Goal: Task Accomplishment & Management: Use online tool/utility

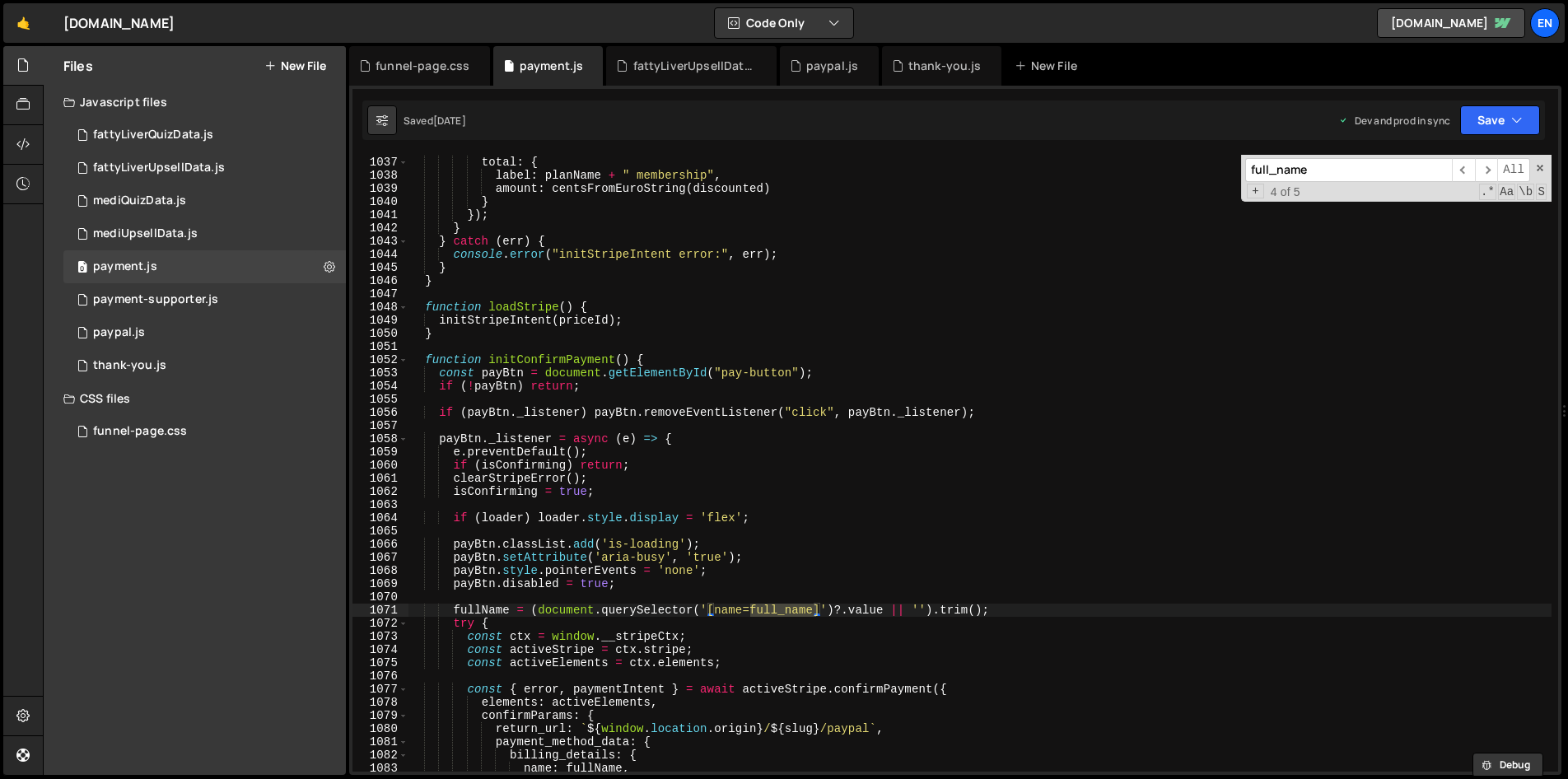
scroll to position [13646, 0]
type input "full_name"
click at [1488, 173] on span "​" at bounding box center [1487, 170] width 23 height 24
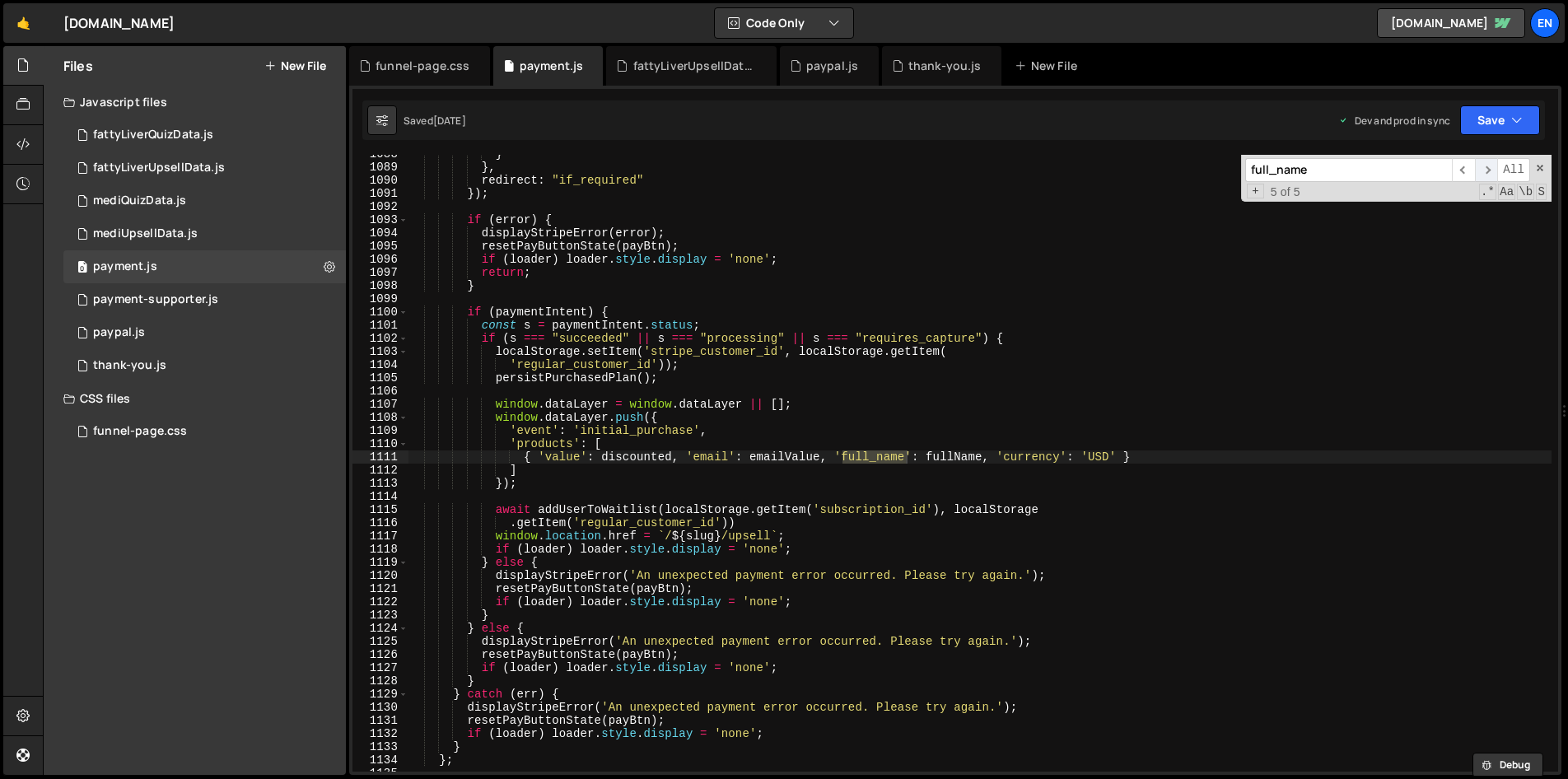
click at [1483, 171] on span "​" at bounding box center [1487, 170] width 23 height 24
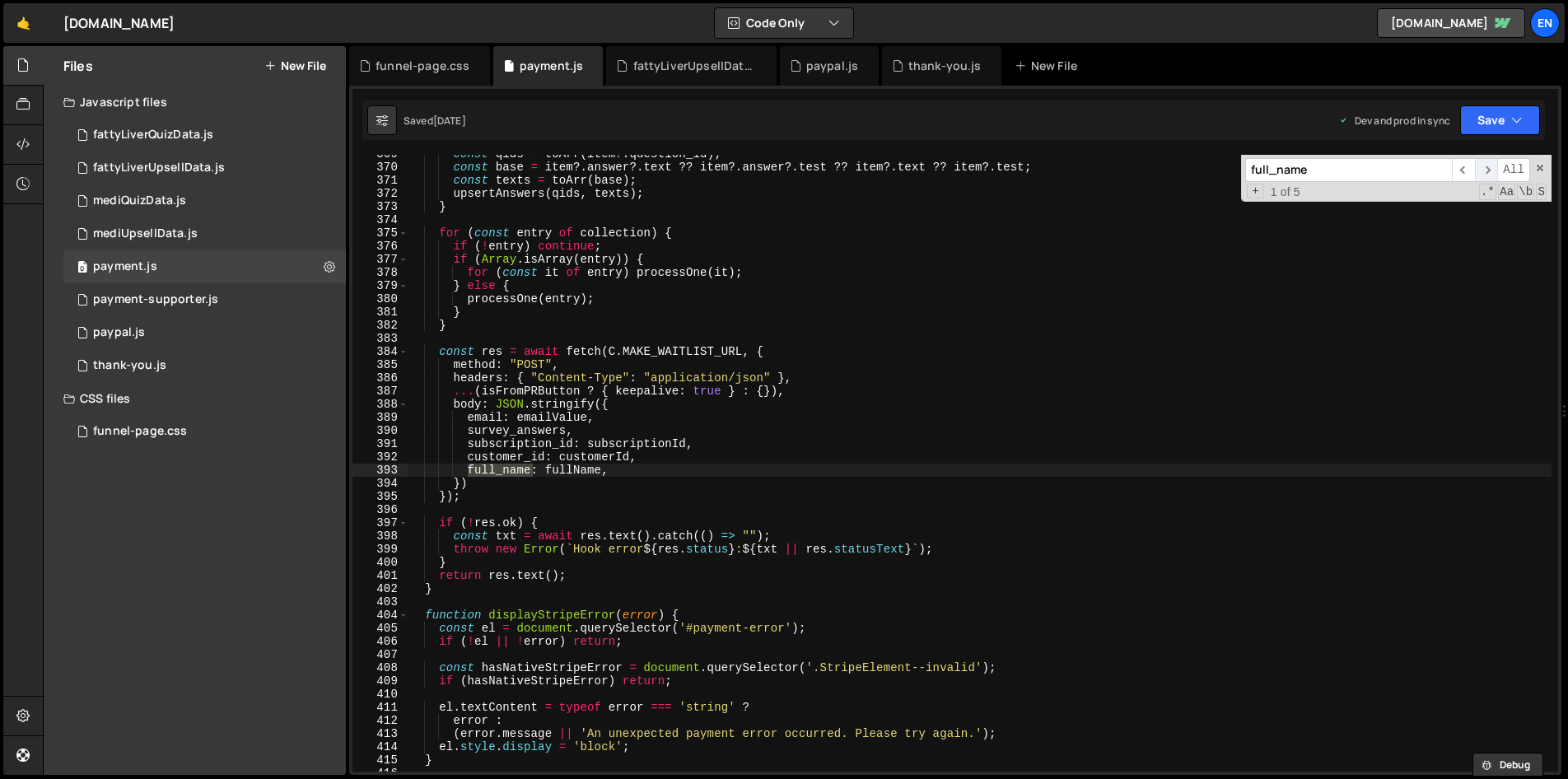
click at [1483, 171] on span "​" at bounding box center [1487, 170] width 23 height 24
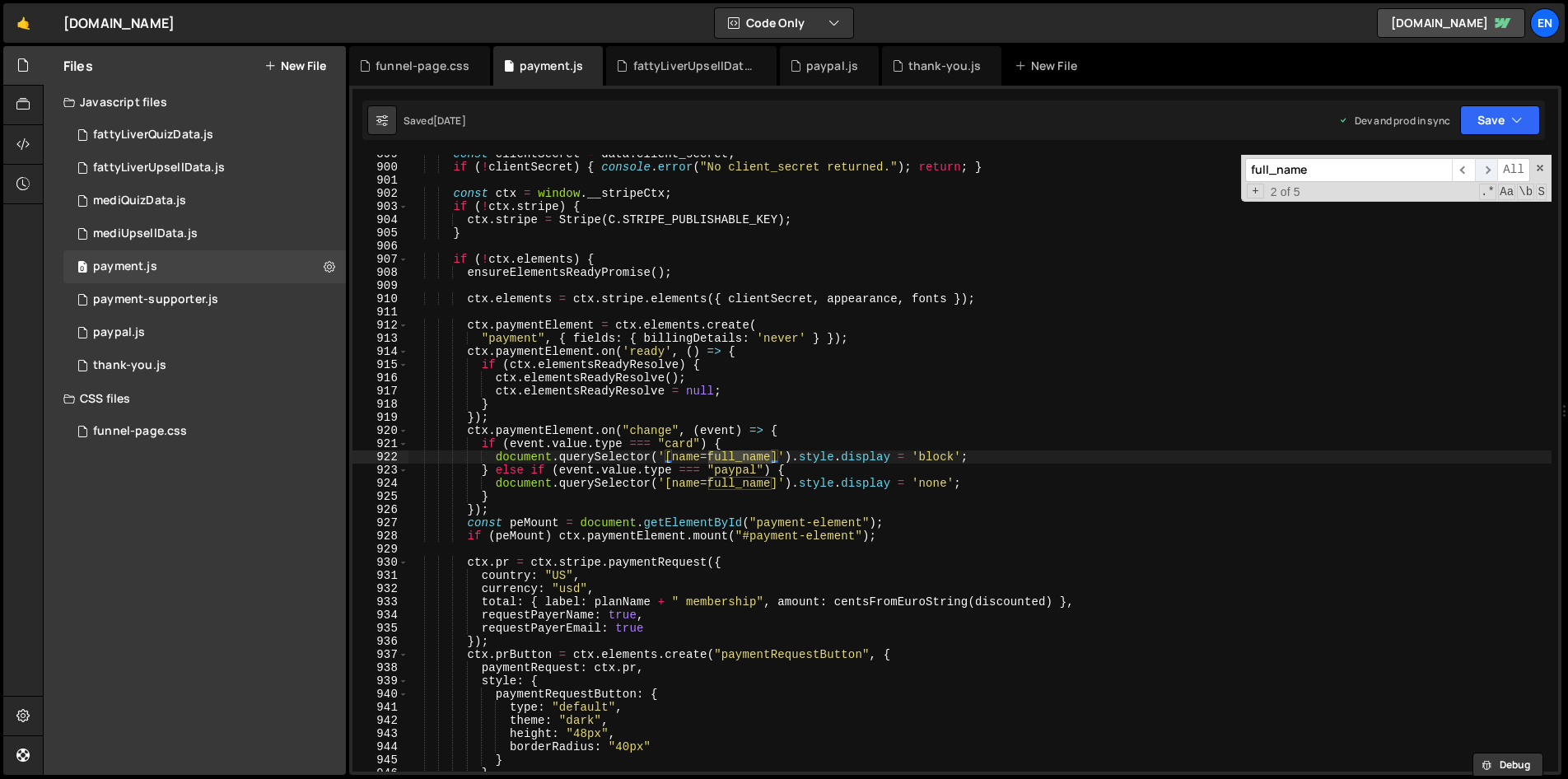
click at [1483, 171] on span "​" at bounding box center [1487, 170] width 23 height 24
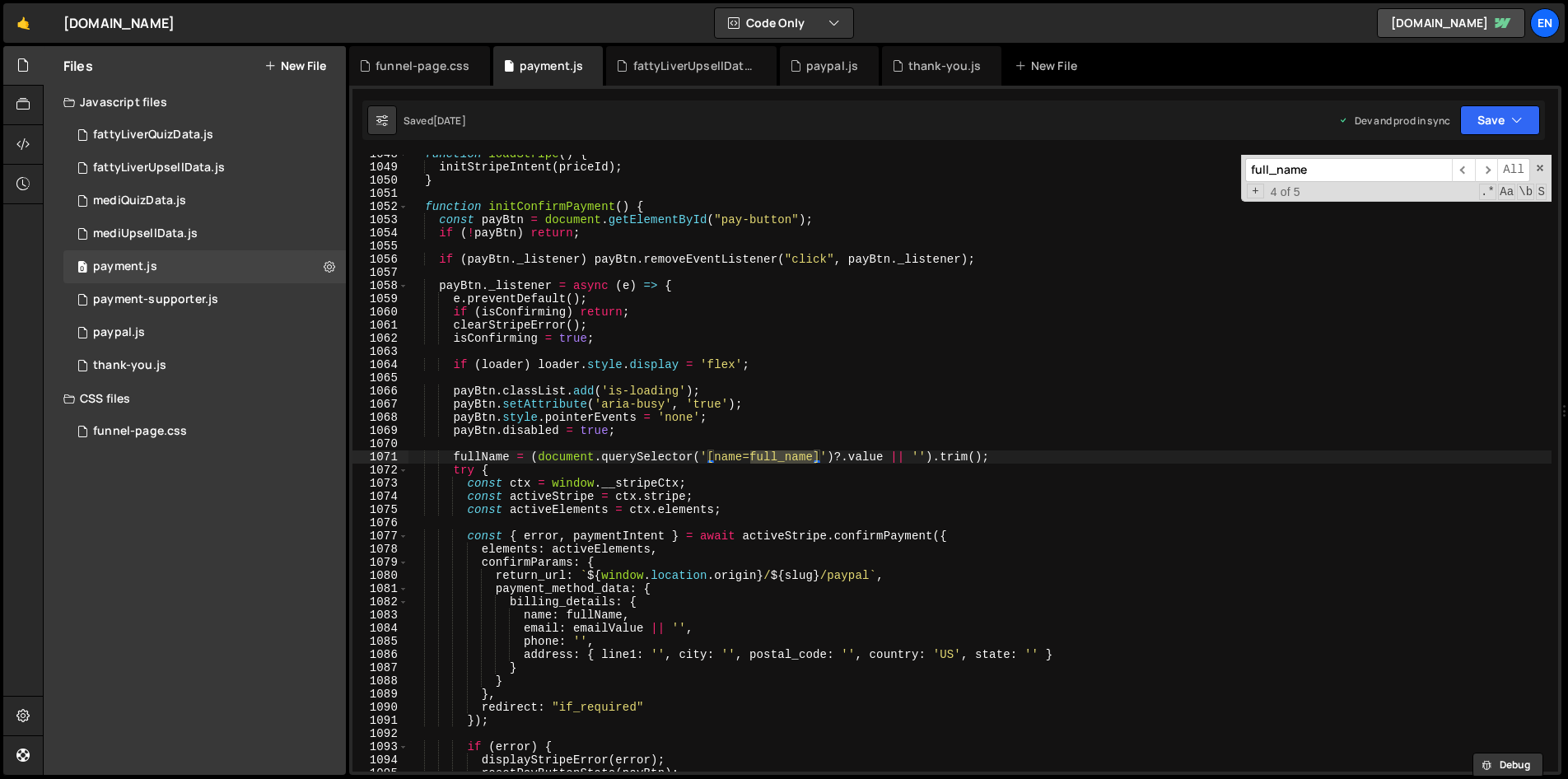
type textarea "fullName = (document.querySelector('[name=full_name]')?.value || '').trim();"
click at [1012, 461] on div "function loadStripe ( ) { initStripeIntent ( priceId ) ; } function initConfirm…" at bounding box center [979, 469] width 1144 height 643
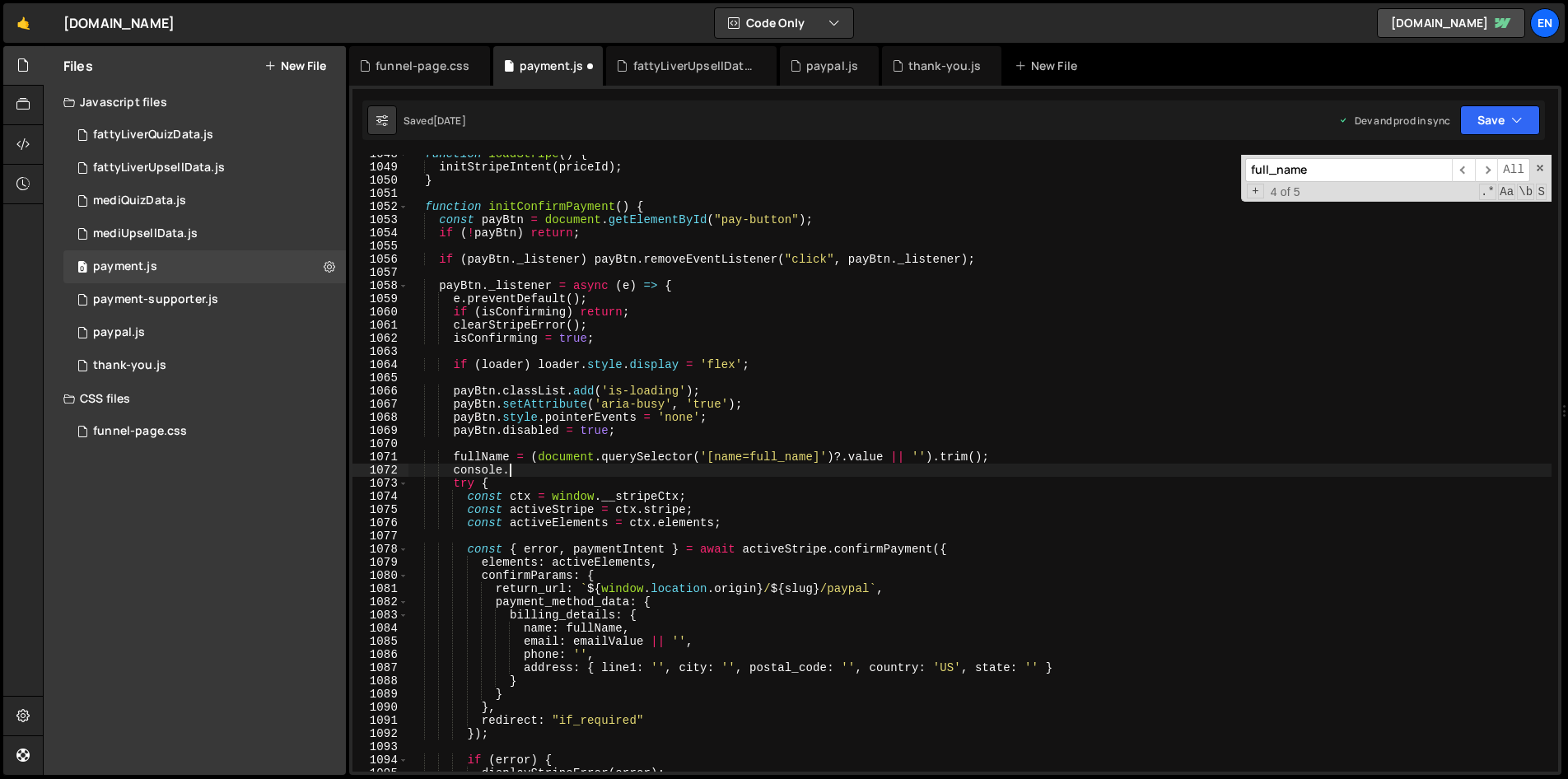
scroll to position [0, 7]
type textarea "c"
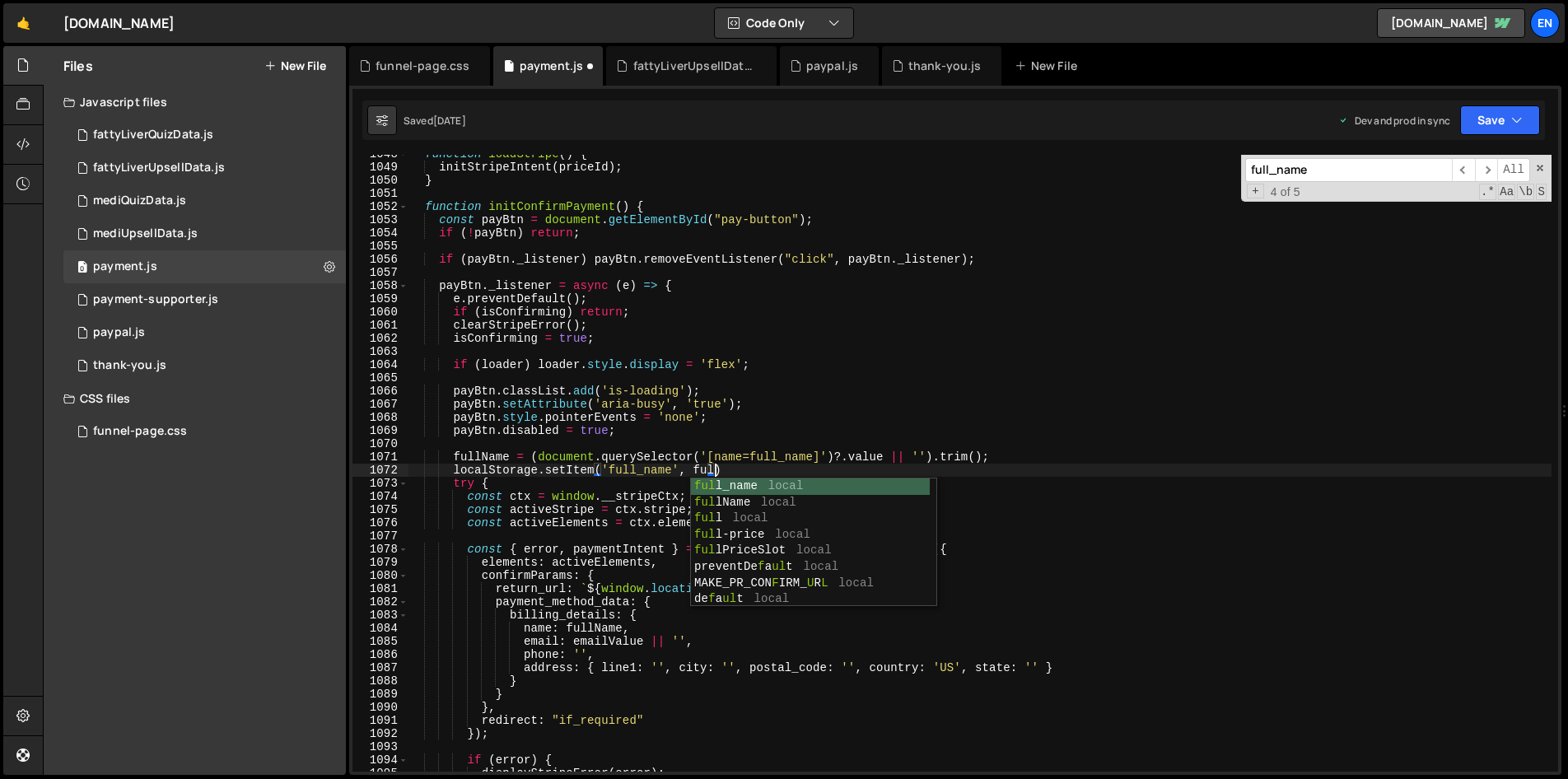
scroll to position [0, 21]
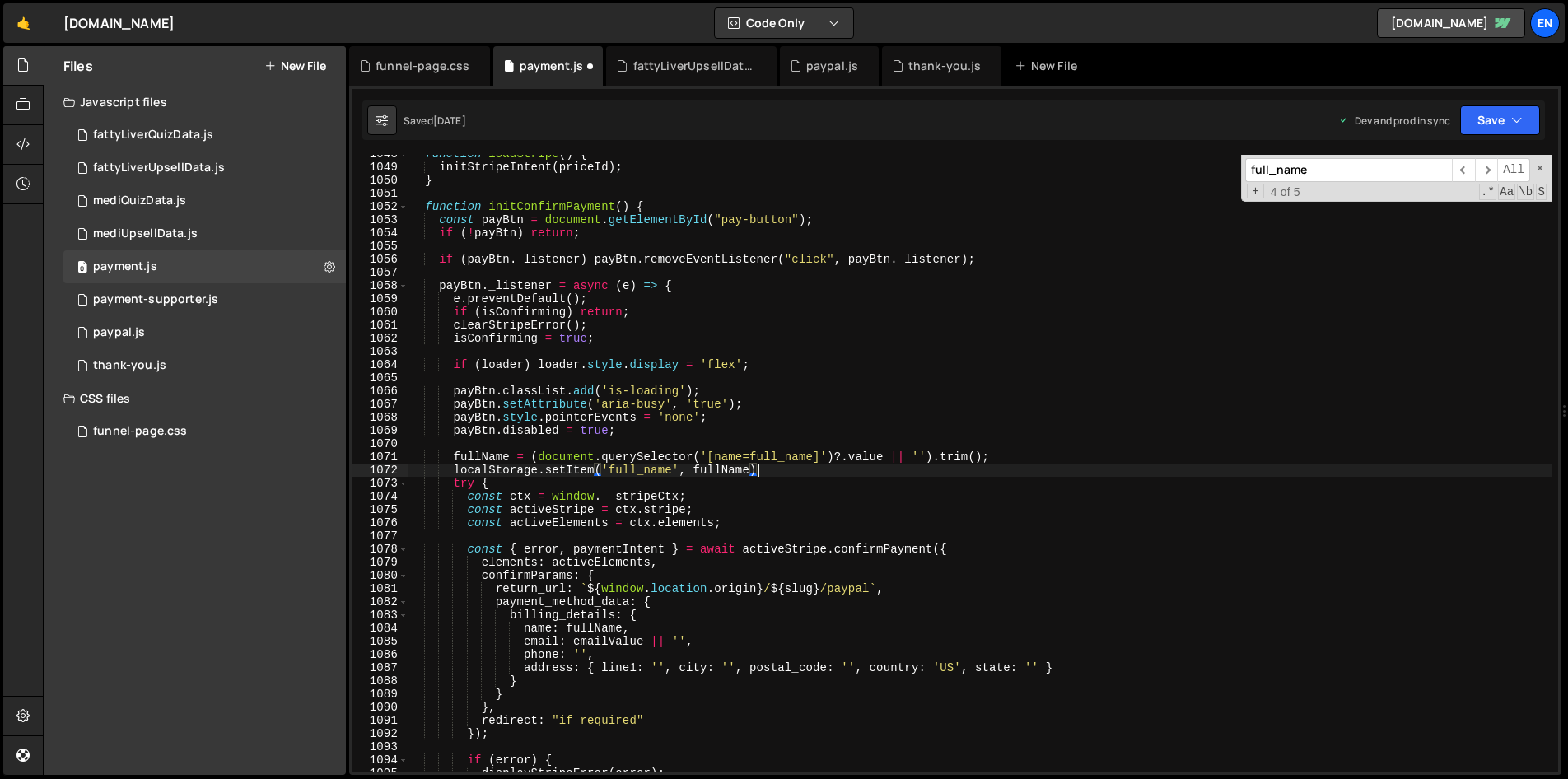
click at [826, 468] on div "function loadStripe ( ) { initStripeIntent ( priceId ) ; } function initConfirm…" at bounding box center [979, 469] width 1144 height 643
type textarea "localStorage.setItem('full_name', fullName);"
click at [842, 532] on div "function loadStripe ( ) { initStripeIntent ( priceId ) ; } function initConfirm…" at bounding box center [979, 469] width 1144 height 643
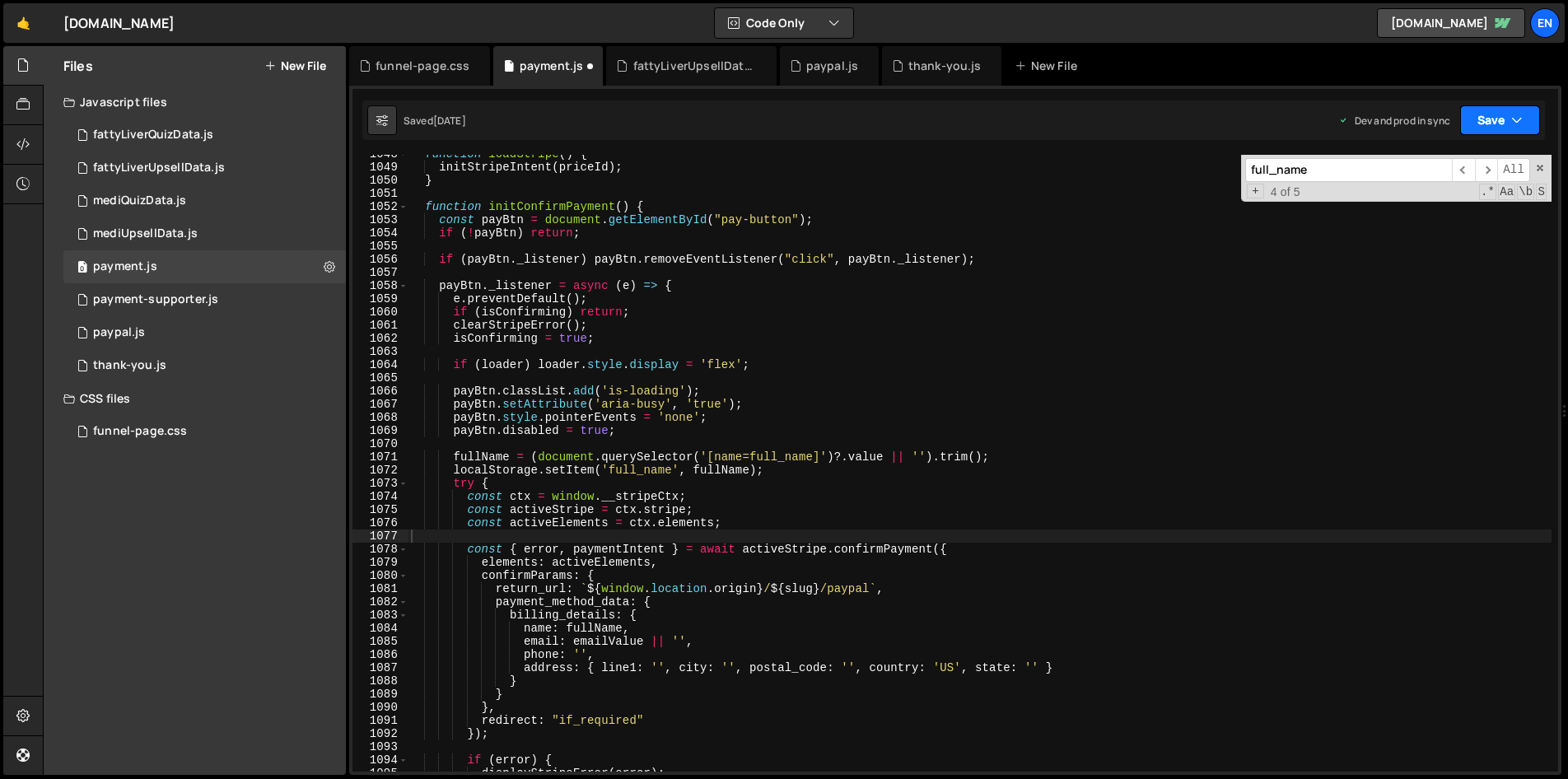
click at [1502, 117] on button "Save" at bounding box center [1500, 120] width 80 height 29
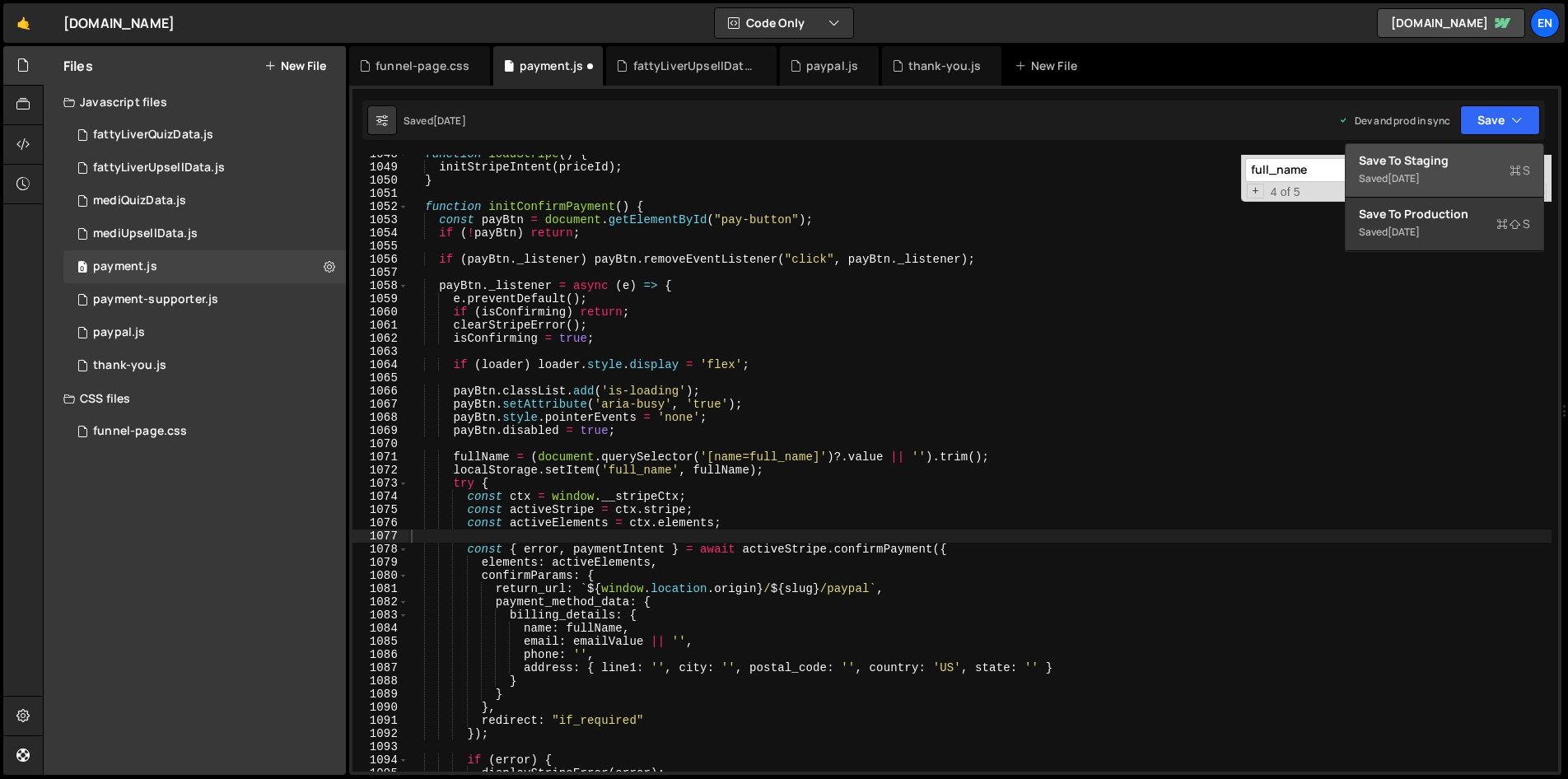
click at [1438, 156] on div "Save to Staging S" at bounding box center [1445, 160] width 171 height 17
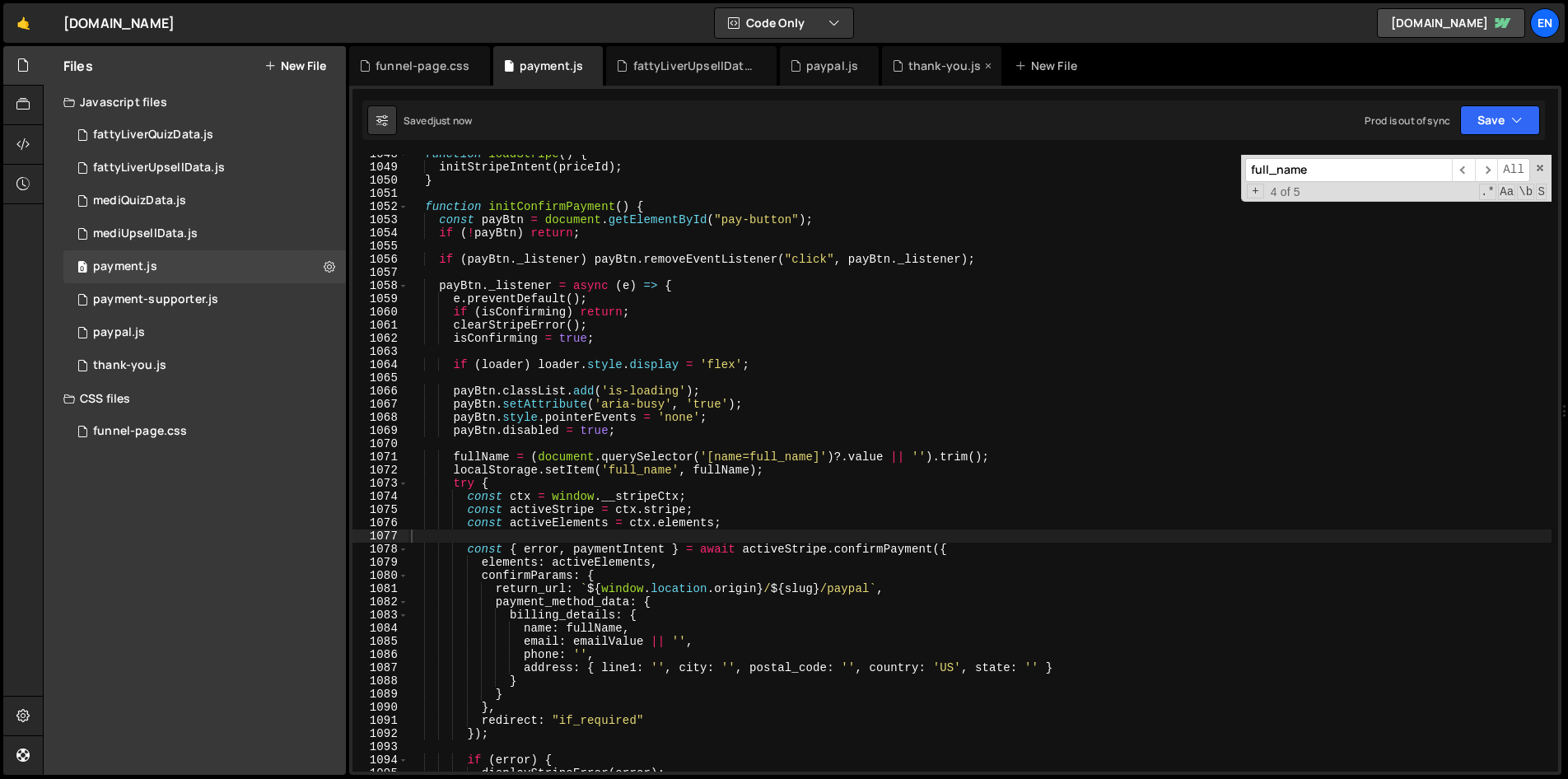
click at [919, 63] on div "thank-you.js" at bounding box center [945, 66] width 73 height 17
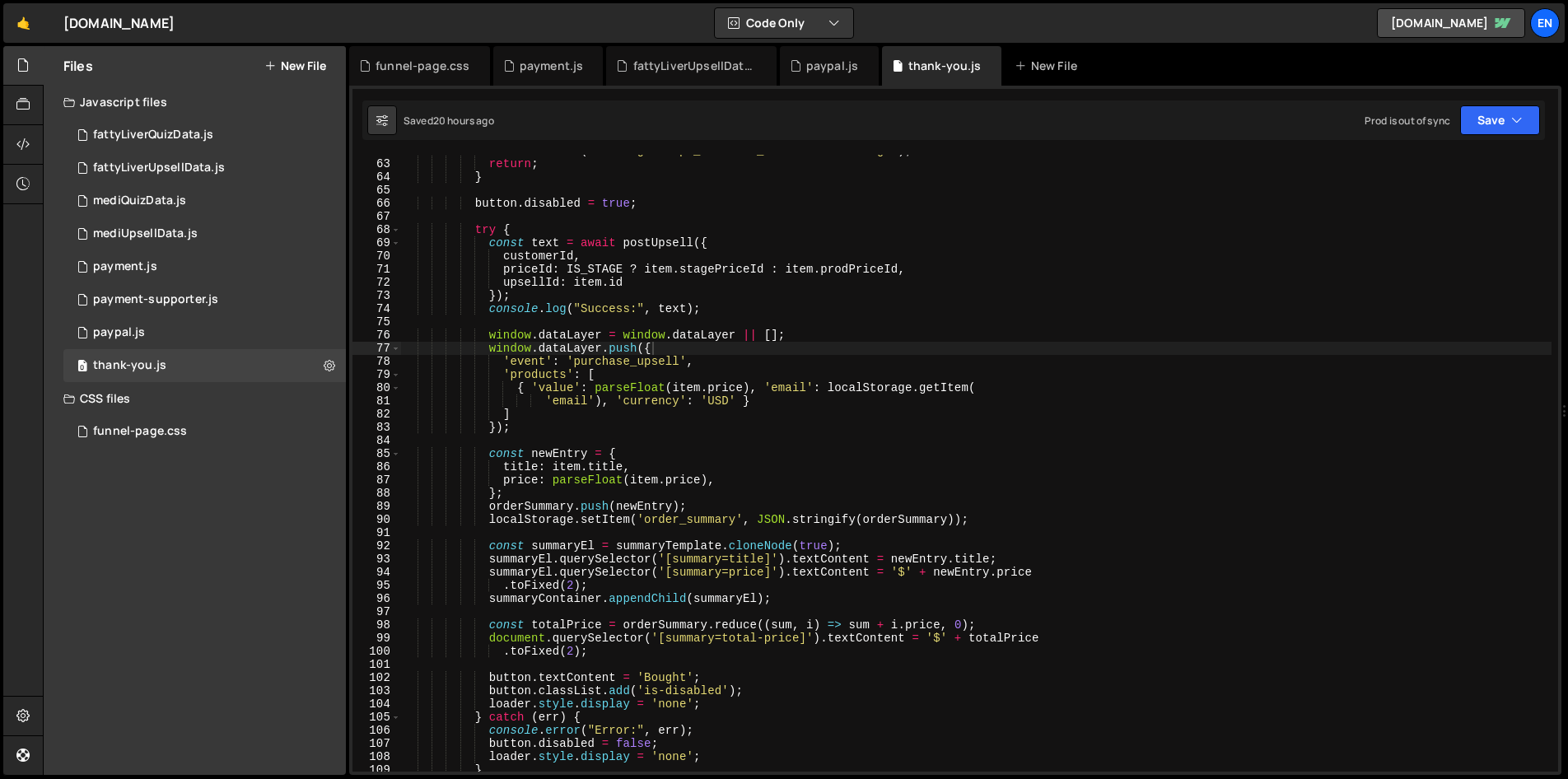
scroll to position [814, 0]
type textarea "'email'), 'currency': 'USD' }"
click at [617, 400] on div "console . error ( "Missing stripe_customer_id in localStorage" ) ; return ; } b…" at bounding box center [977, 466] width 1151 height 643
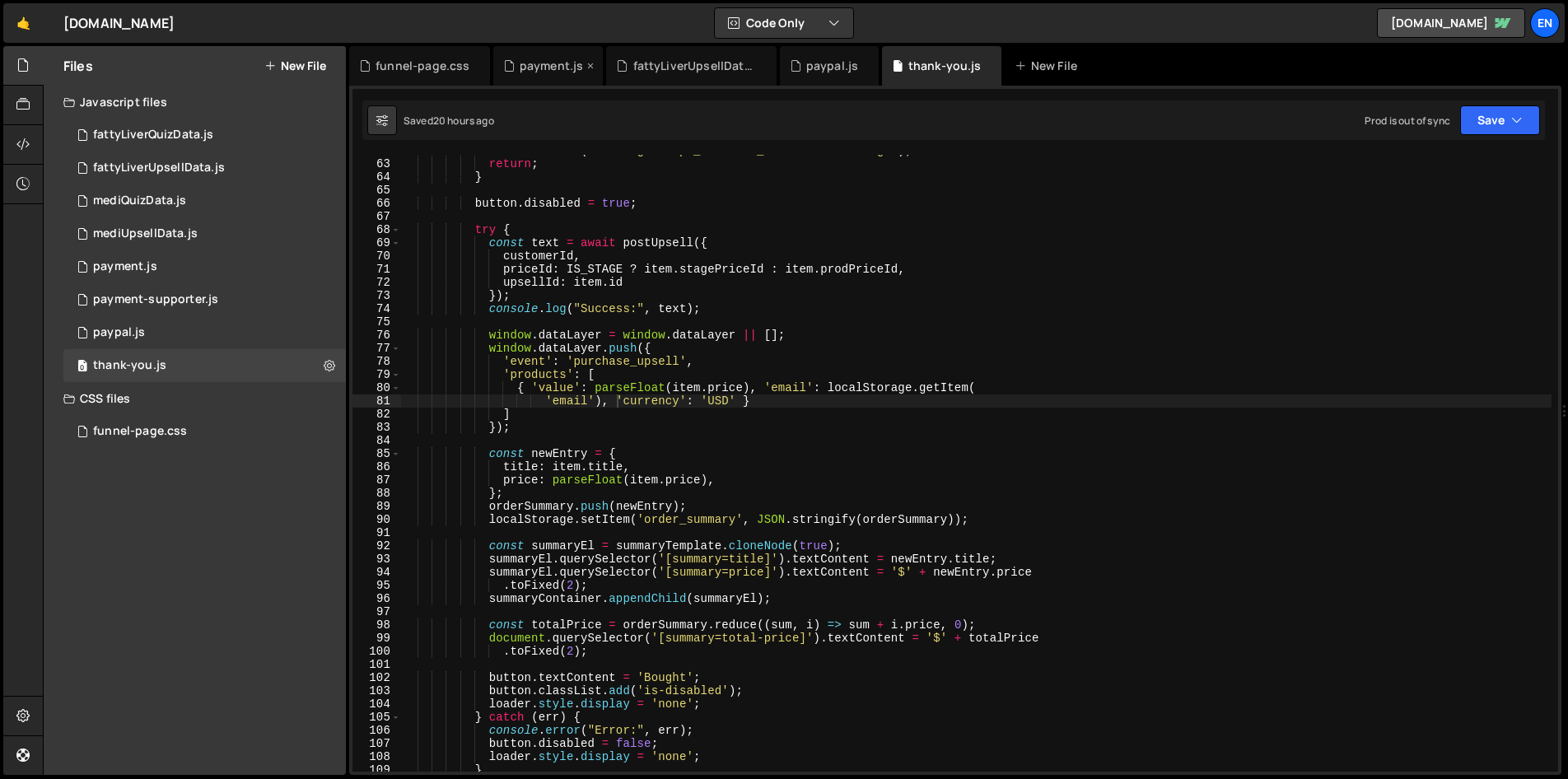
click at [532, 65] on div "payment.js" at bounding box center [552, 66] width 65 height 17
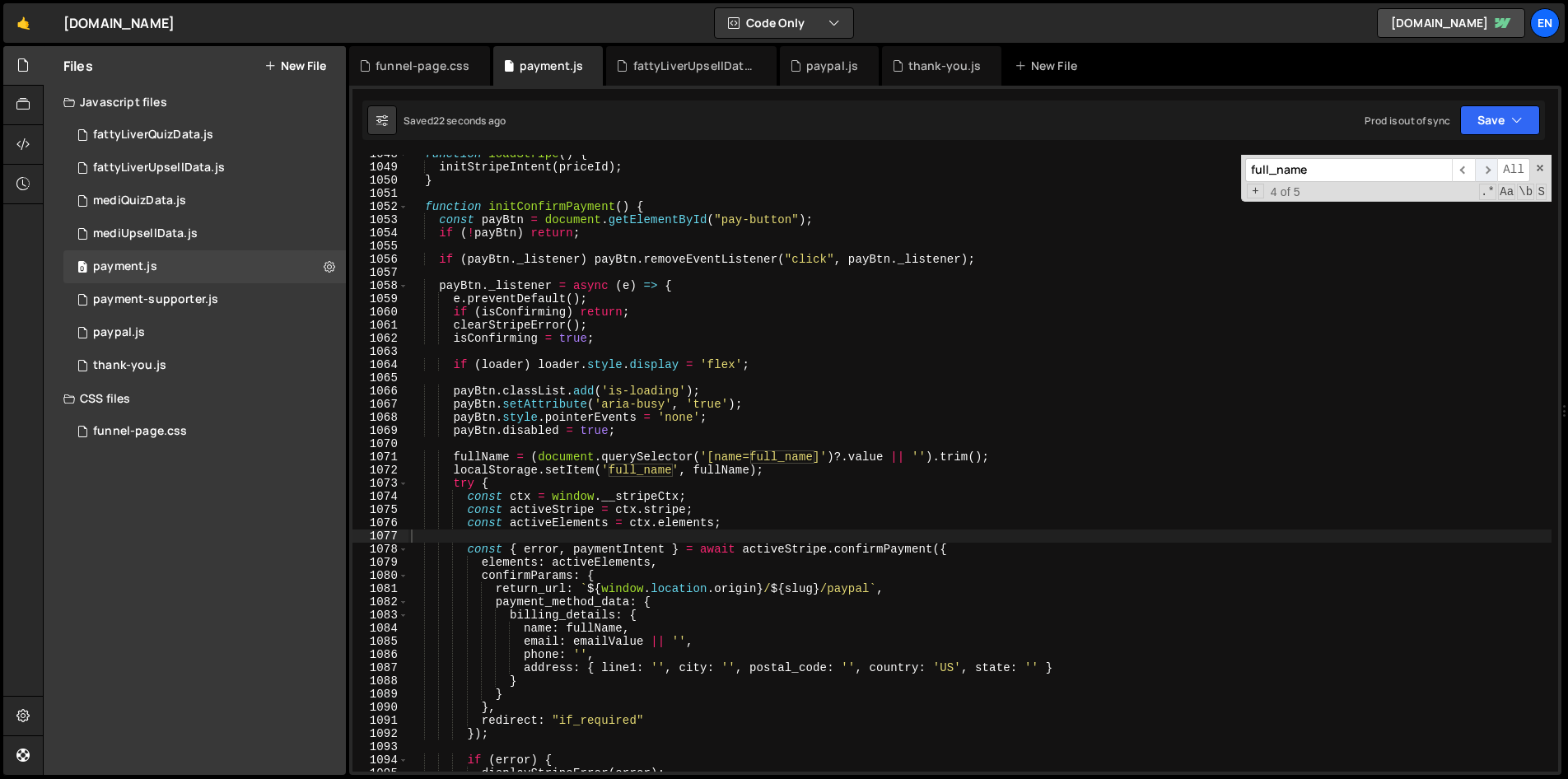
click at [1492, 169] on span "​" at bounding box center [1487, 170] width 23 height 24
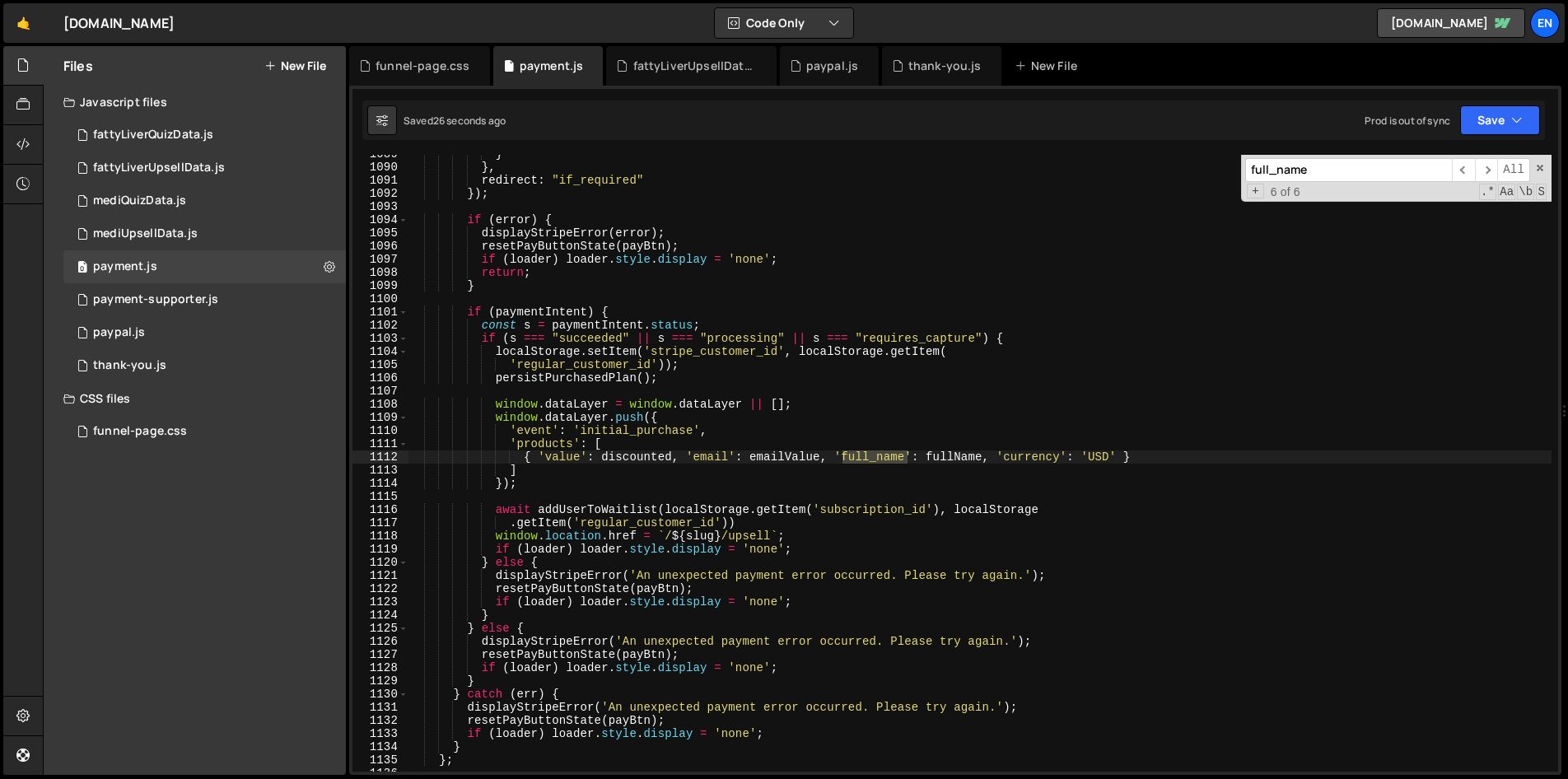
type textarea "{ 'value': discounted, 'email': emailValue, 'full_name': fullName, 'currency': …"
drag, startPoint x: 985, startPoint y: 454, endPoint x: 825, endPoint y: 457, distance: 160.0
click at [825, 457] on div "} } , redirect : "if_required" }) ; if ( error ) { displayStripeError ( error )…" at bounding box center [979, 469] width 1144 height 643
click at [947, 69] on div "thank-you.js" at bounding box center [945, 66] width 73 height 17
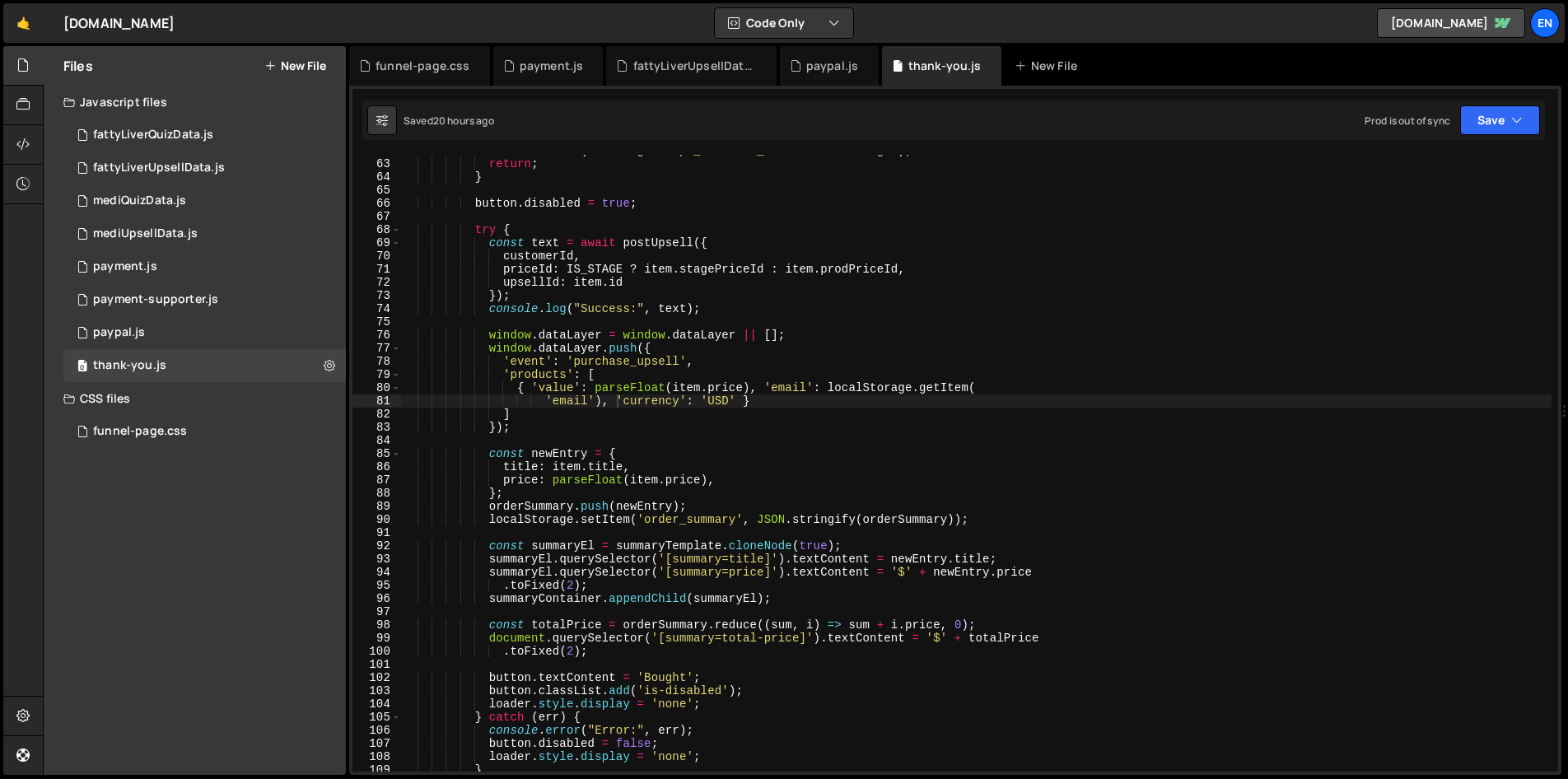
click at [608, 402] on div "console . error ( "Missing stripe_customer_id in localStorage" ) ; return ; } b…" at bounding box center [977, 466] width 1151 height 643
paste textarea ", 'full_name': fullName"
click at [616, 403] on div "console . error ( "Missing stripe_customer_id in localStorage" ) ; return ; } b…" at bounding box center [977, 466] width 1151 height 643
click at [765, 400] on div "console . error ( "Missing stripe_customer_id in localStorage" ) ; return ; } b…" at bounding box center [977, 466] width 1151 height 643
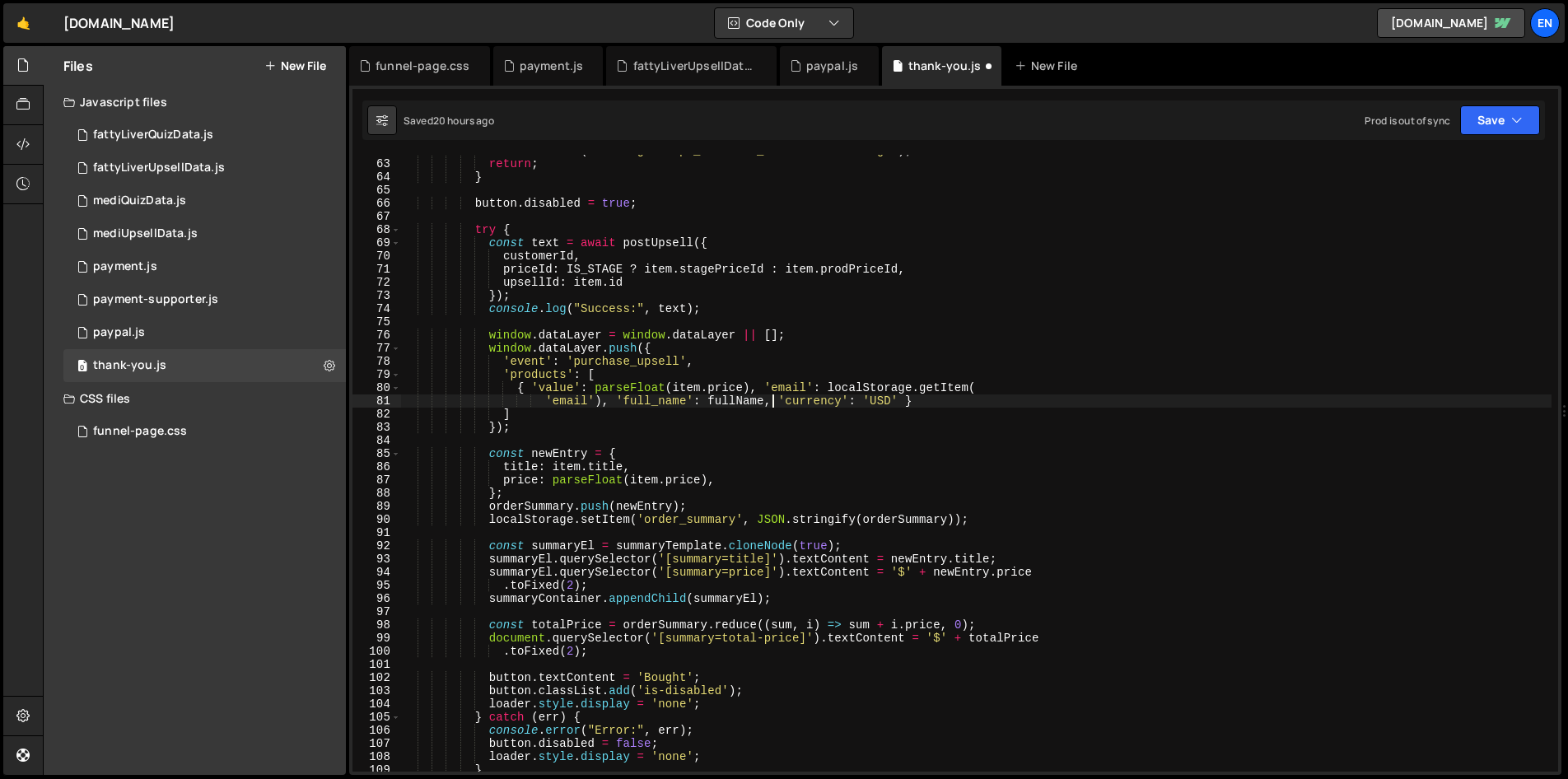
scroll to position [0, 25]
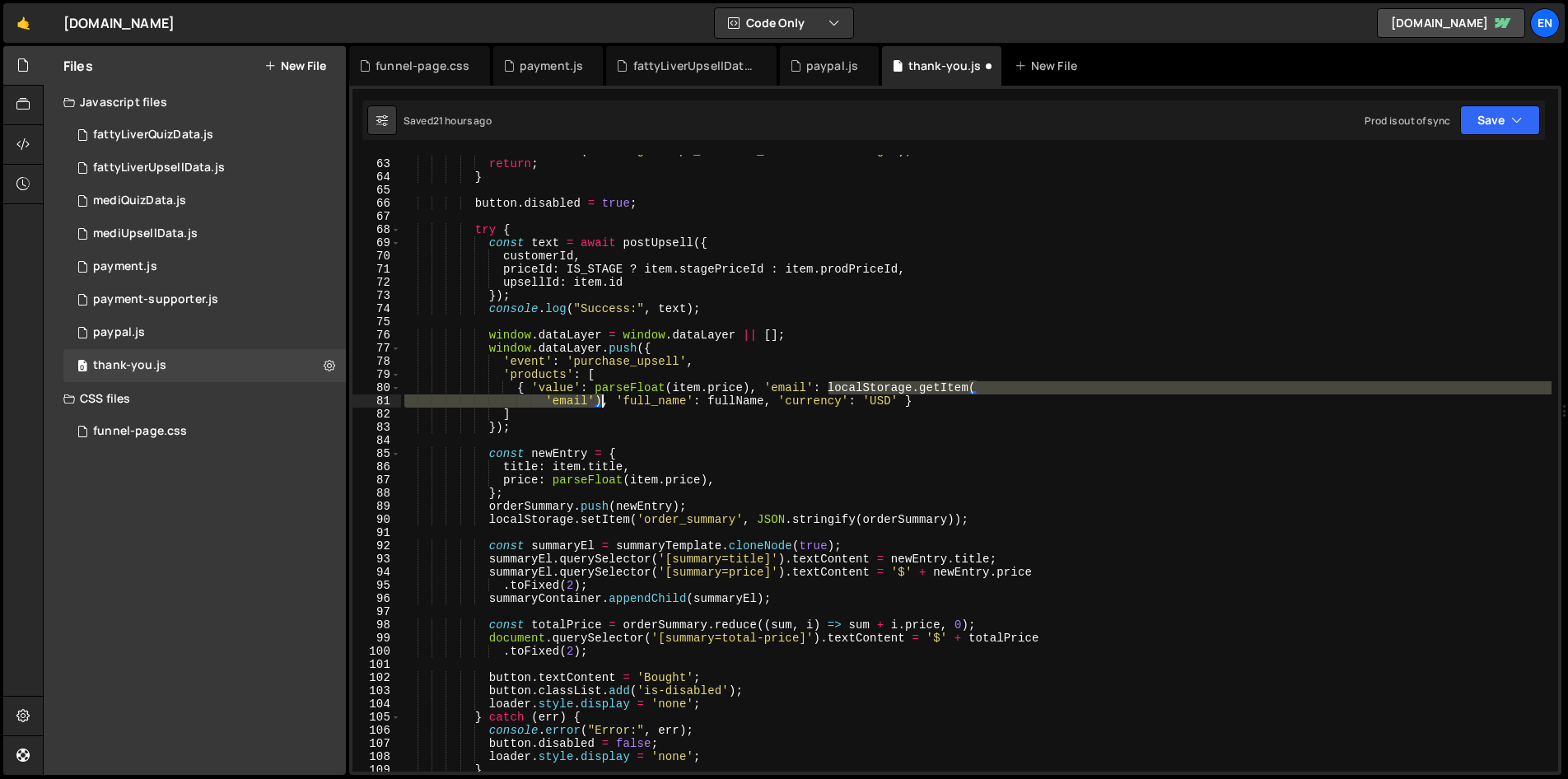
drag, startPoint x: 831, startPoint y: 384, endPoint x: 601, endPoint y: 399, distance: 230.5
click at [601, 399] on div "console . error ( "Missing stripe_customer_id in localStorage" ) ; return ; } b…" at bounding box center [977, 466] width 1151 height 643
click at [734, 405] on div "console . error ( "Missing stripe_customer_id in localStorage" ) ; return ; } b…" at bounding box center [977, 466] width 1151 height 643
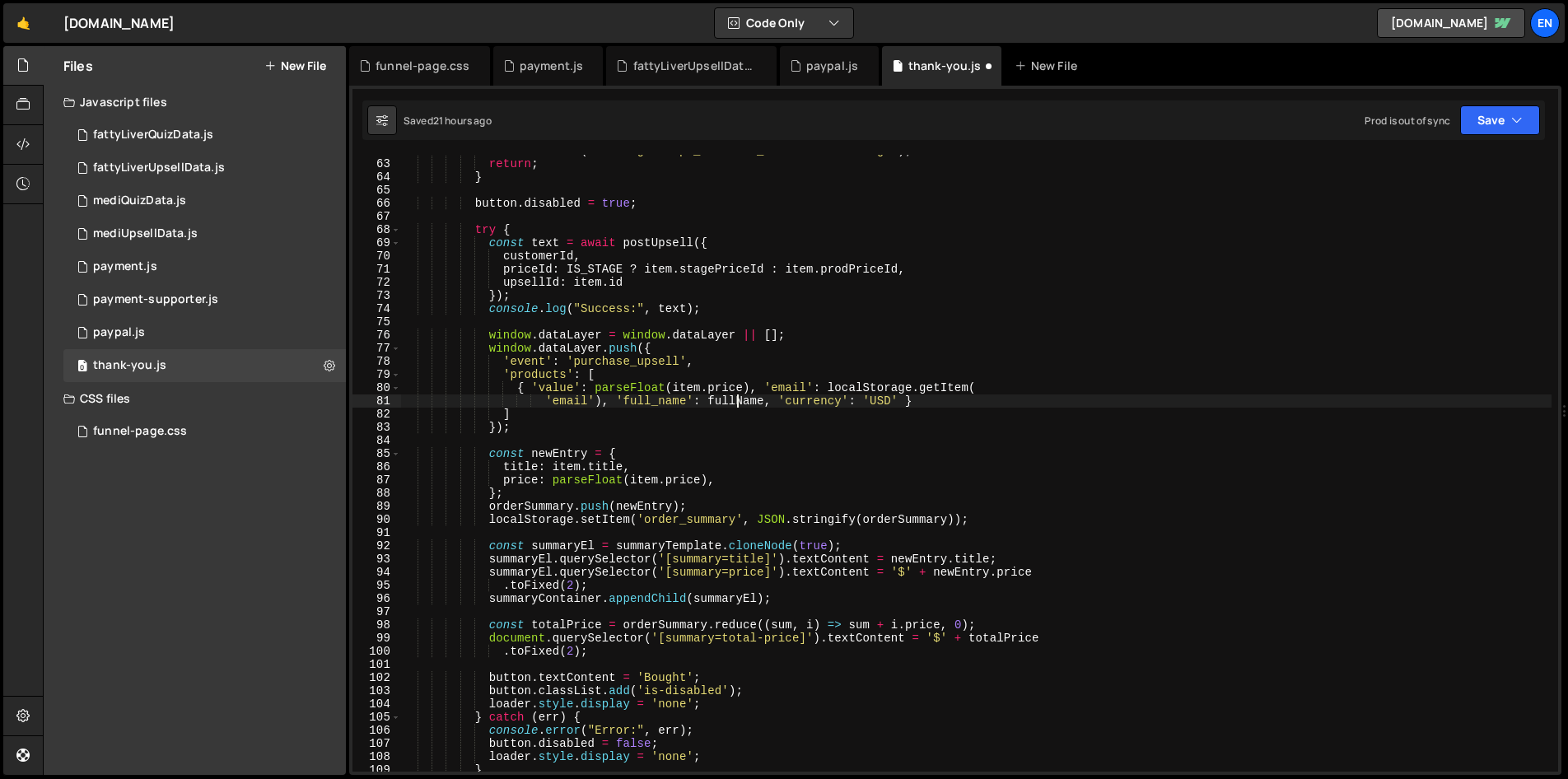
click at [734, 405] on div "console . error ( "Missing stripe_customer_id in localStorage" ) ; return ; } b…" at bounding box center [977, 466] width 1151 height 643
paste textarea
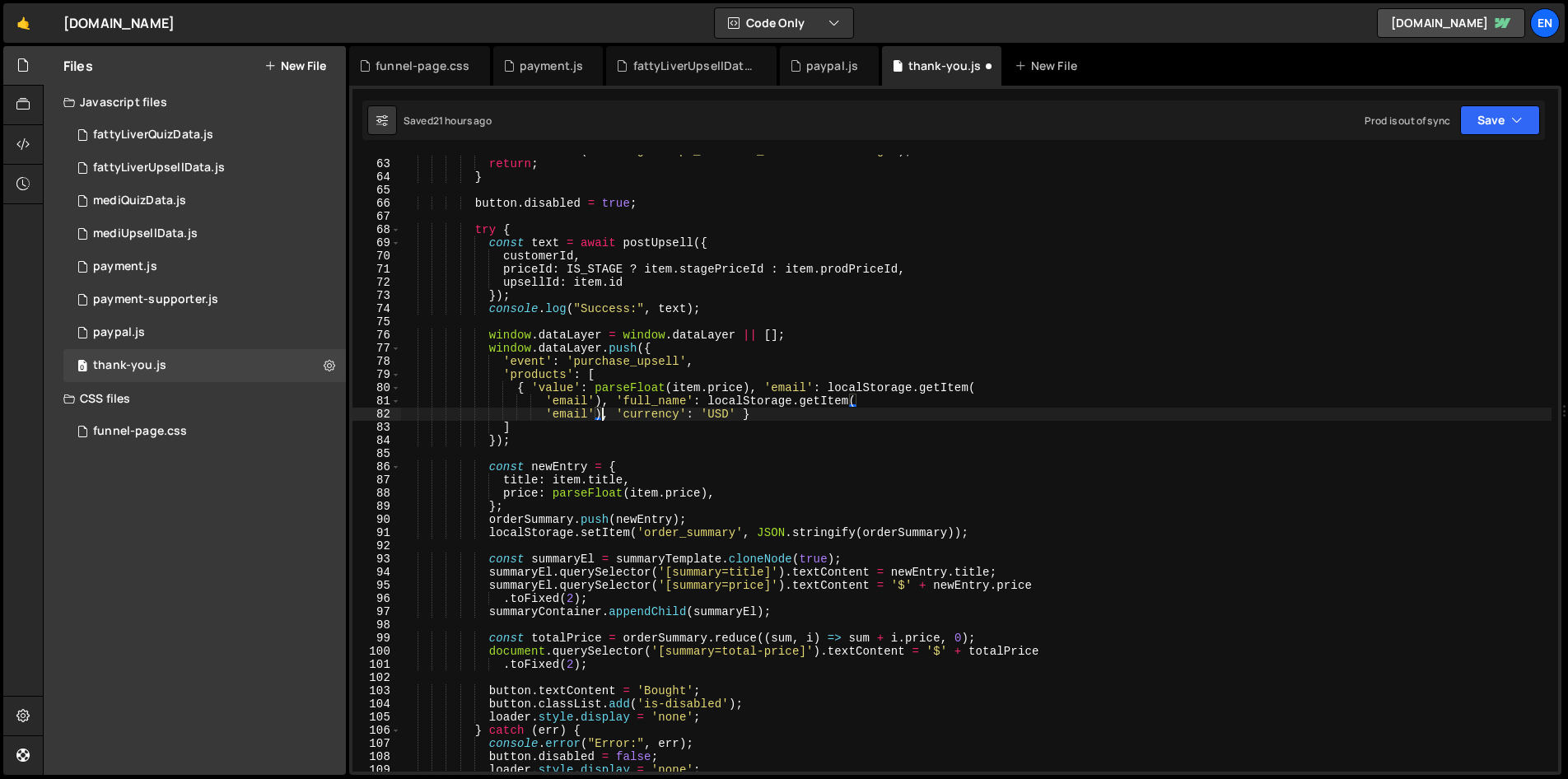
click at [575, 412] on div "console . error ( "Missing stripe_customer_id in localStorage" ) ; return ; } b…" at bounding box center [977, 466] width 1151 height 643
type textarea "'full_name'), 'currency': 'USD' }"
click at [737, 457] on div "console . error ( "Missing stripe_customer_id in localStorage" ) ; return ; } b…" at bounding box center [977, 466] width 1151 height 643
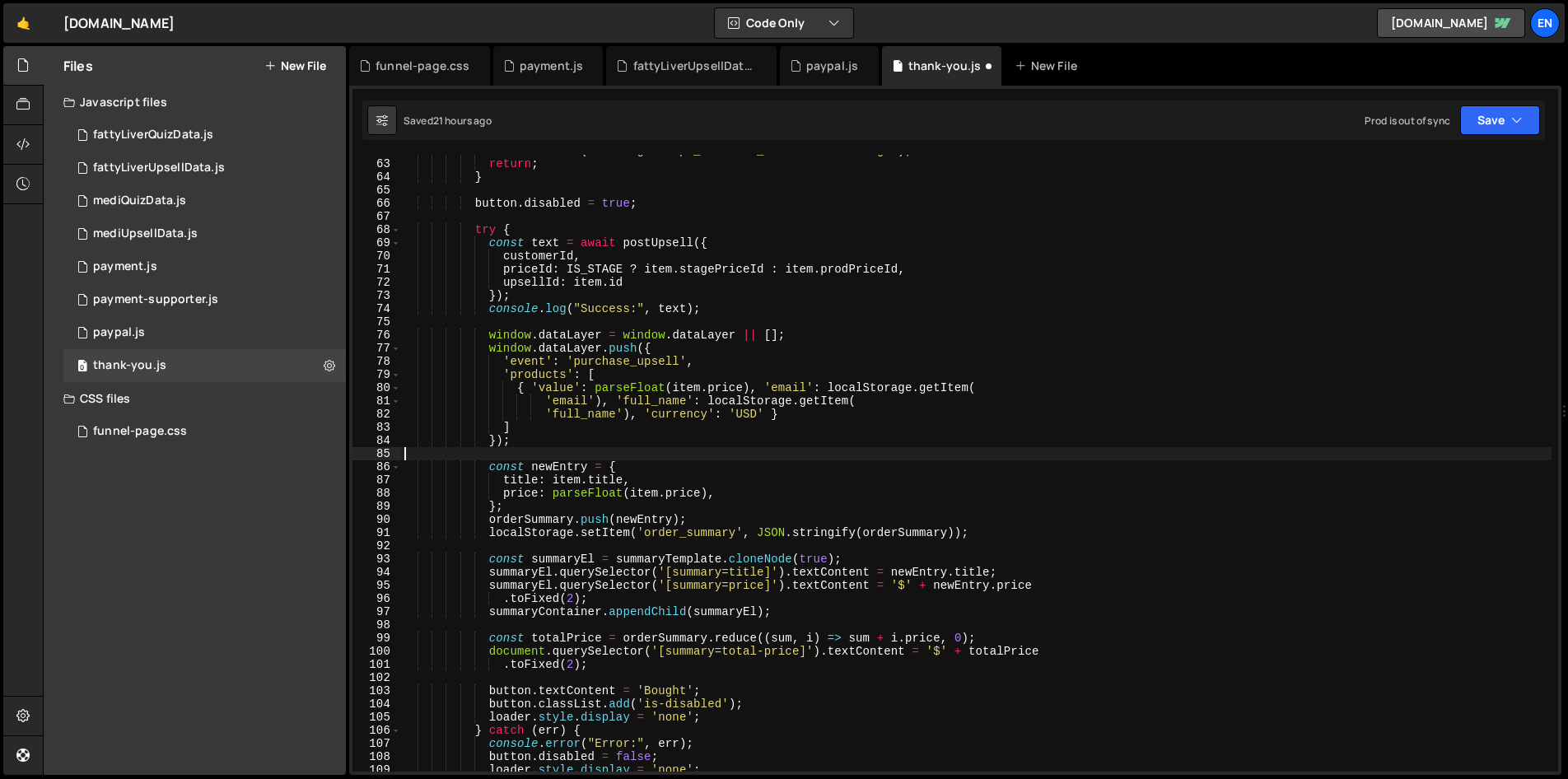
scroll to position [0, 0]
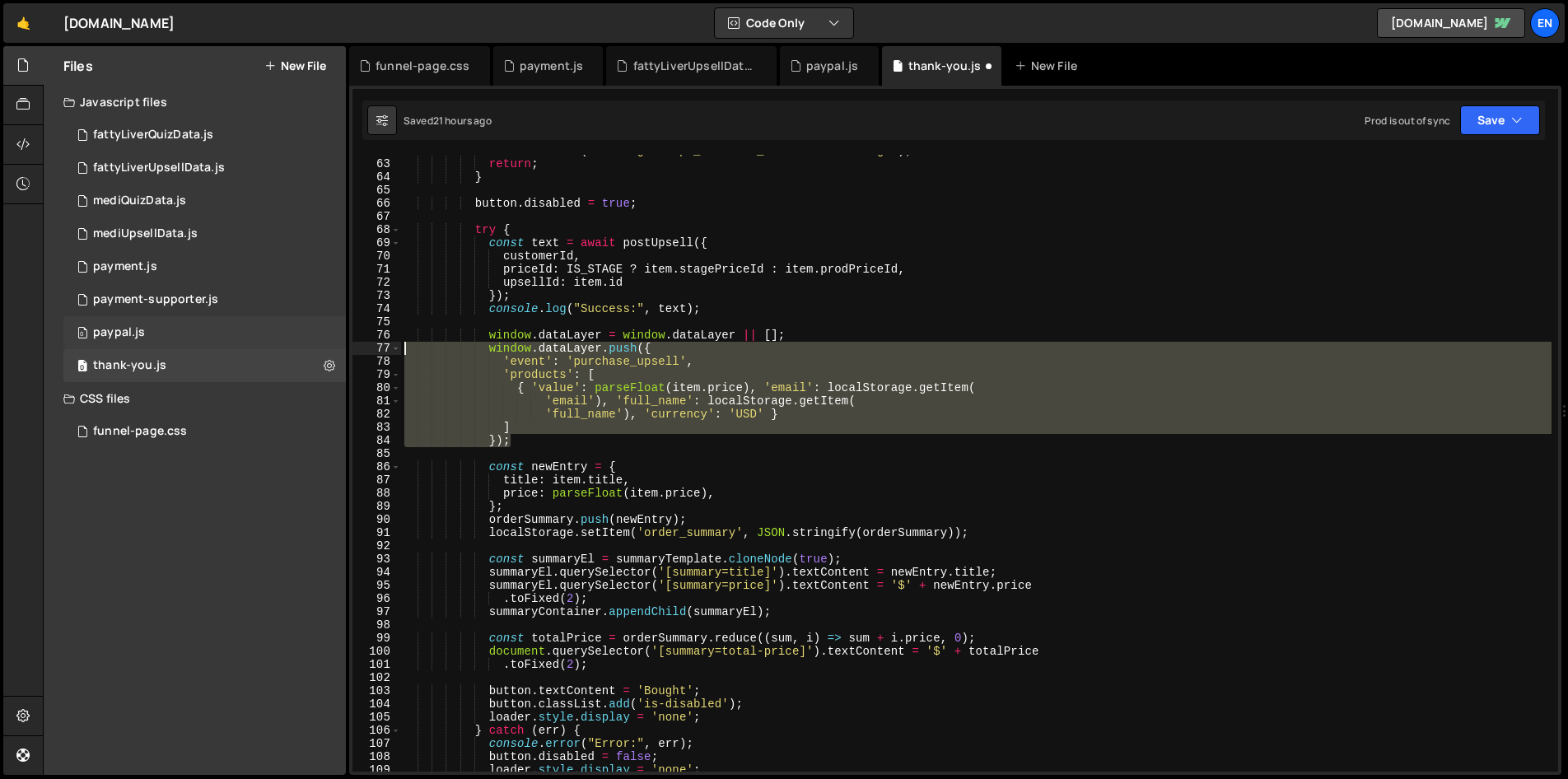
drag, startPoint x: 536, startPoint y: 438, endPoint x: 319, endPoint y: 346, distance: 235.7
click at [319, 346] on div "Files New File Javascript files 0 fattyLiverQuizData.js 0 0 fattyLiverUpsellDat…" at bounding box center [805, 410] width 1525 height 729
click at [538, 440] on div "console . error ( "Missing stripe_customer_id in localStorage" ) ; return ; } b…" at bounding box center [977, 463] width 1151 height 617
drag, startPoint x: 538, startPoint y: 440, endPoint x: 364, endPoint y: 348, distance: 196.8
click at [364, 348] on div "}); 62 63 64 65 66 67 68 69 70 71 72 73 74 75 76 77 78 79 80 81 82 83 84 85 86 …" at bounding box center [956, 463] width 1206 height 617
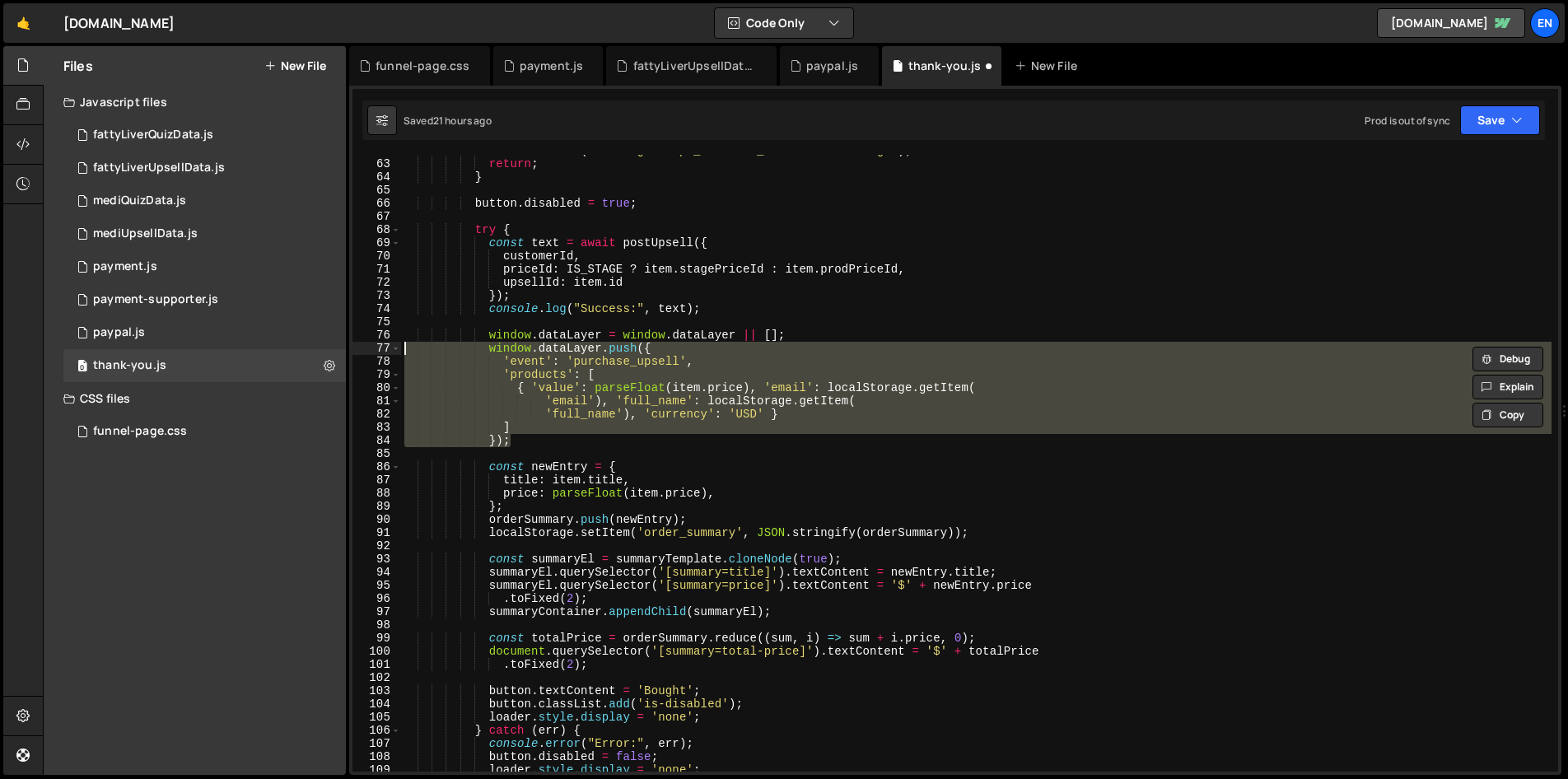
paste textarea "});"
type textarea "});"
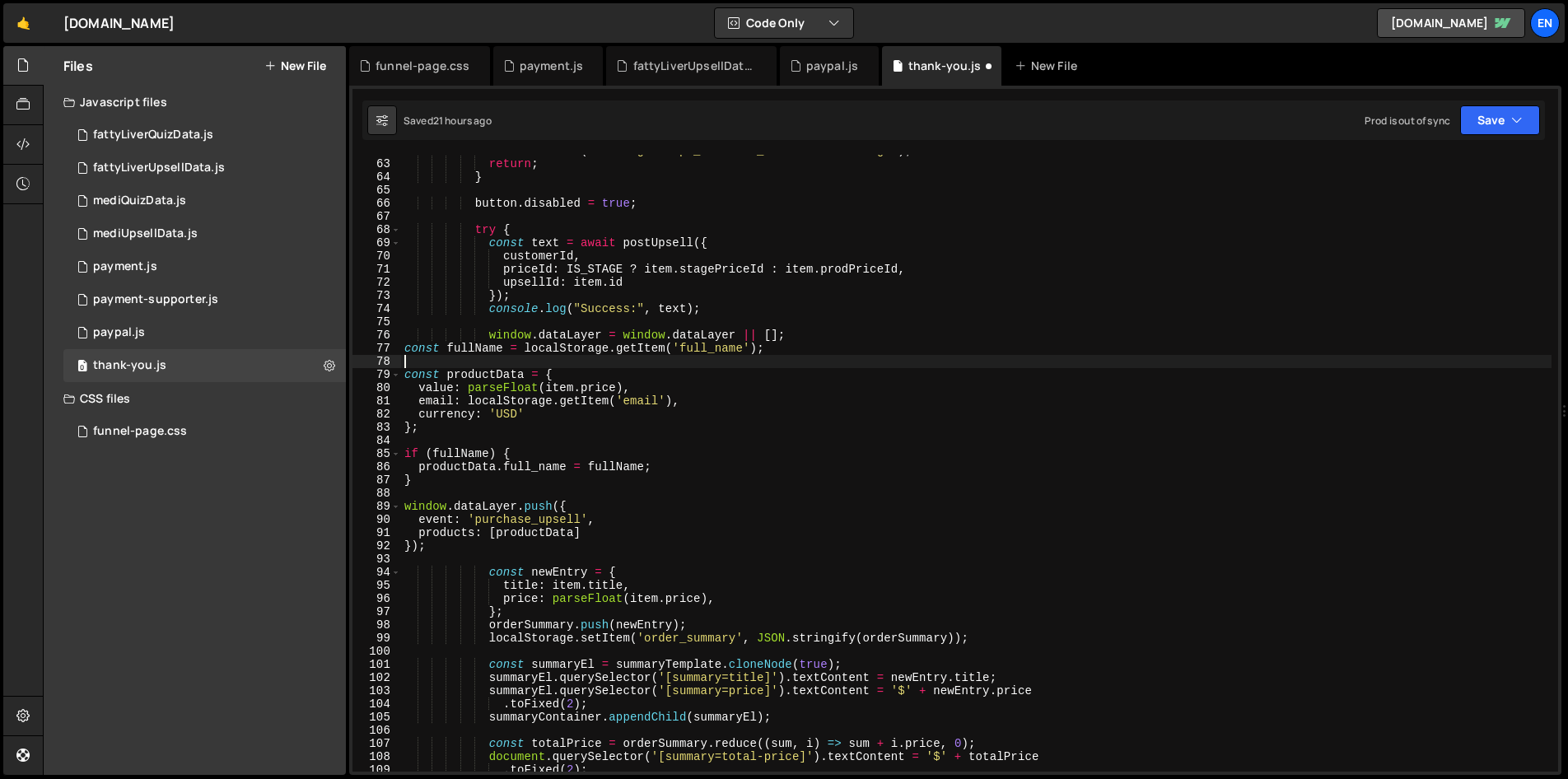
click at [538, 360] on div "console . error ( "Missing stripe_customer_id in localStorage" ) ; return ; } b…" at bounding box center [977, 466] width 1151 height 643
type textarea "const fullName = localStorage.getItem('full_name');"
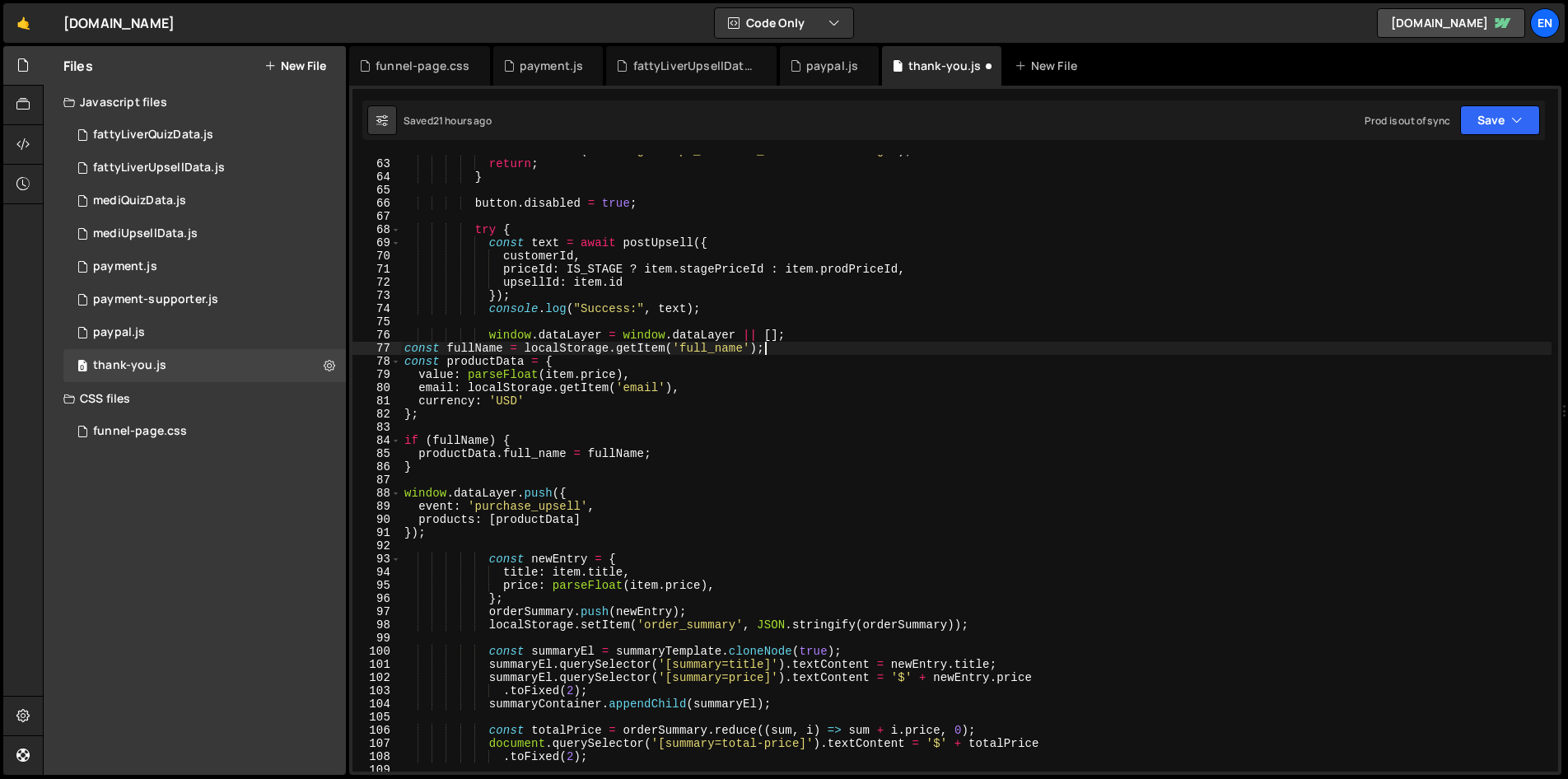
click at [433, 430] on div "console . error ( "Missing stripe_customer_id in localStorage" ) ; return ; } b…" at bounding box center [977, 466] width 1151 height 643
type textarea "};"
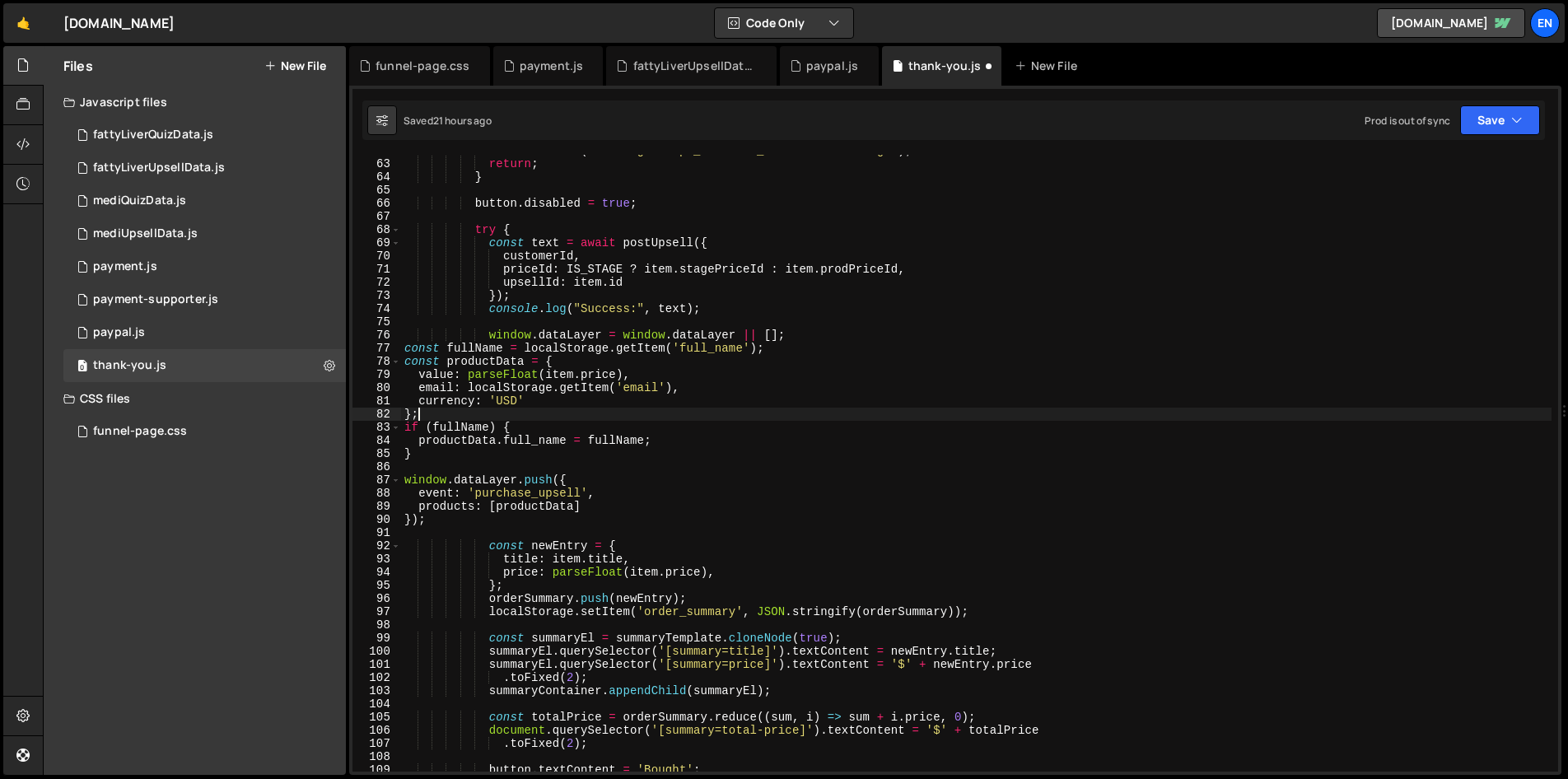
click at [440, 462] on div "console . error ( "Missing stripe_customer_id in localStorage" ) ; return ; } b…" at bounding box center [977, 466] width 1151 height 643
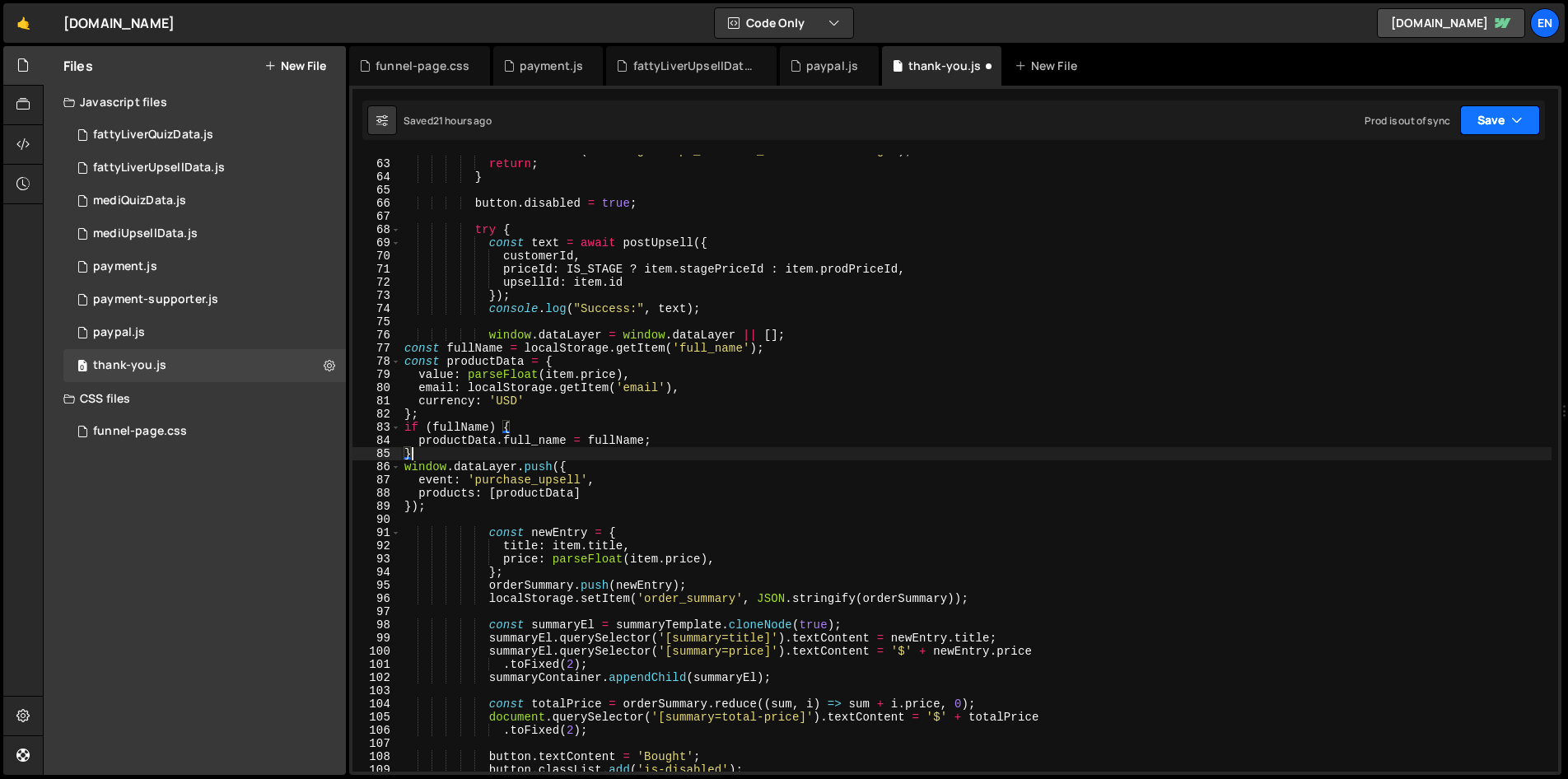
click at [1512, 120] on icon "button" at bounding box center [1518, 120] width 12 height 17
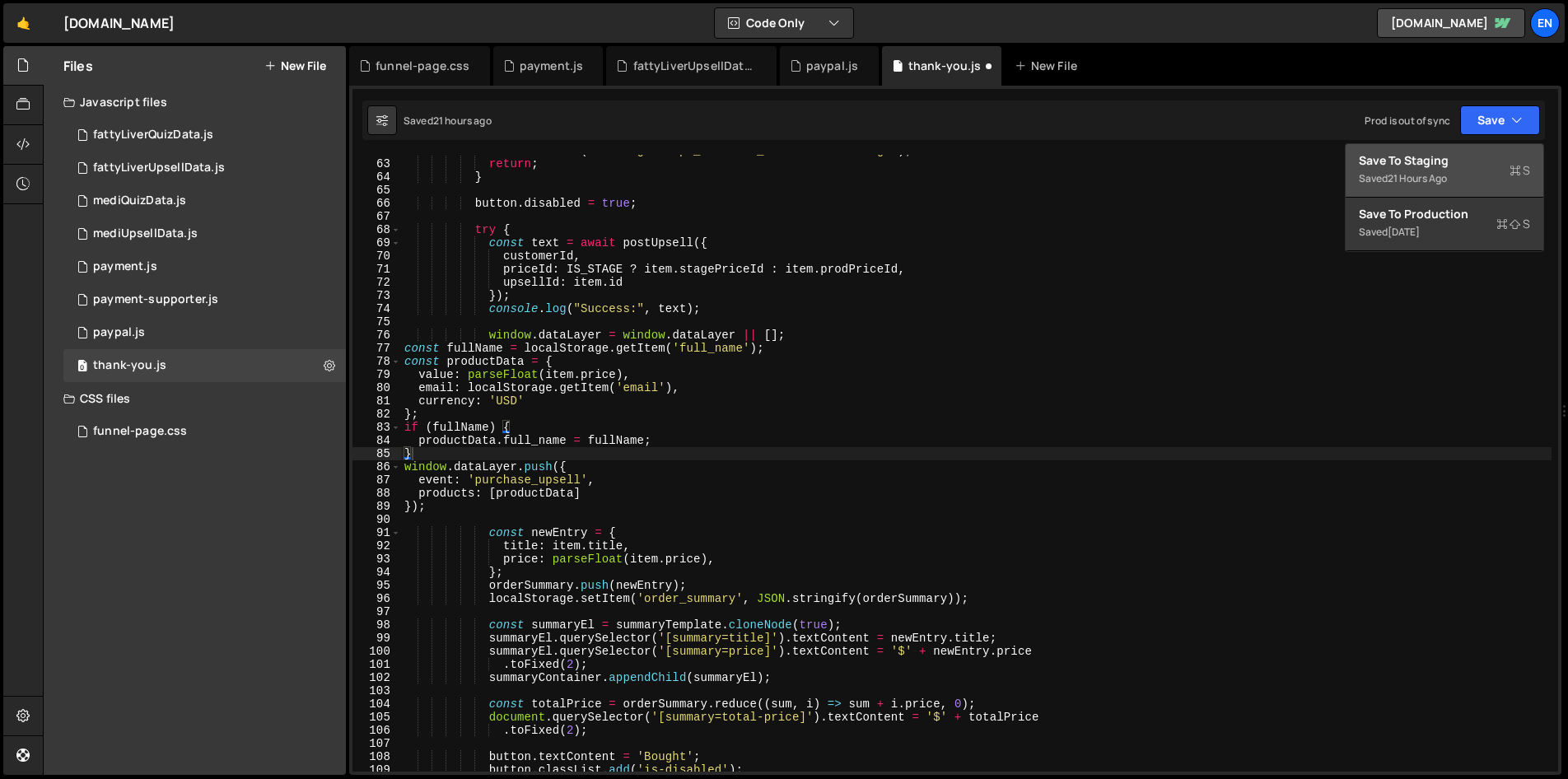
click at [1399, 166] on div "Save to Staging S" at bounding box center [1445, 160] width 171 height 17
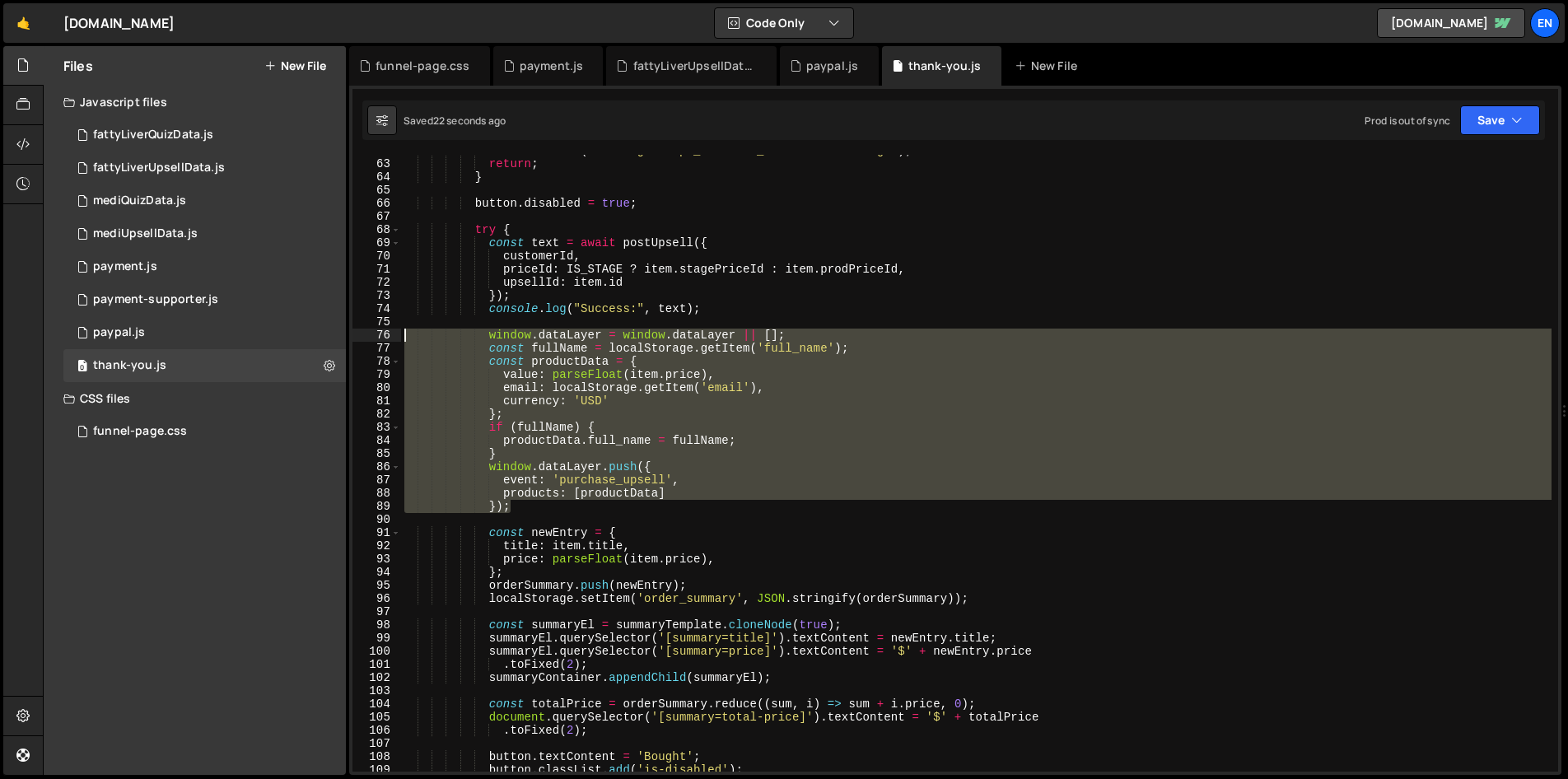
drag, startPoint x: 519, startPoint y: 509, endPoint x: 354, endPoint y: 332, distance: 242.0
click at [354, 332] on div "}); 62 63 64 65 66 67 68 69 70 71 72 73 74 75 76 77 78 79 80 81 82 83 84 85 86 …" at bounding box center [956, 463] width 1206 height 617
type textarea "window.dataLayer = window.dataLayer || []; const fullName = localStorage.getIte…"
click at [170, 165] on div "fattyLiverUpsellData.js" at bounding box center [159, 168] width 132 height 15
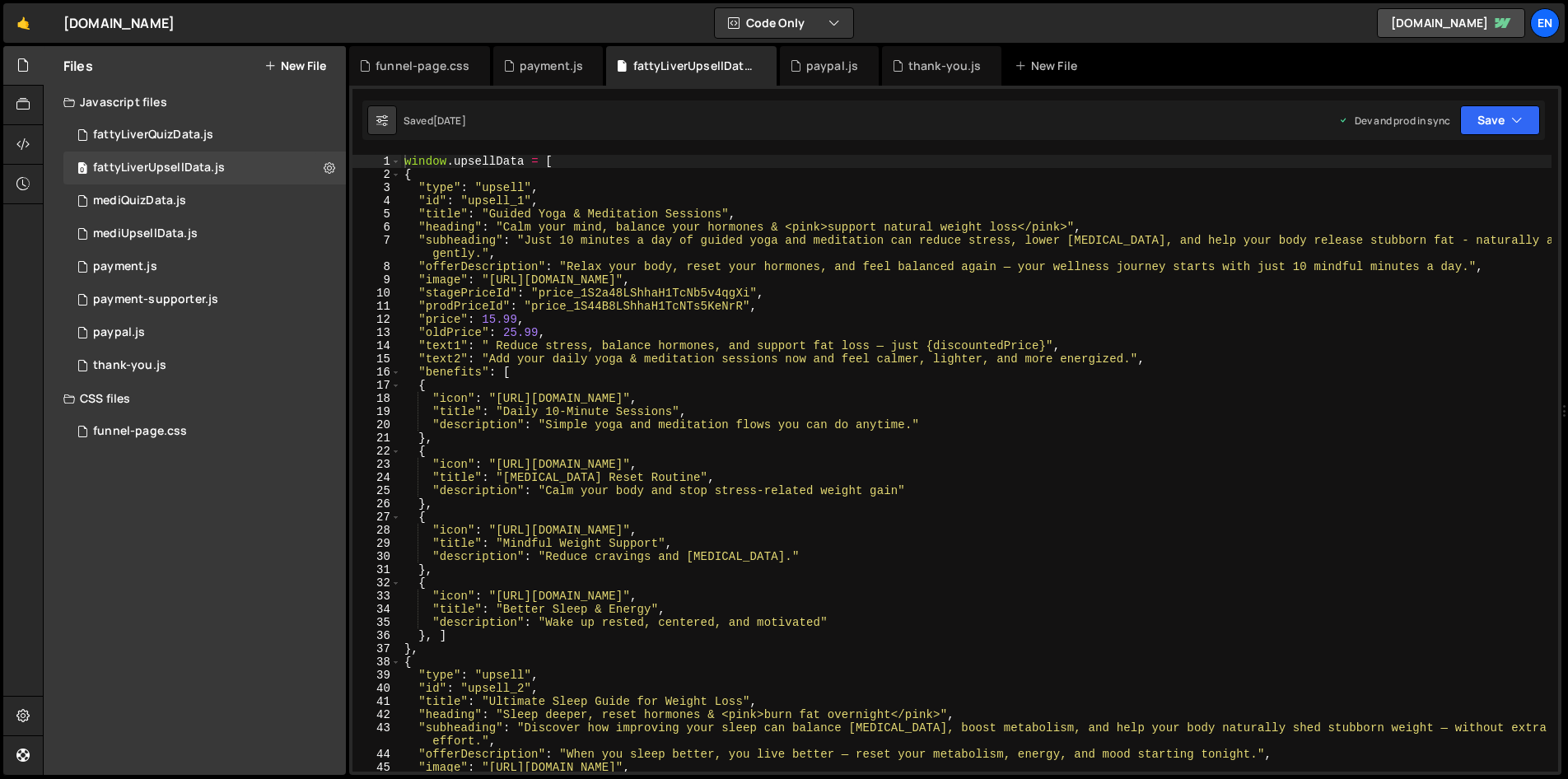
type textarea ""text2": "Add your daily yoga & meditation sessions now and feel calmer, lighte…"
click at [1189, 360] on div "window . upsellData = [ { "type" : "upsell" , "id" : "upsell_1" , "title" : "Gu…" at bounding box center [977, 476] width 1151 height 643
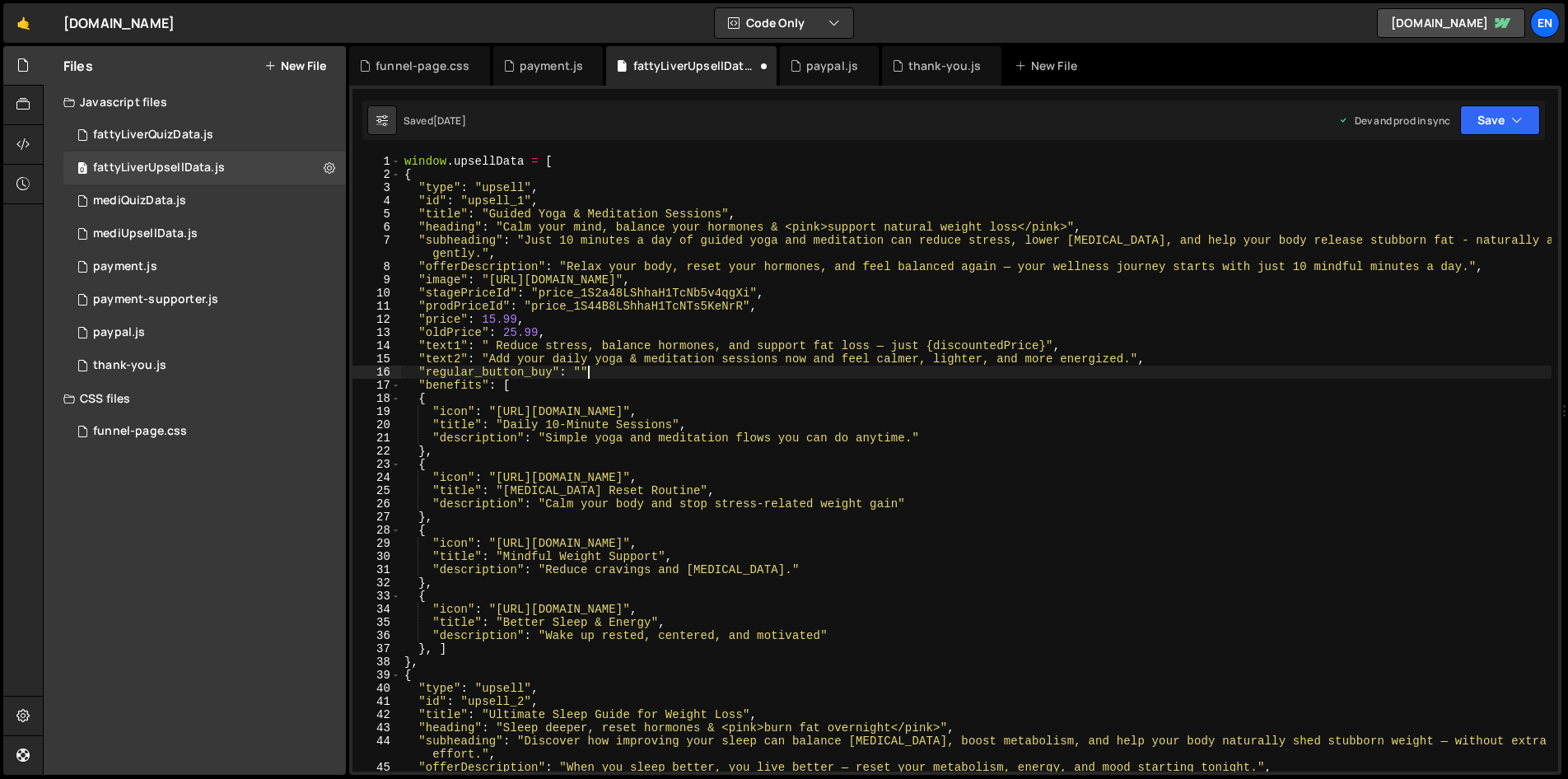
scroll to position [0, 13]
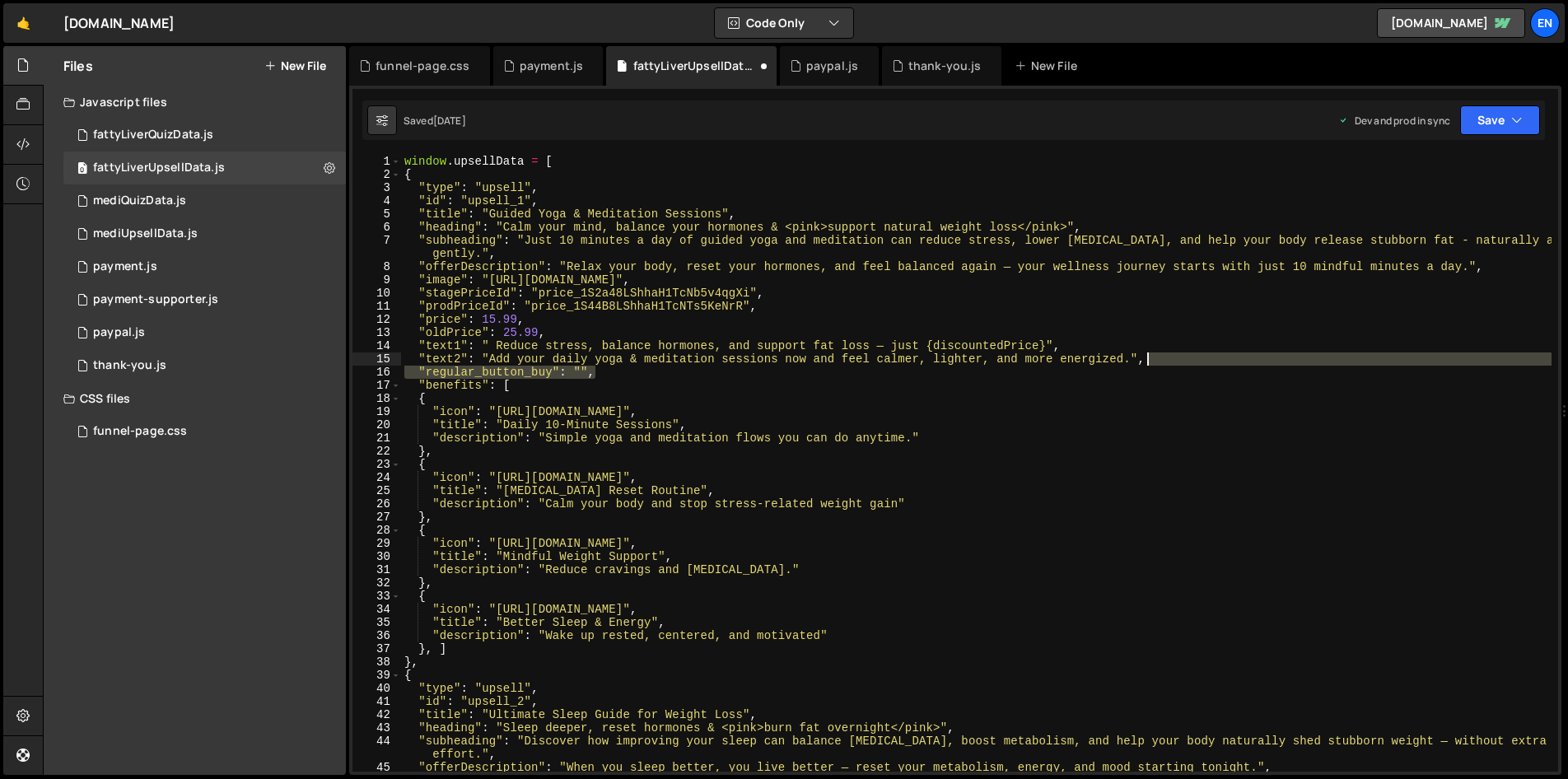
drag, startPoint x: 1152, startPoint y: 372, endPoint x: 1163, endPoint y: 363, distance: 14.2
click at [1163, 363] on div "window . upsellData = [ { "type" : "upsell" , "id" : "upsell_1" , "title" : "Gu…" at bounding box center [977, 476] width 1151 height 643
click at [1148, 372] on div "window . upsellData = [ { "type" : "upsell" , "id" : "upsell_1" , "title" : "Gu…" at bounding box center [977, 463] width 1151 height 617
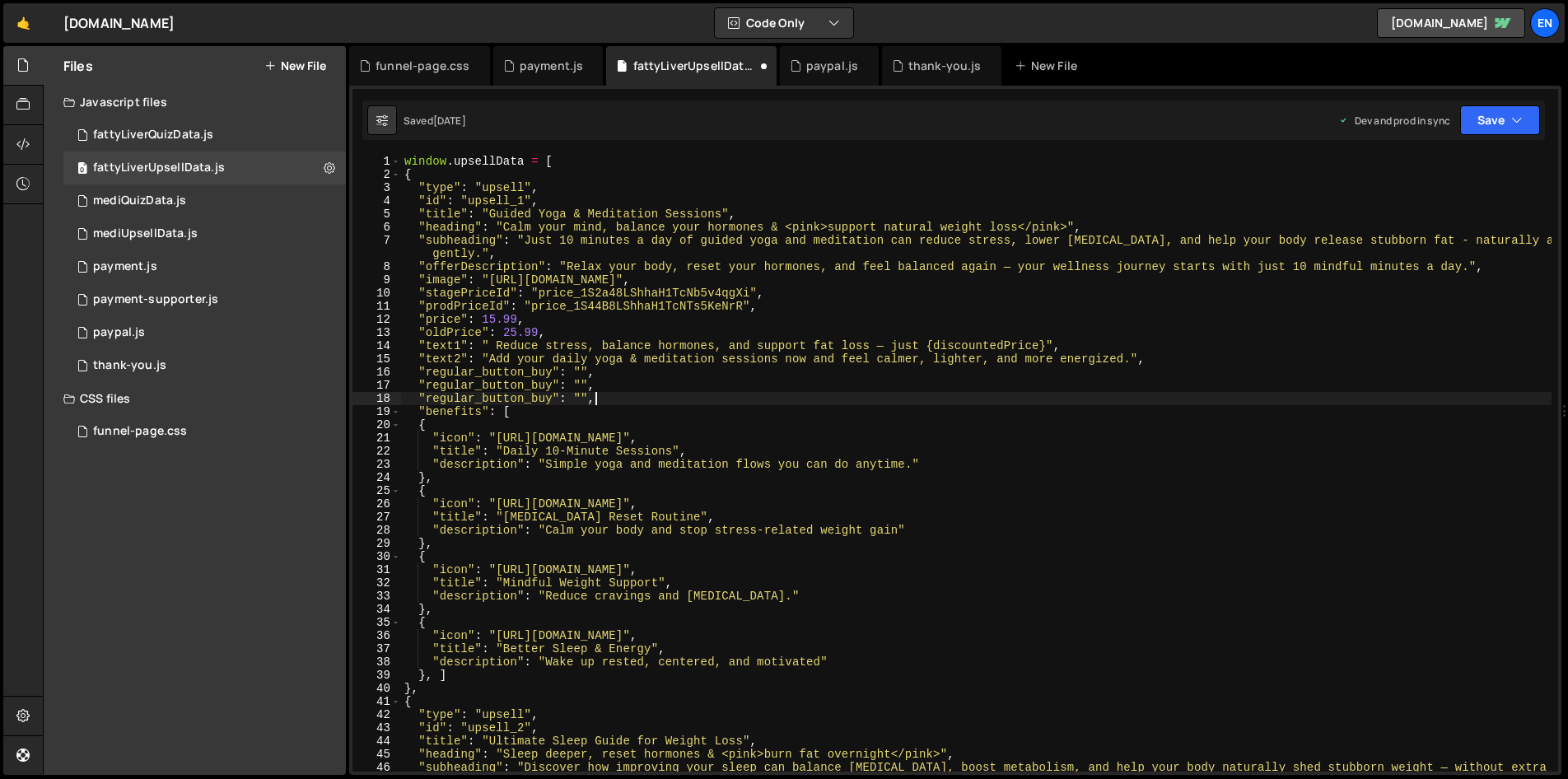
paste textarea
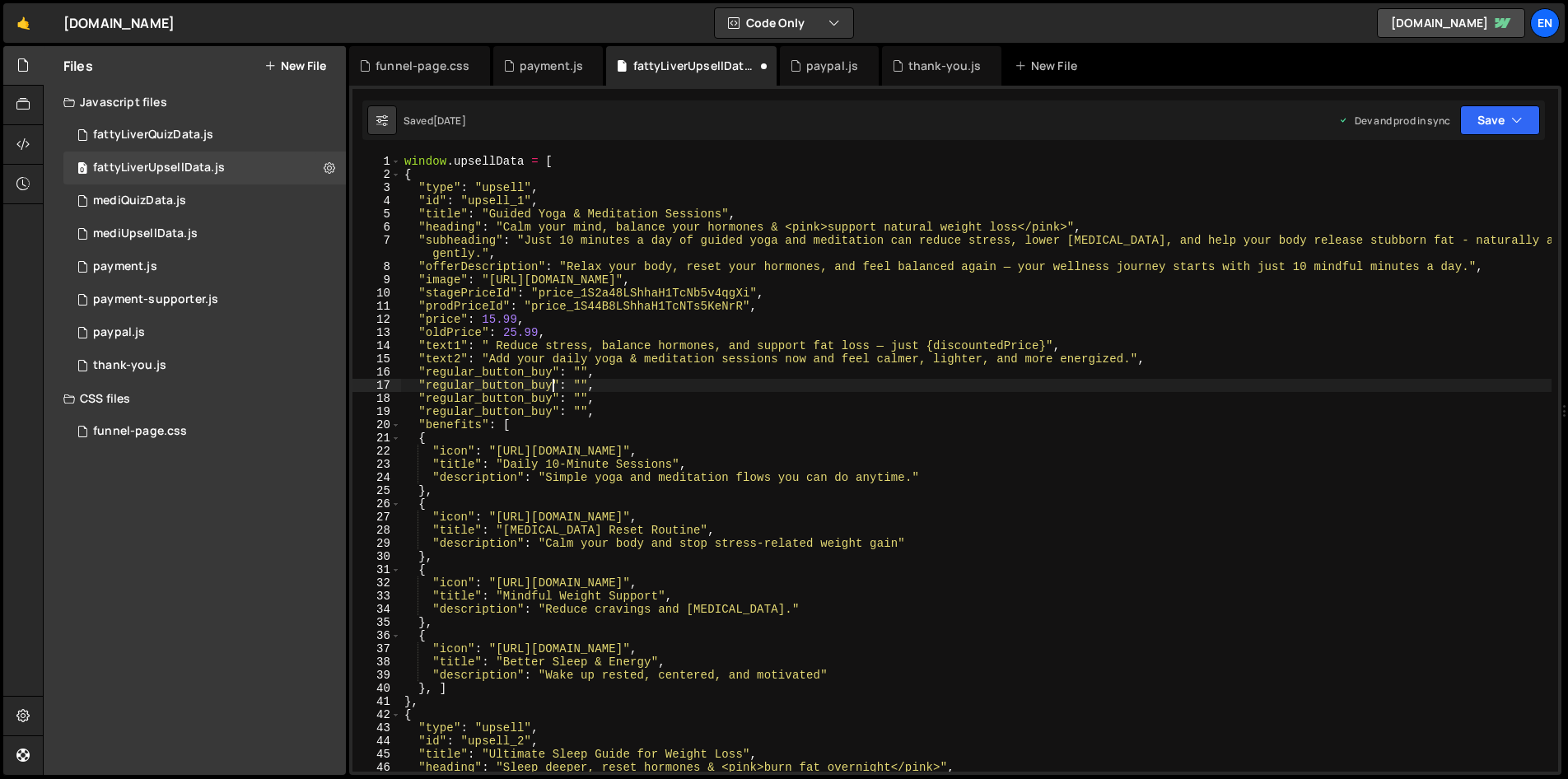
click at [551, 386] on div "window . upsellData = [ { "type" : "upsell" , "id" : "upsell_1" , "title" : "Gu…" at bounding box center [977, 483] width 1151 height 656
paste textarea "discount"
click at [589, 385] on div "window . upsellData = [ { "type" : "upsell" , "id" : "upsell_1" , "title" : "Gu…" at bounding box center [977, 483] width 1151 height 656
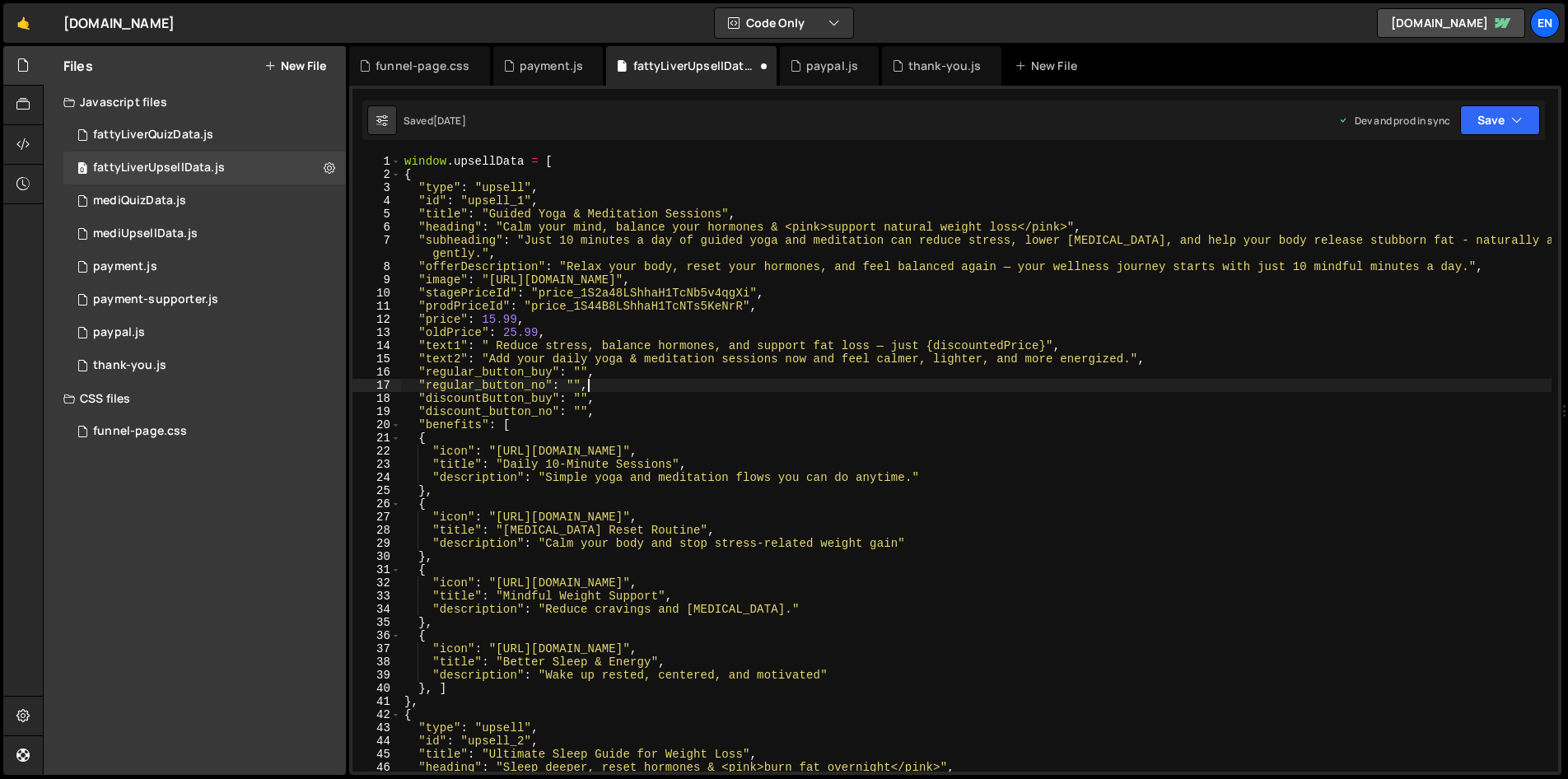
click at [536, 399] on div "window . upsellData = [ { "type" : "upsell" , "id" : "upsell_1" , "title" : "Gu…" at bounding box center [977, 483] width 1151 height 656
click at [488, 386] on div "window . upsellData = [ { "type" : "upsell" , "id" : "upsell_1" , "title" : "Gu…" at bounding box center [977, 483] width 1151 height 656
click at [683, 563] on div "window . upsellData = [ { "type" : "upsell" , "id" : "upsell_1" , "title" : "Gu…" at bounding box center [977, 483] width 1151 height 656
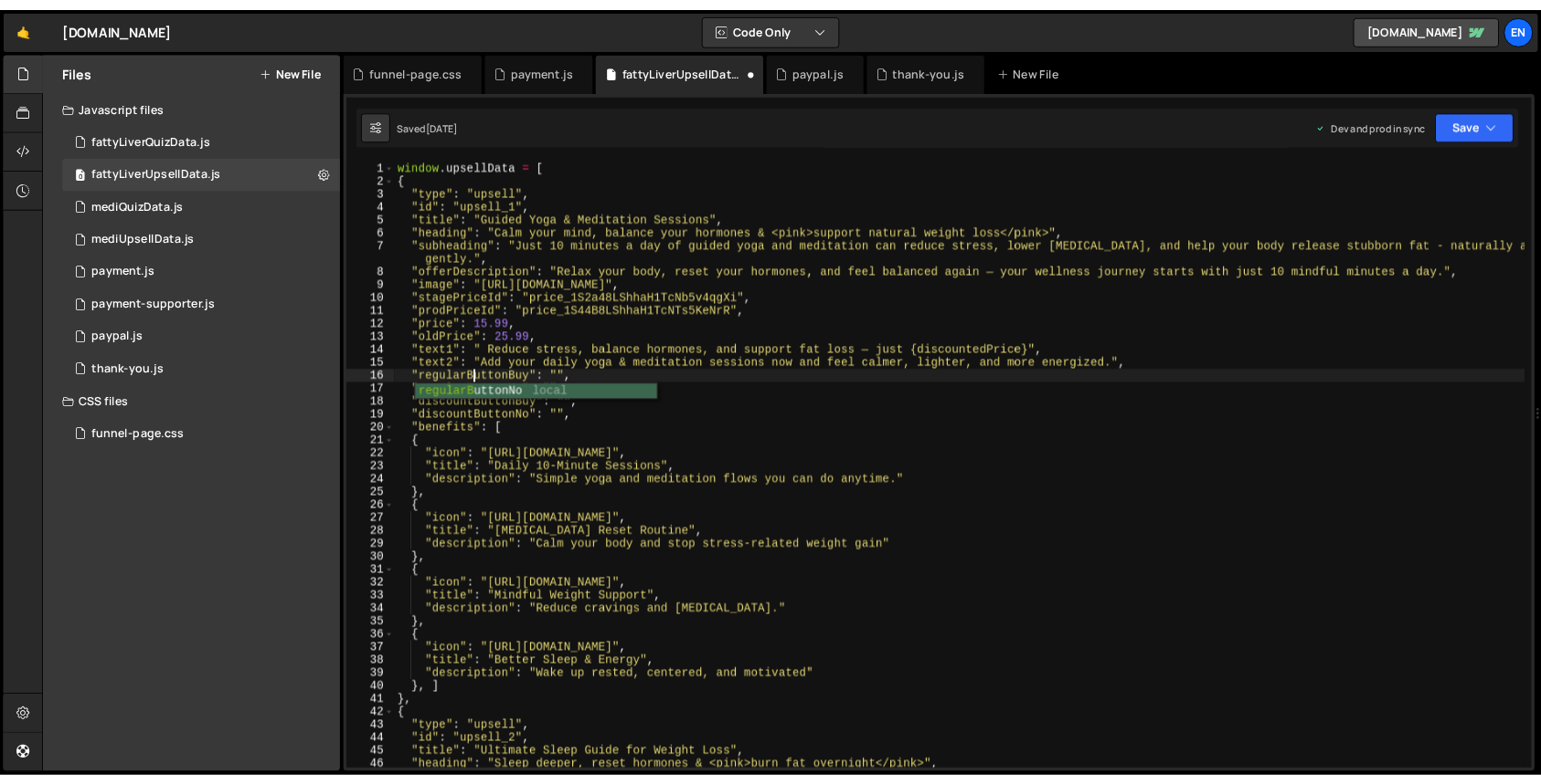
scroll to position [0, 1]
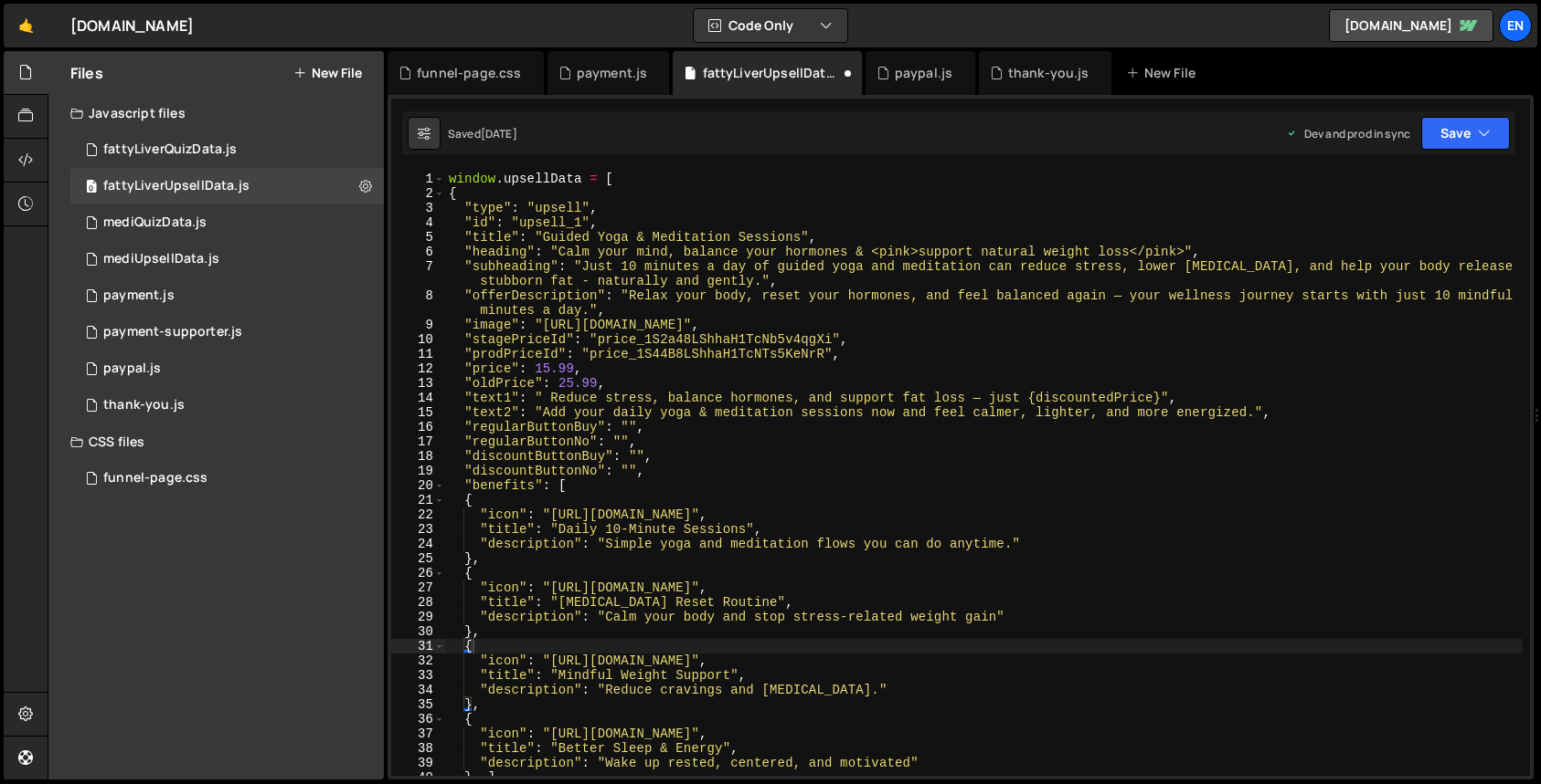
click at [566, 425] on div "window . upsellData = [ { "type" : "upsell" , "id" : "upsell_1" , "title" : "Gu…" at bounding box center [984, 488] width 1077 height 634
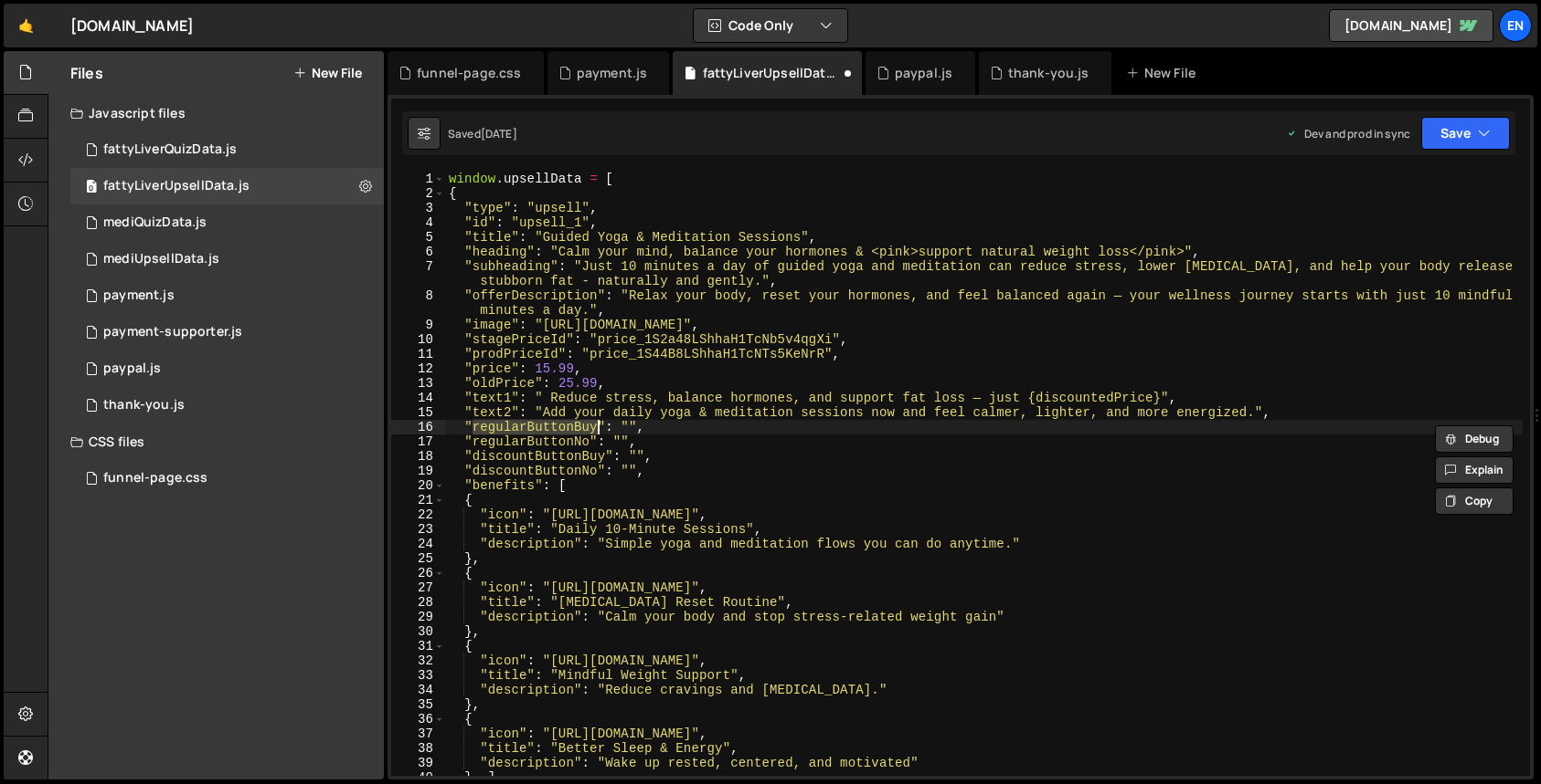
click at [546, 446] on div "window . upsellData = [ { "type" : "upsell" , "id" : "upsell_1" , "title" : "Gu…" at bounding box center [984, 488] width 1077 height 634
click at [537, 463] on div "window . upsellData = [ { "type" : "upsell" , "id" : "upsell_1" , "title" : "Gu…" at bounding box center [984, 488] width 1077 height 634
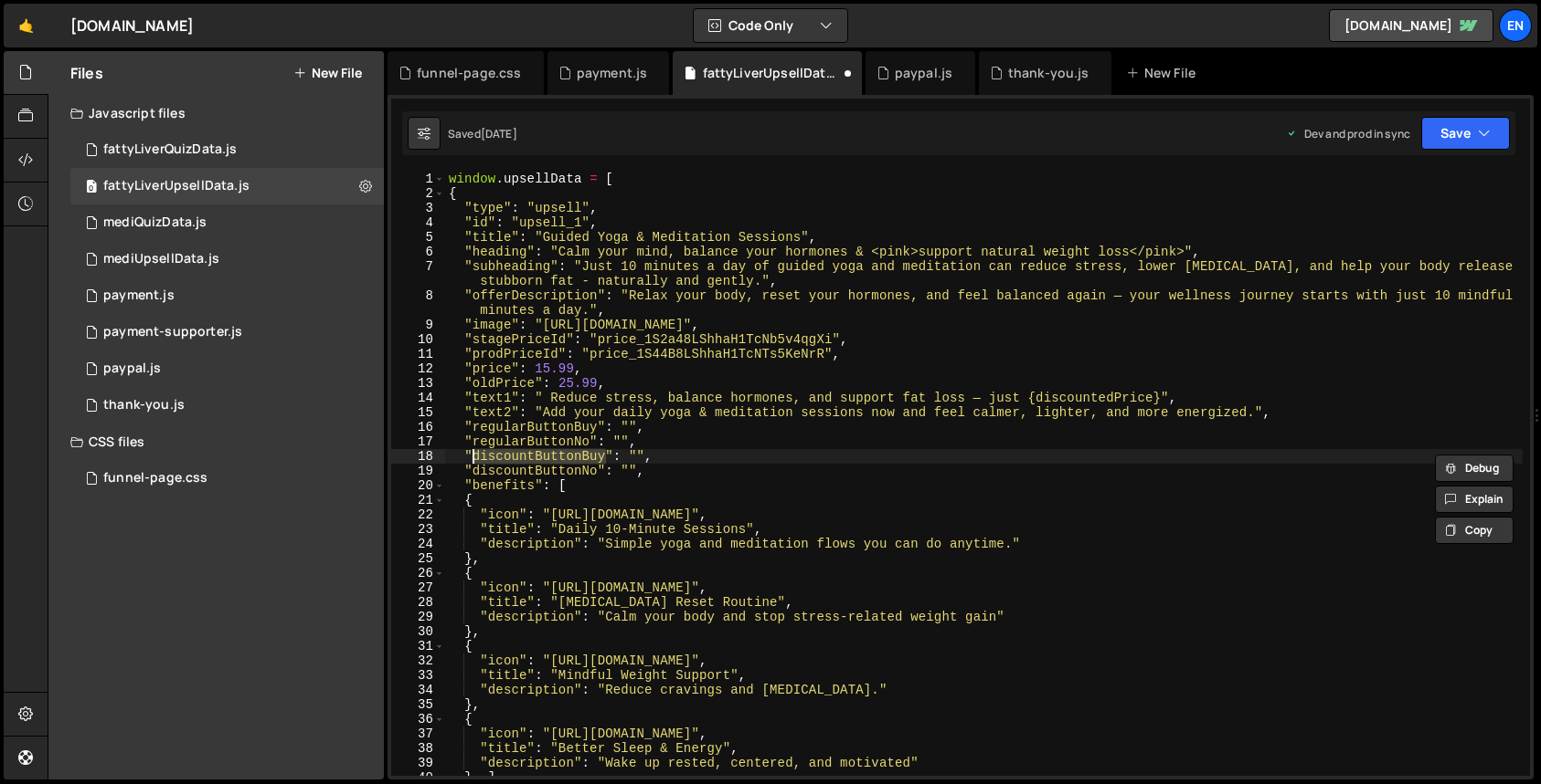
click at [537, 463] on div "window . upsellData = [ { "type" : "upsell" , "id" : "upsell_1" , "title" : "Gu…" at bounding box center [984, 488] width 1077 height 634
click at [585, 464] on div "window . upsellData = [ { "type" : "upsell" , "id" : "upsell_1" , "title" : "Gu…" at bounding box center [984, 488] width 1077 height 634
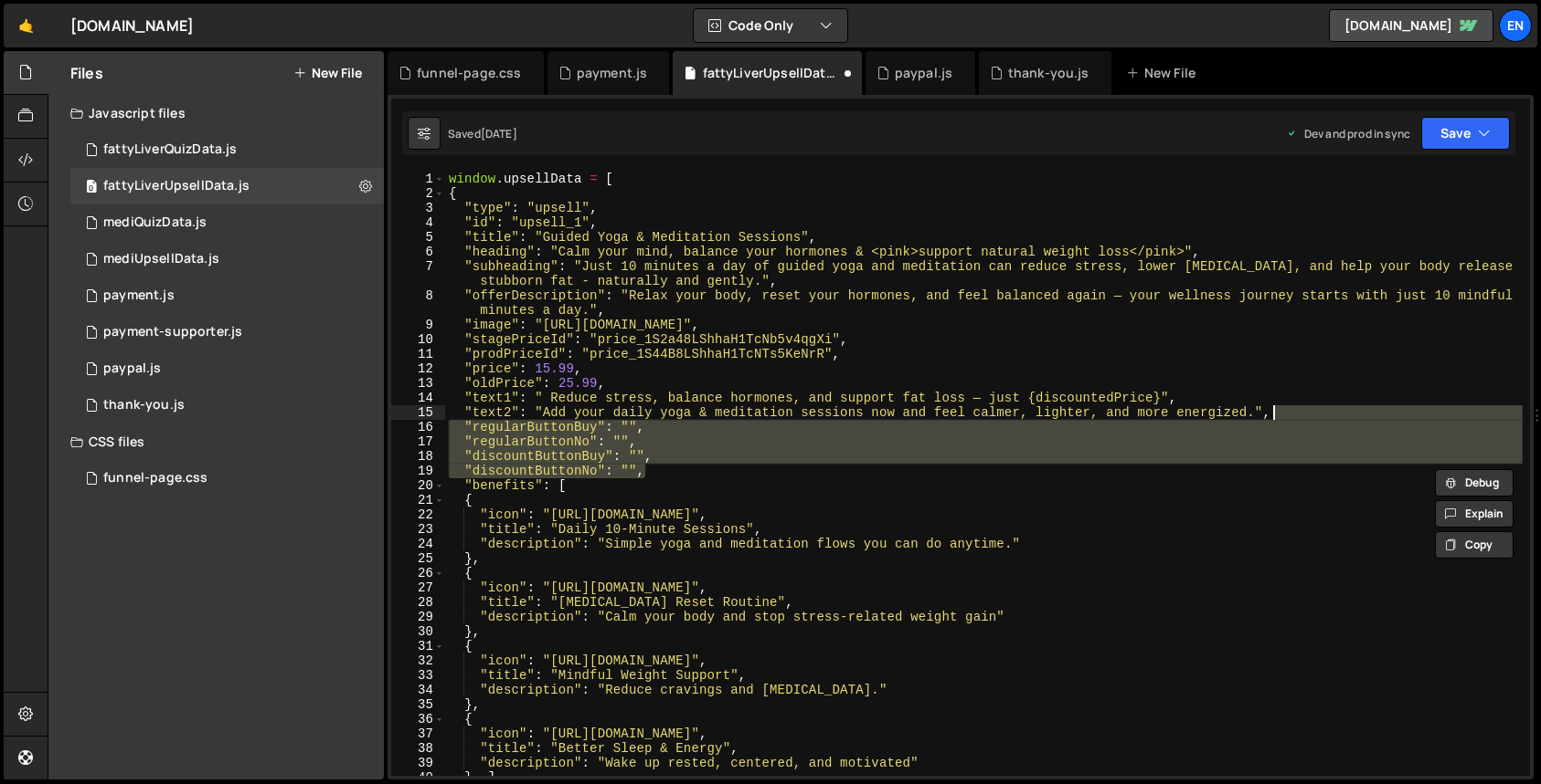
drag, startPoint x: 685, startPoint y: 468, endPoint x: 1350, endPoint y: 418, distance: 666.9
click at [1350, 418] on div "window . upsellData = [ { "type" : "upsell" , "id" : "upsell_1" , "title" : "Gu…" at bounding box center [984, 488] width 1077 height 634
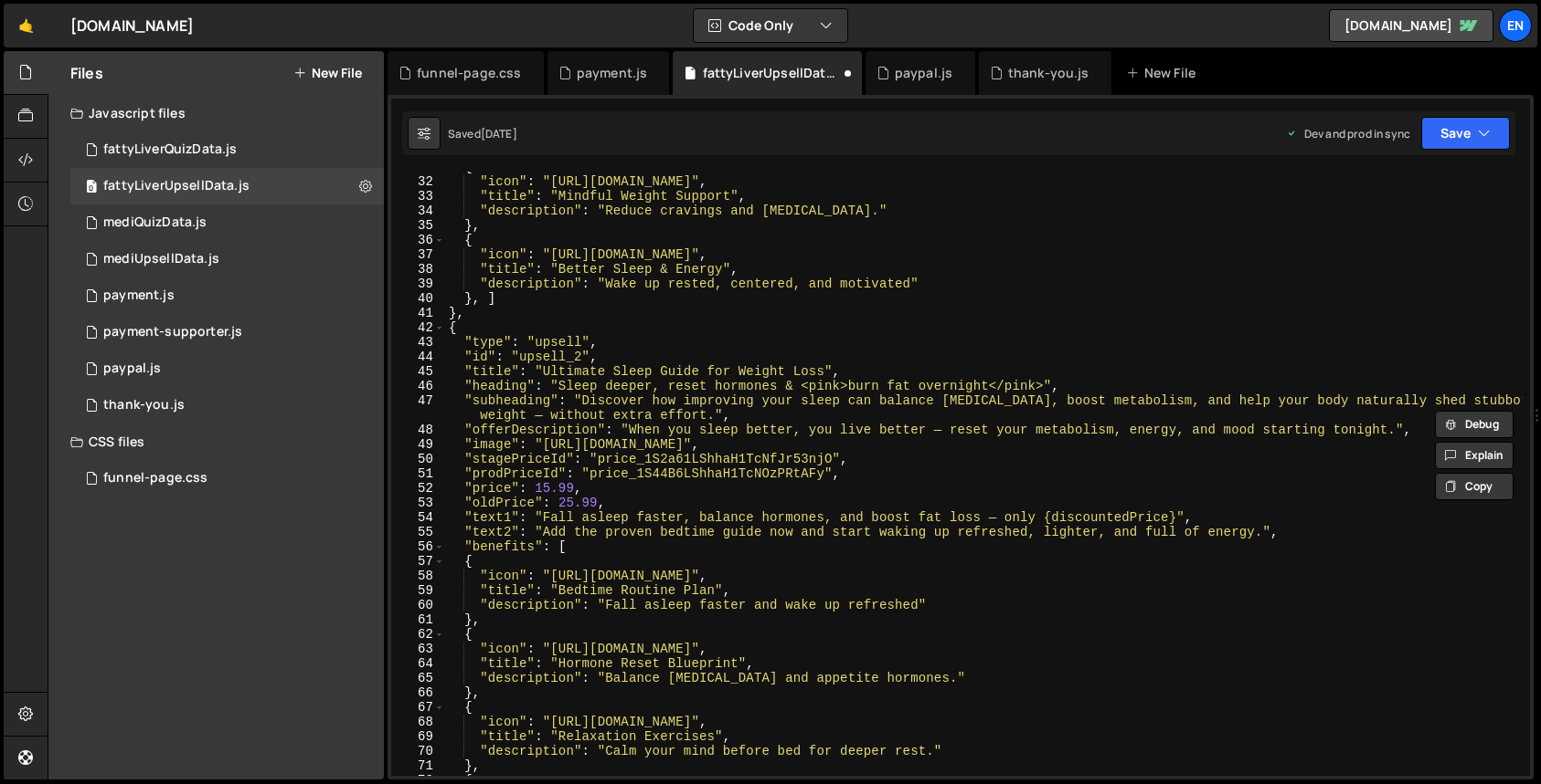
scroll to position [476, 0]
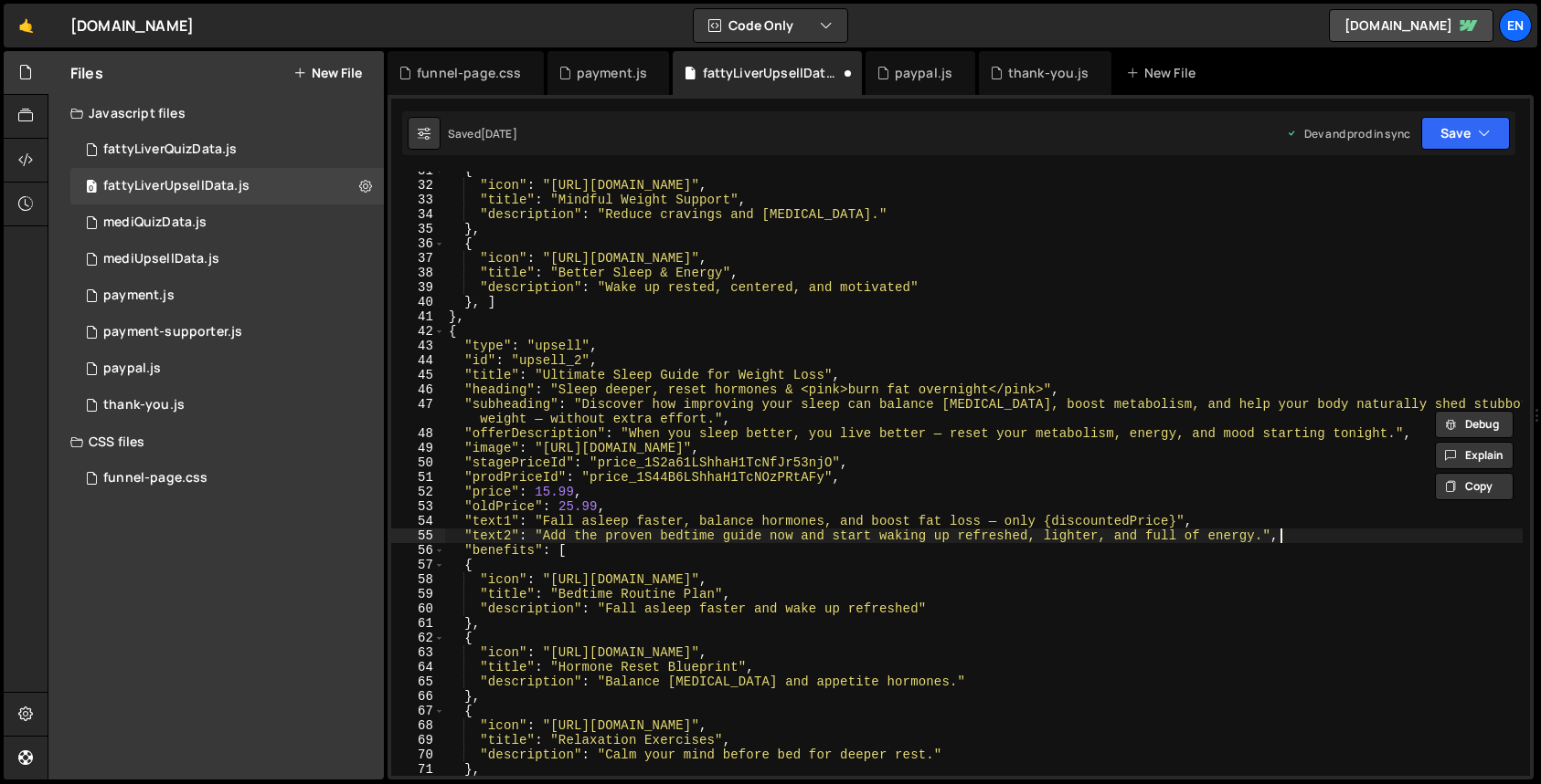
click at [1302, 537] on div "{ "icon" : "[URL][DOMAIN_NAME]" , "title" : "Mindful Weight Support" , "descrip…" at bounding box center [984, 480] width 1077 height 634
paste textarea "discountButtonNo": ""
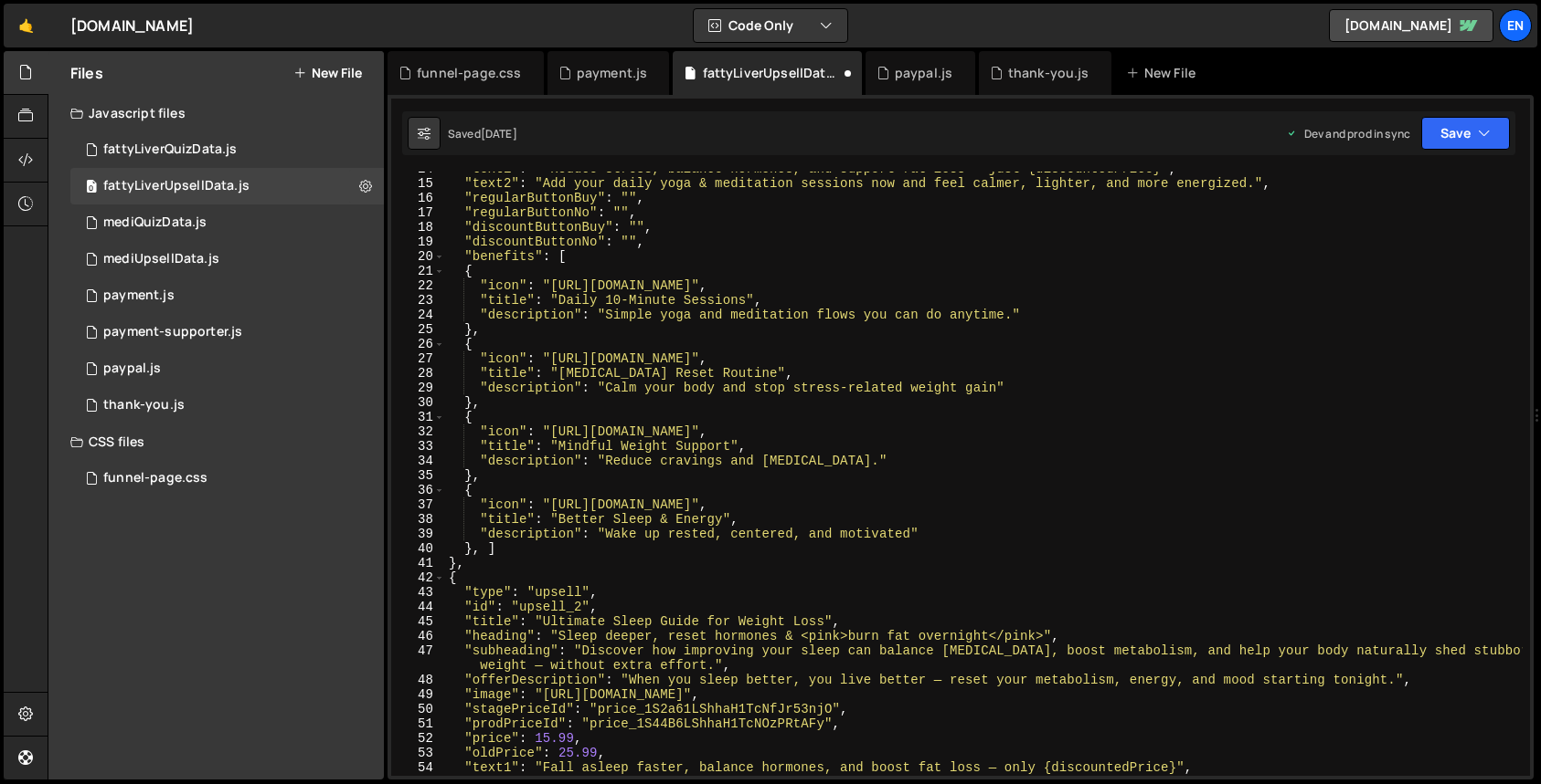
scroll to position [0, 0]
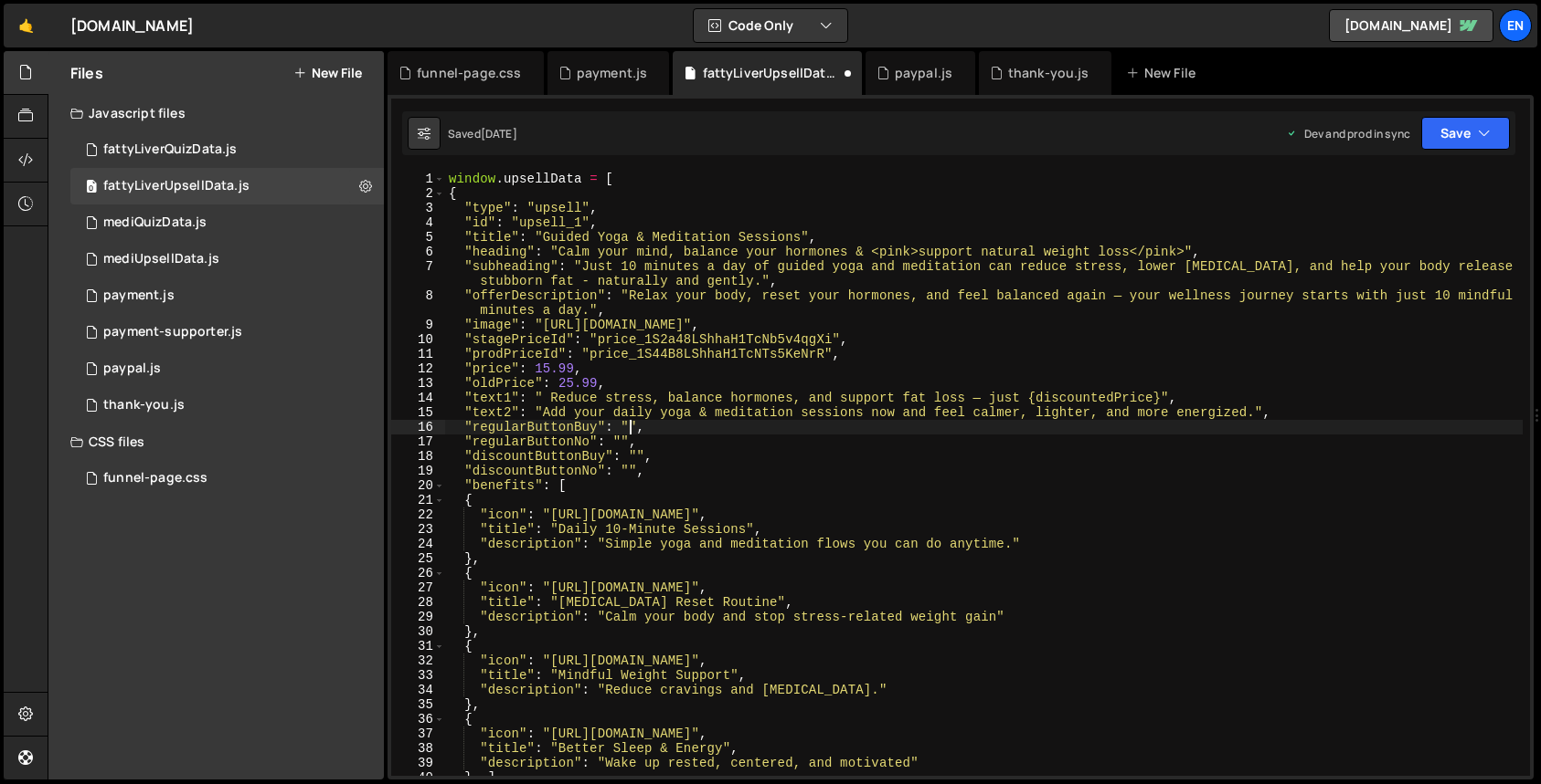
click at [629, 425] on div "window . upsellData = [ { "type" : "upsell" , "id" : "upsell_1" , "title" : "Gu…" at bounding box center [984, 488] width 1077 height 634
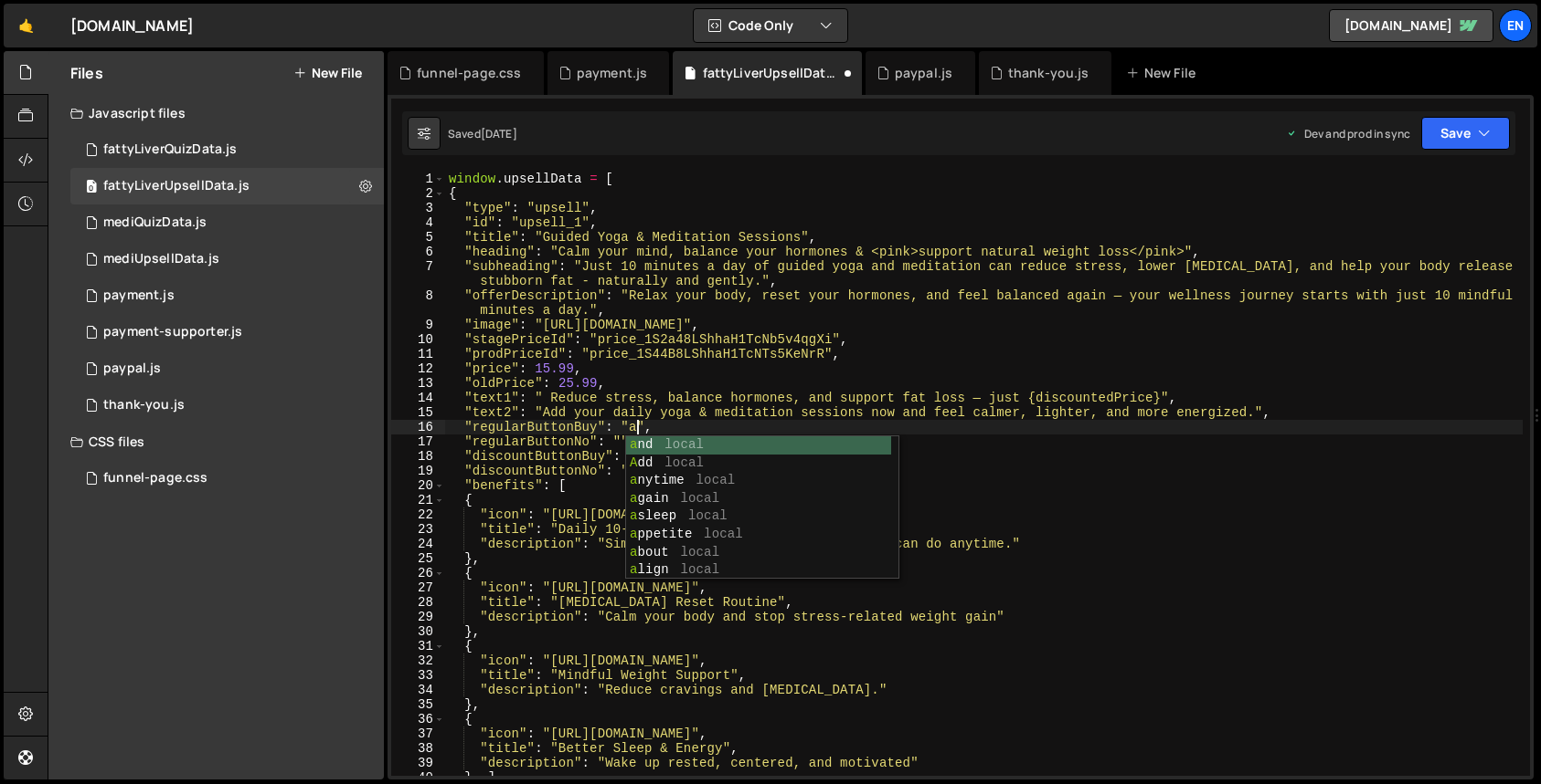
click at [620, 437] on div "window . upsellData = [ { "type" : "upsell" , "id" : "upsell_1" , "title" : "Gu…" at bounding box center [984, 488] width 1077 height 634
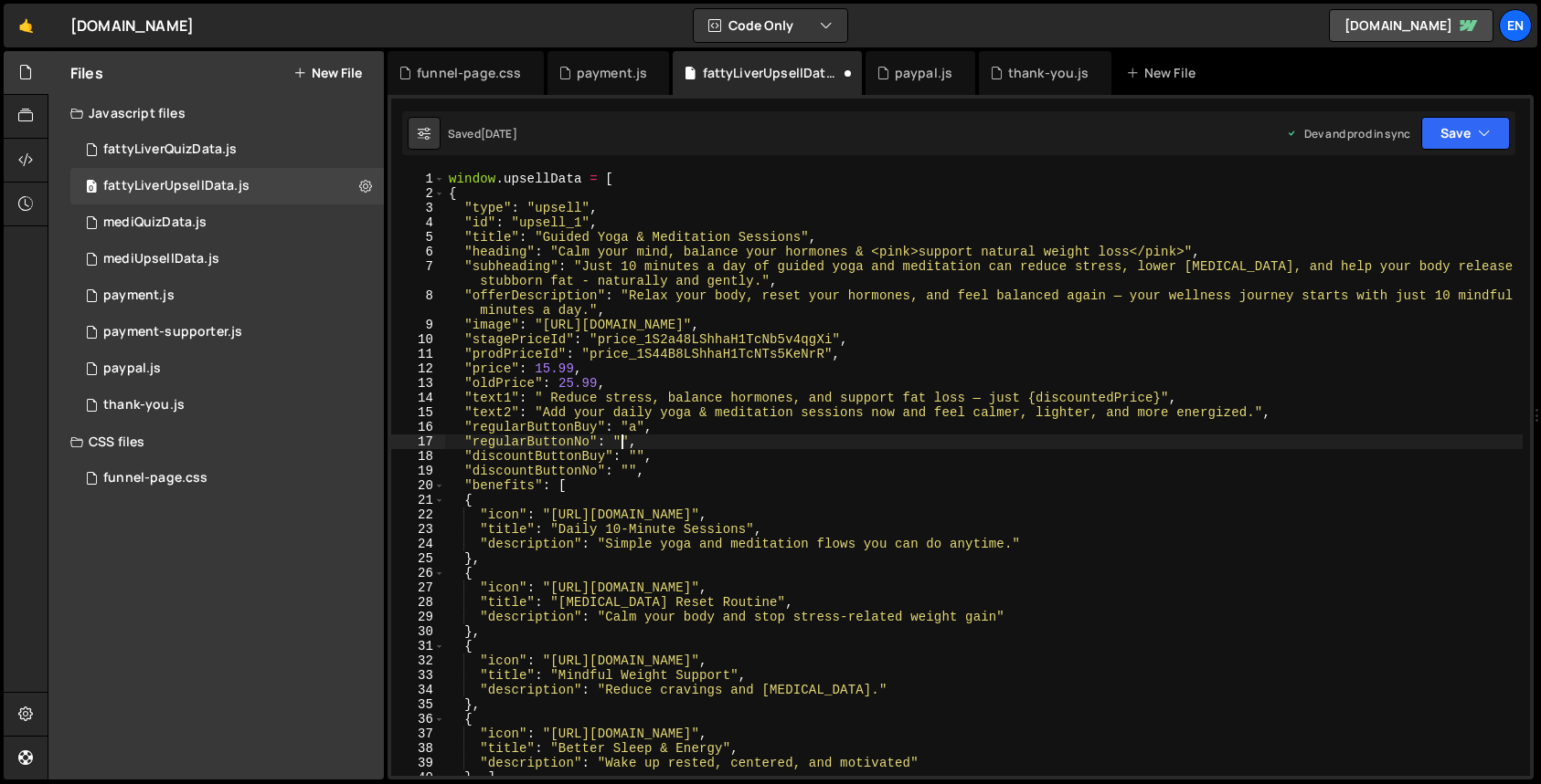
scroll to position [0, 12]
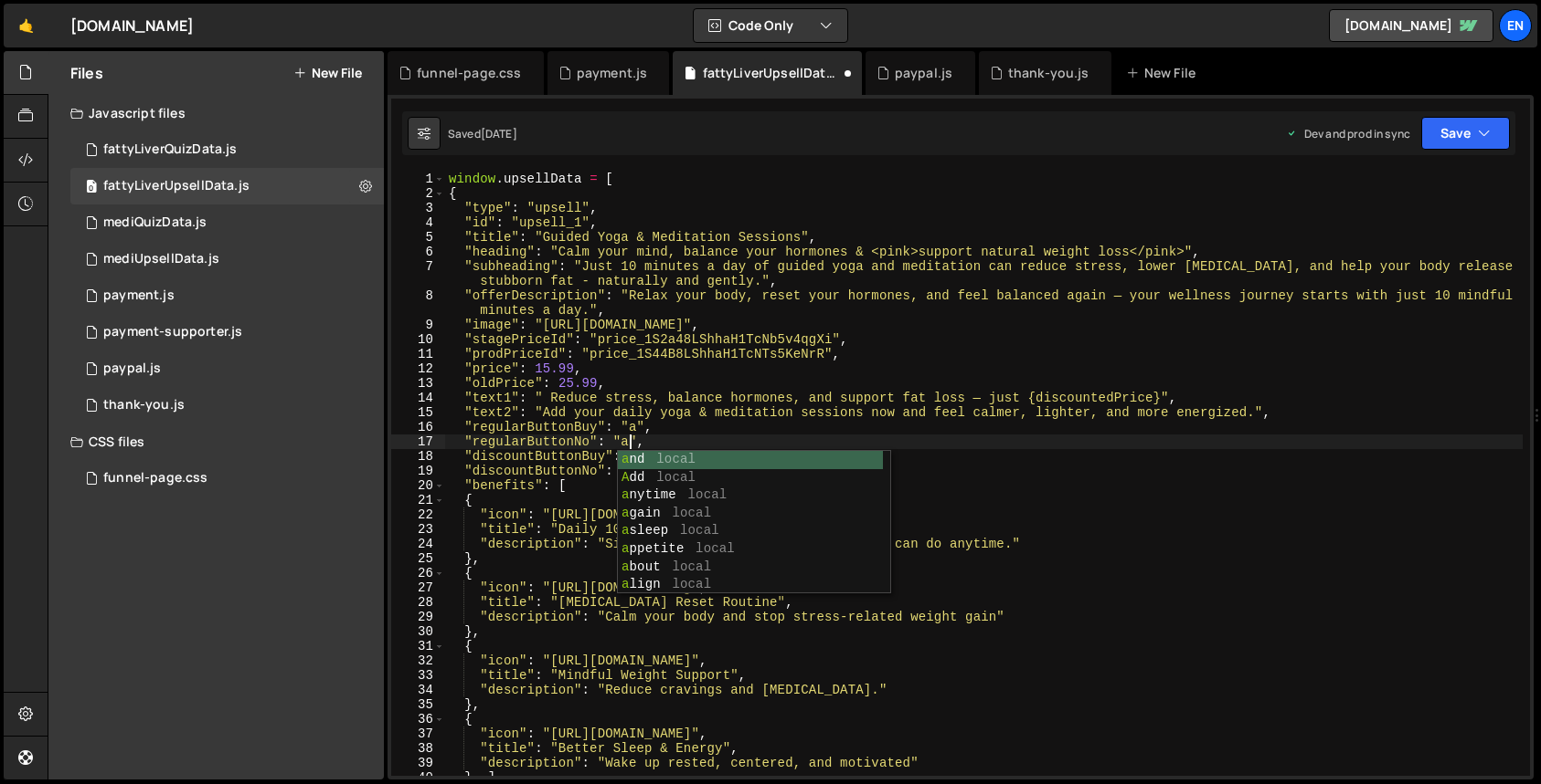
drag, startPoint x: 655, startPoint y: 426, endPoint x: 648, endPoint y: 453, distance: 27.9
click at [656, 426] on div "window . upsellData = [ { "type" : "upsell" , "id" : "upsell_1" , "title" : "Gu…" at bounding box center [984, 488] width 1077 height 634
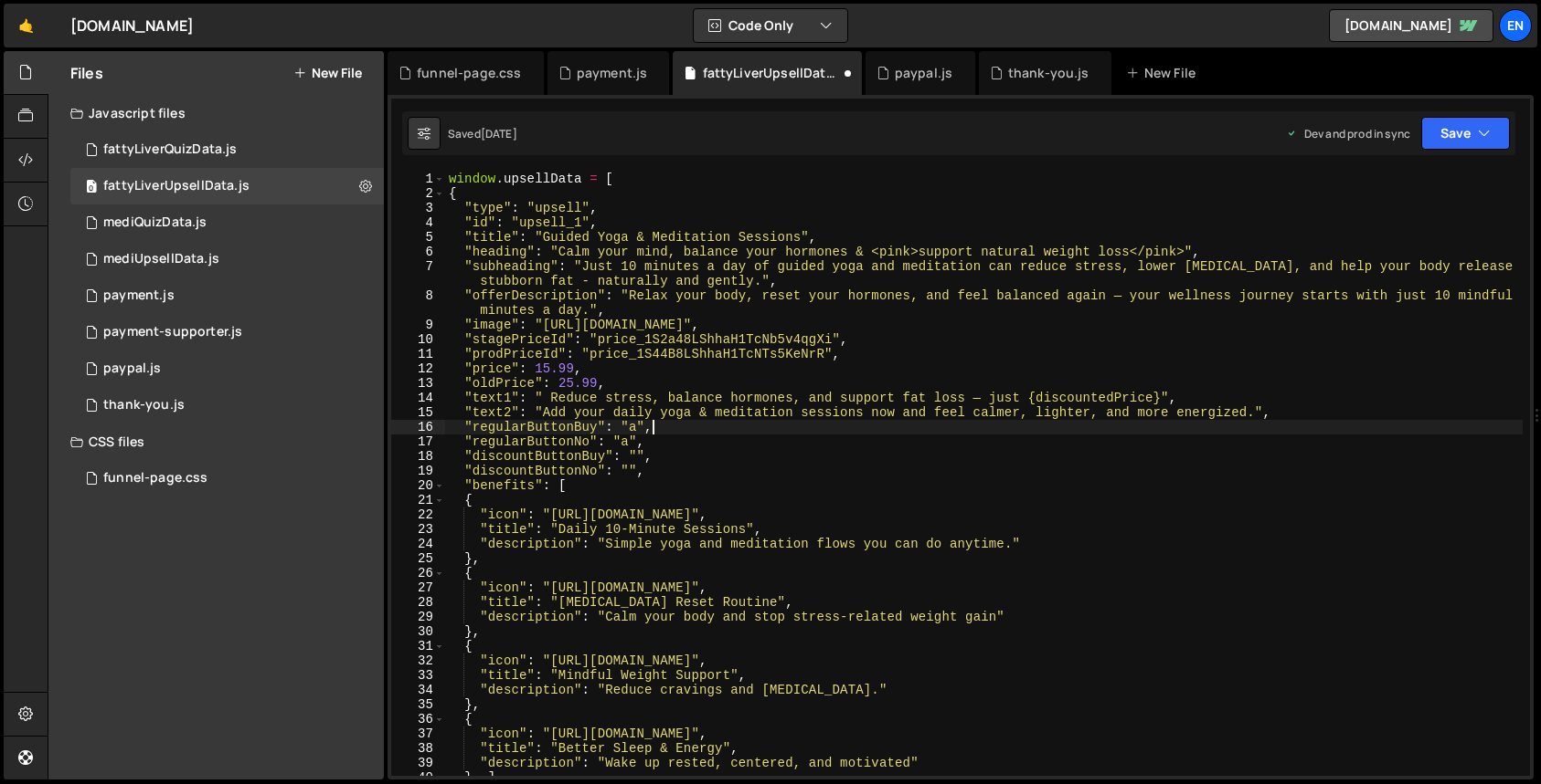
click at [636, 454] on div "window . upsellData = [ { "type" : "upsell" , "id" : "upsell_1" , "title" : "Gu…" at bounding box center [984, 488] width 1077 height 634
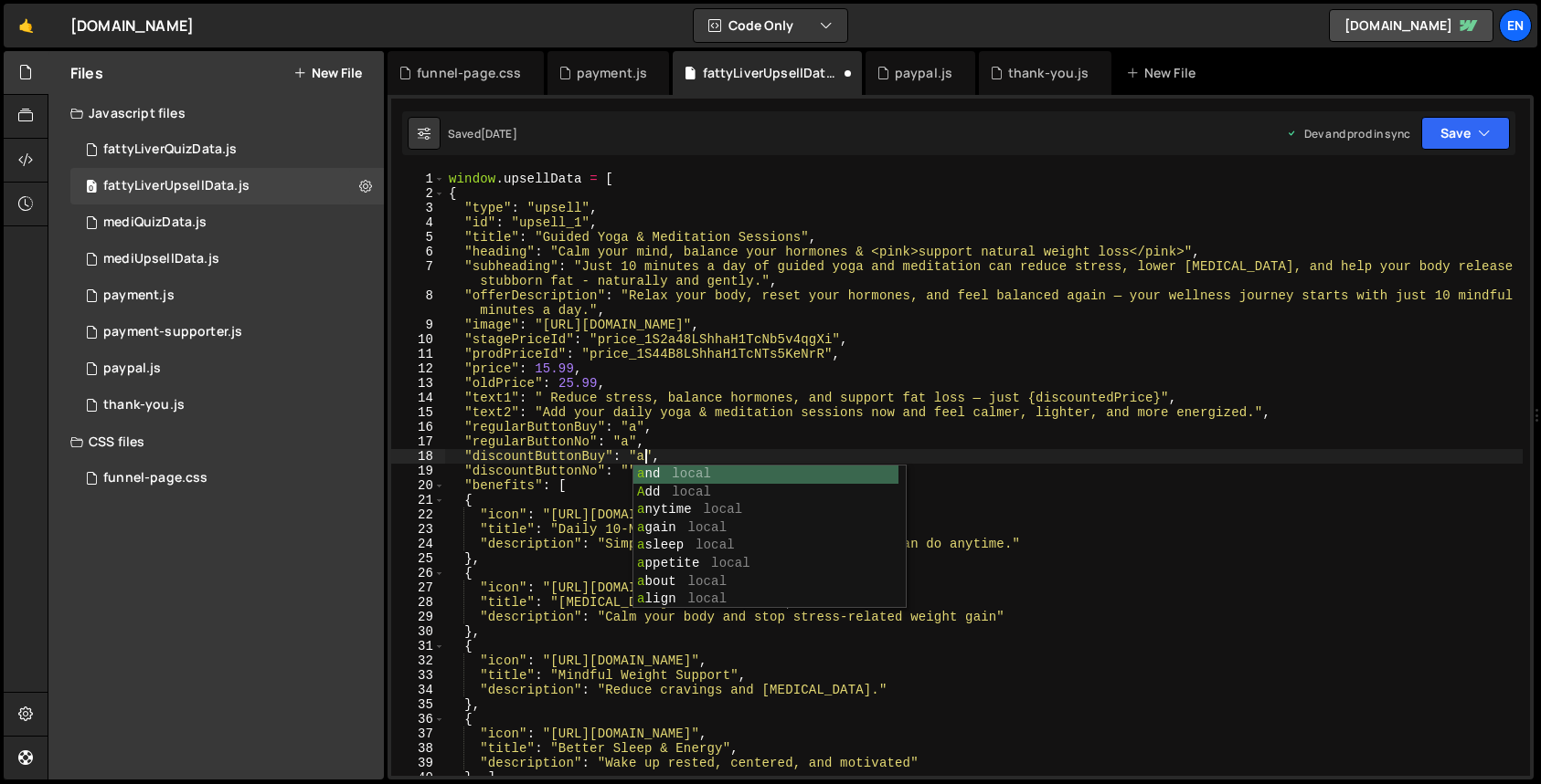
click at [613, 439] on div "window . upsellData = [ { "type" : "upsell" , "id" : "upsell_1" , "title" : "Gu…" at bounding box center [984, 488] width 1077 height 634
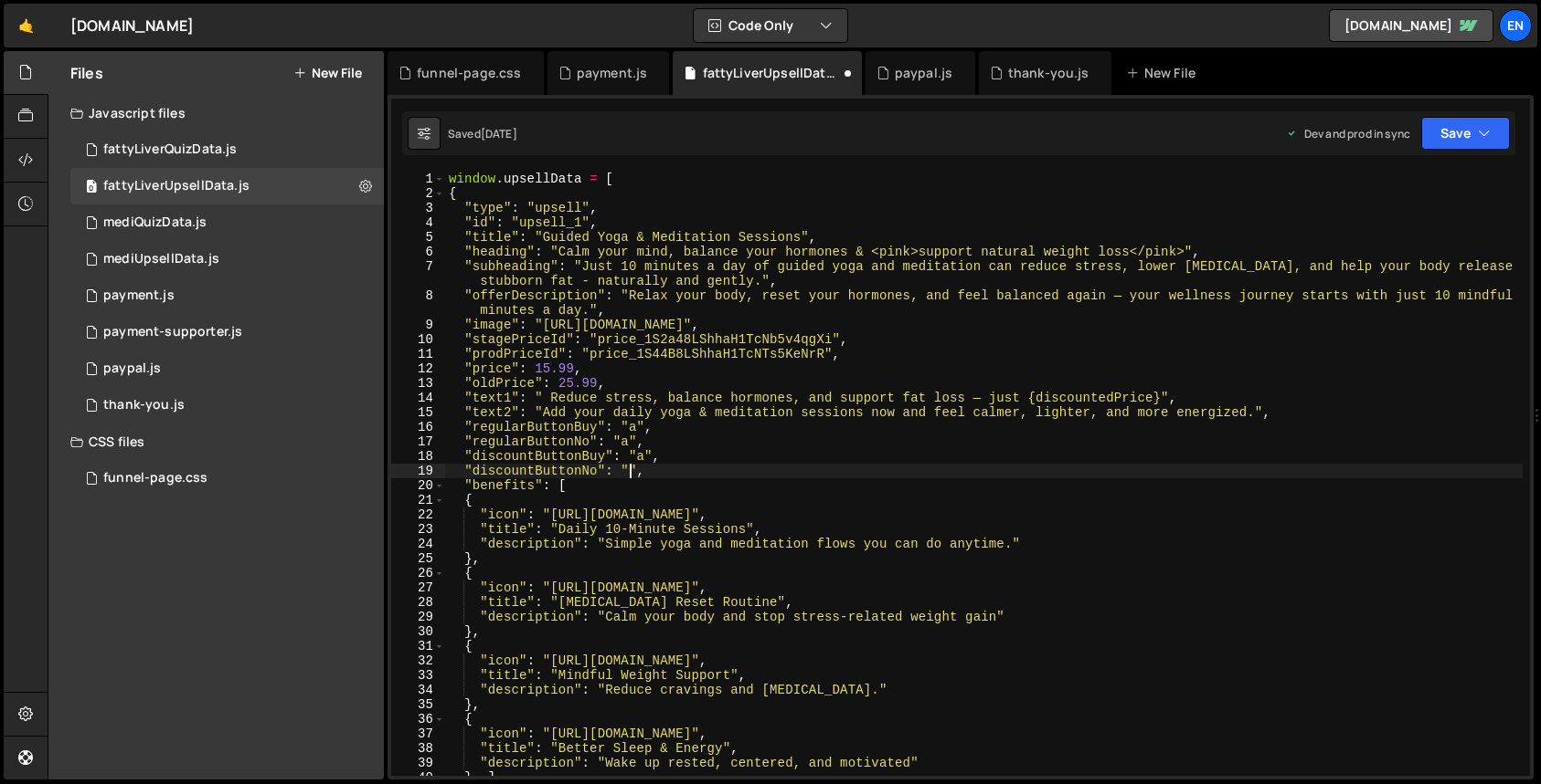
click at [627, 467] on div "window . upsellData = [ { "type" : "upsell" , "id" : "upsell_1" , "title" : "Gu…" at bounding box center [984, 488] width 1077 height 634
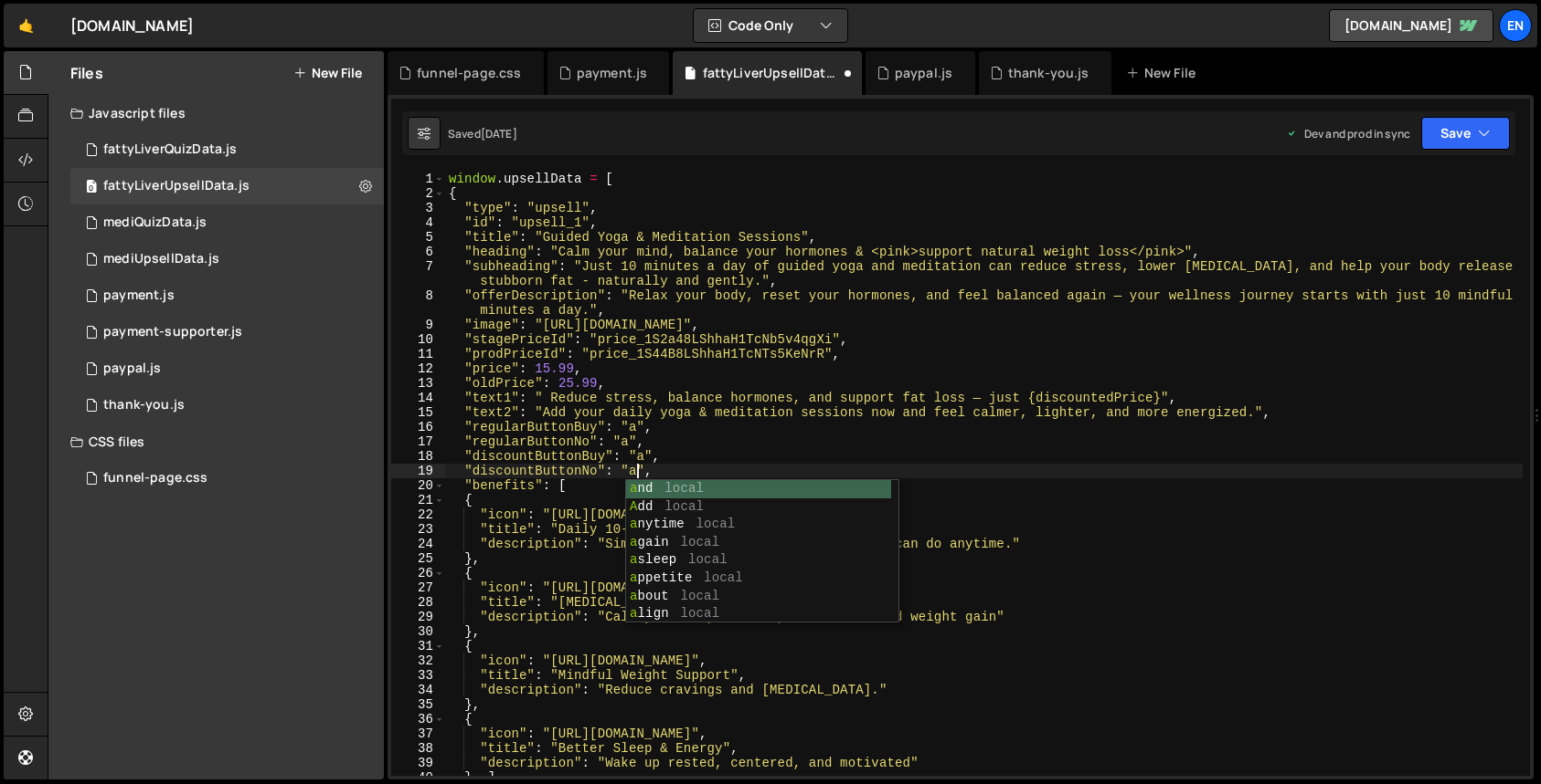
click at [857, 422] on div "window . upsellData = [ { "type" : "upsell" , "id" : "upsell_1" , "title" : "Gu…" at bounding box center [984, 488] width 1077 height 634
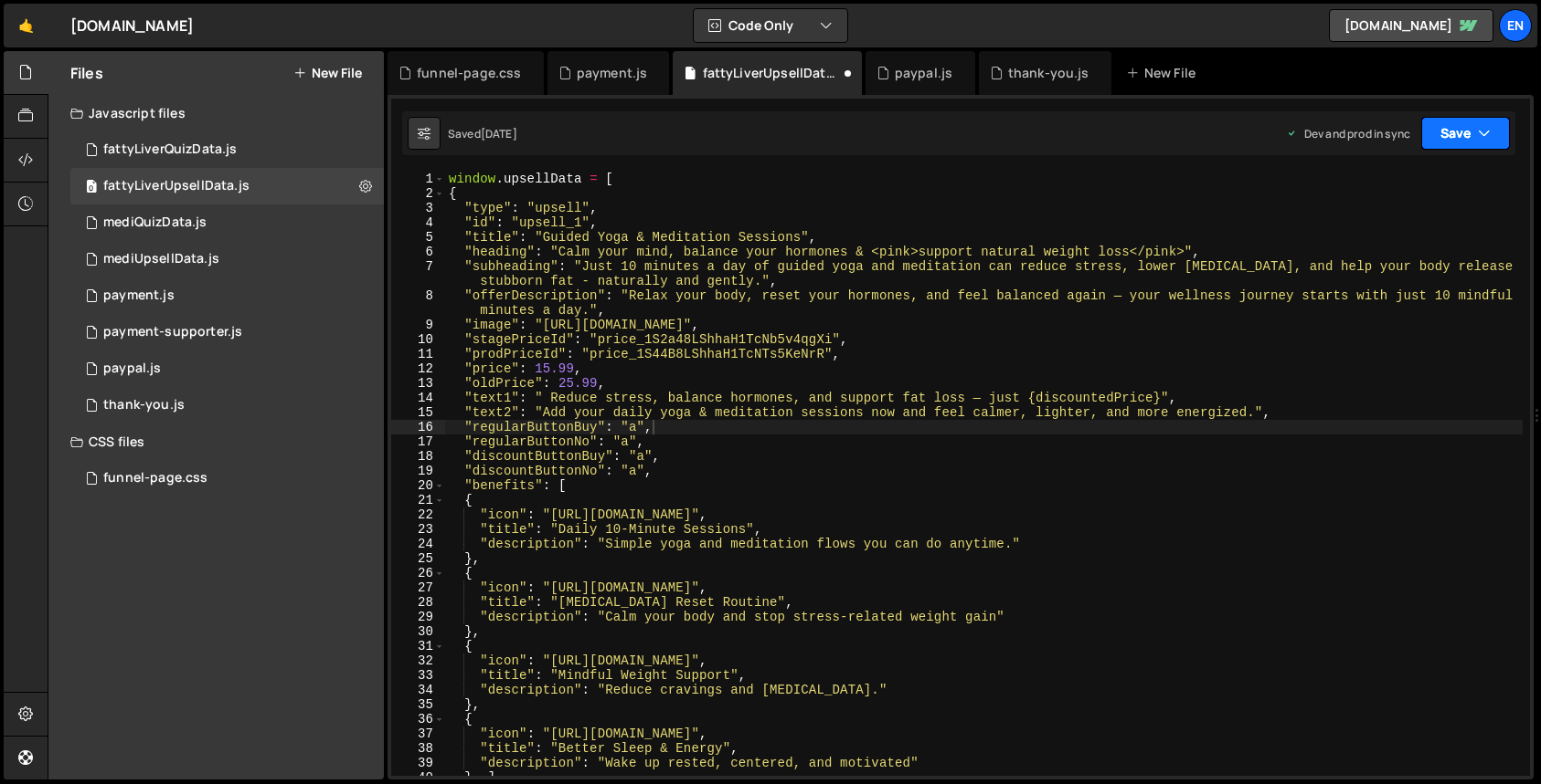
click at [1481, 132] on icon "button" at bounding box center [1484, 133] width 13 height 19
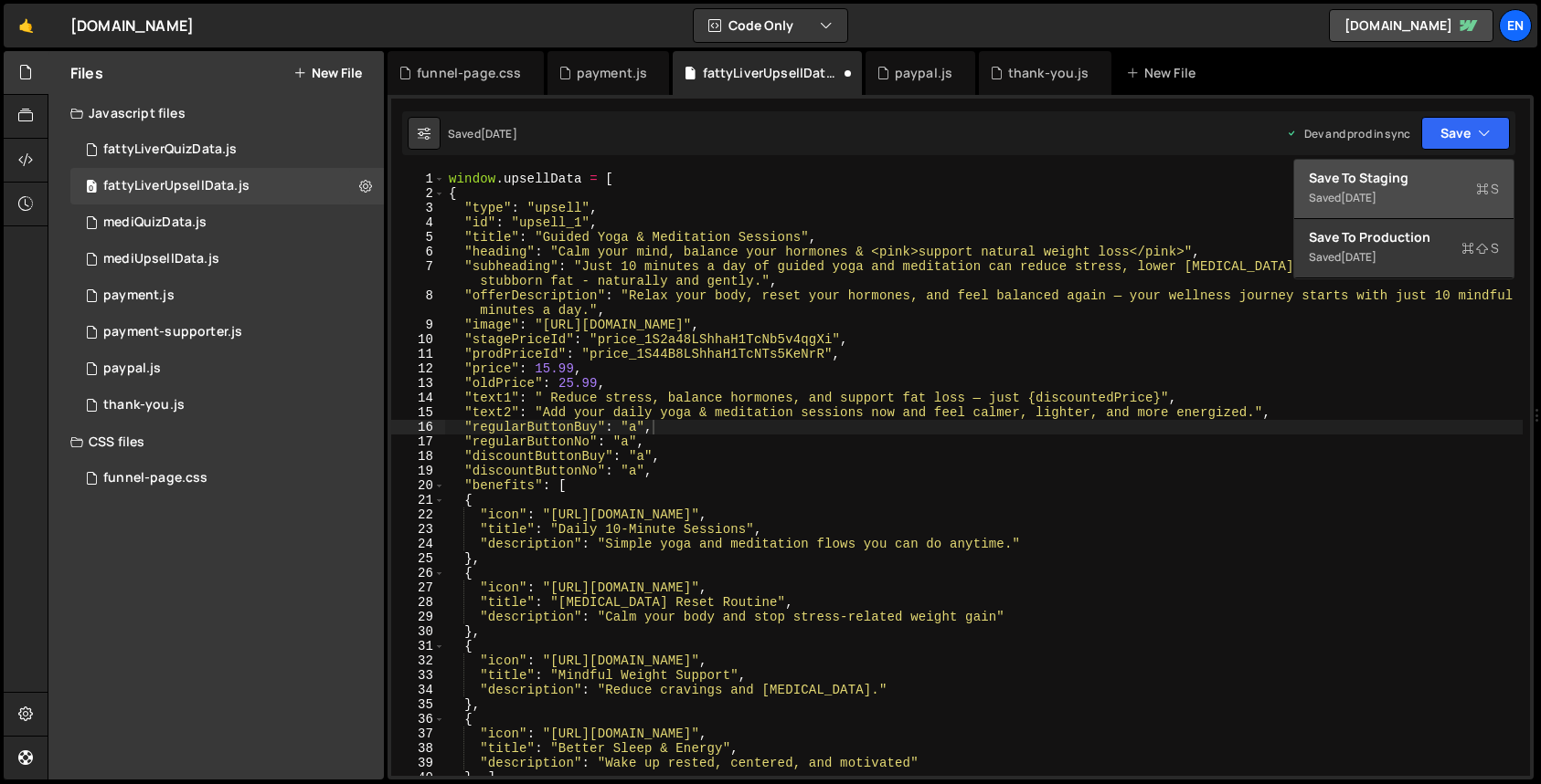
click at [1402, 184] on div "Save to Staging S" at bounding box center [1403, 178] width 190 height 19
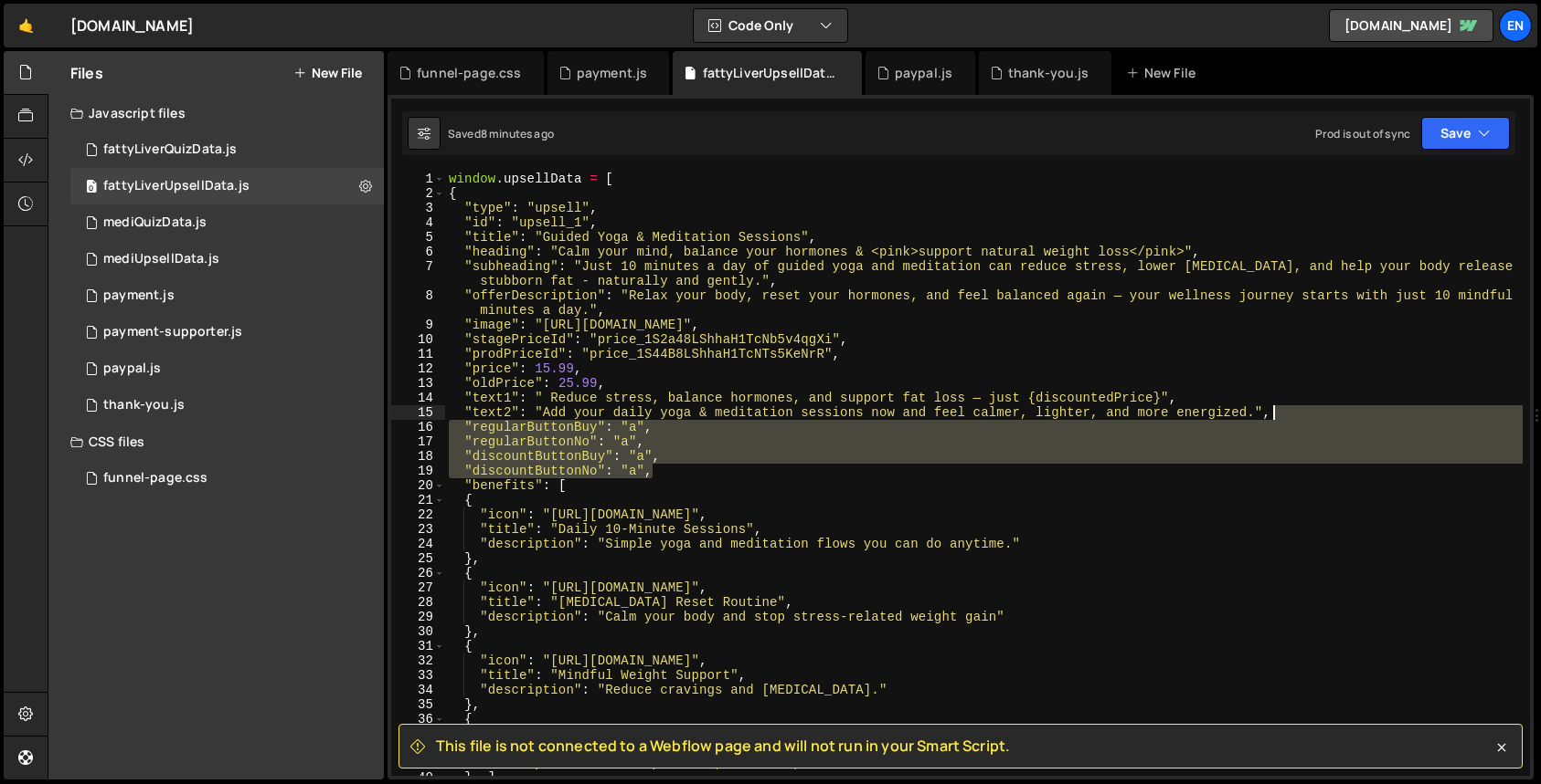
drag, startPoint x: 668, startPoint y: 468, endPoint x: 1359, endPoint y: 413, distance: 693.2
click at [1359, 413] on div "window . upsellData = [ { "type" : "upsell" , "id" : "upsell_1" , "title" : "Gu…" at bounding box center [984, 488] width 1077 height 634
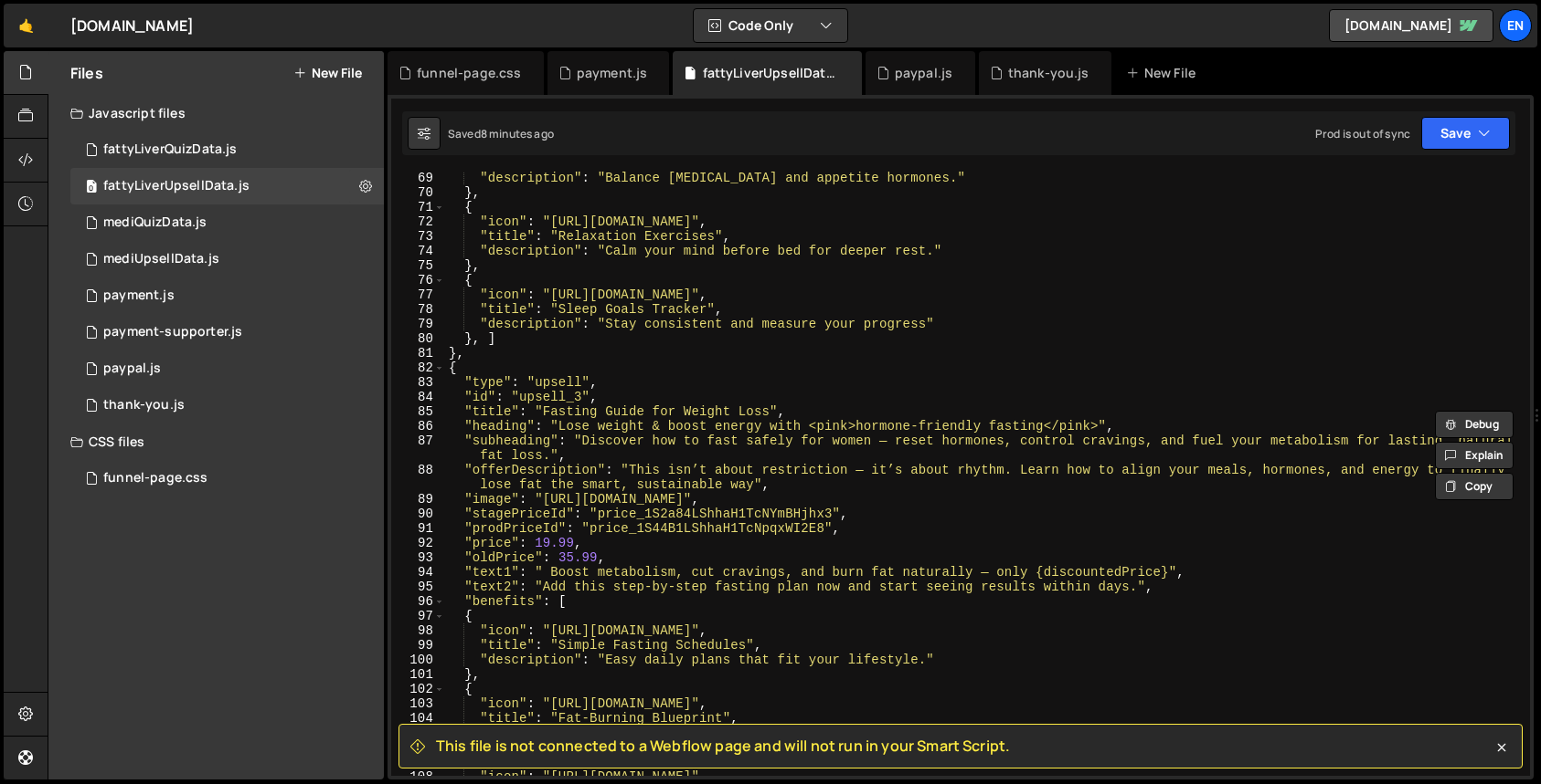
scroll to position [1045, 0]
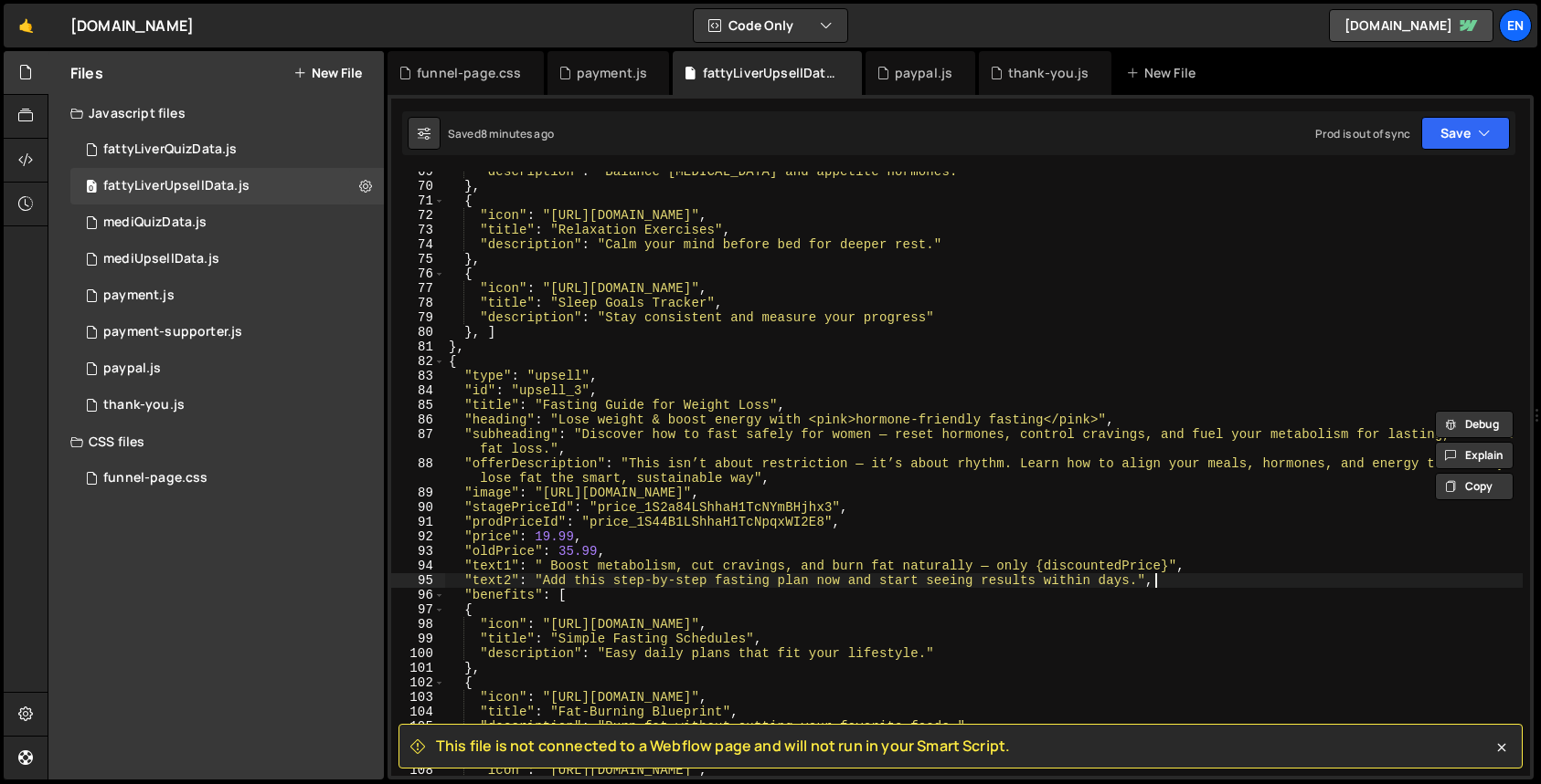
click at [1207, 588] on div ""description" : "Balance [MEDICAL_DATA] and appetite hormones." } , { "icon" : …" at bounding box center [984, 481] width 1077 height 634
paste textarea "discountButtonNo": "a"
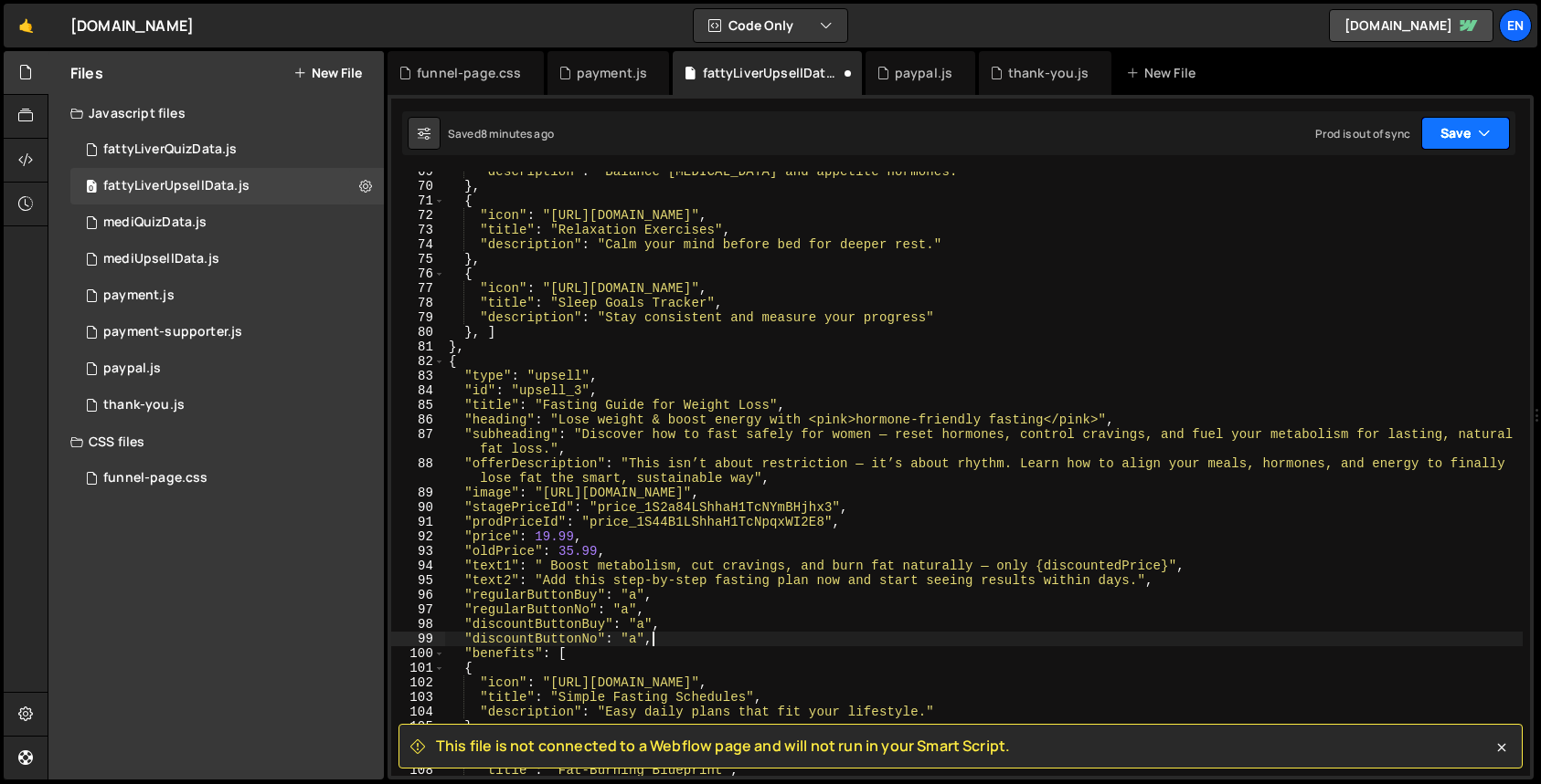
click at [1456, 128] on button "Save" at bounding box center [1465, 133] width 89 height 33
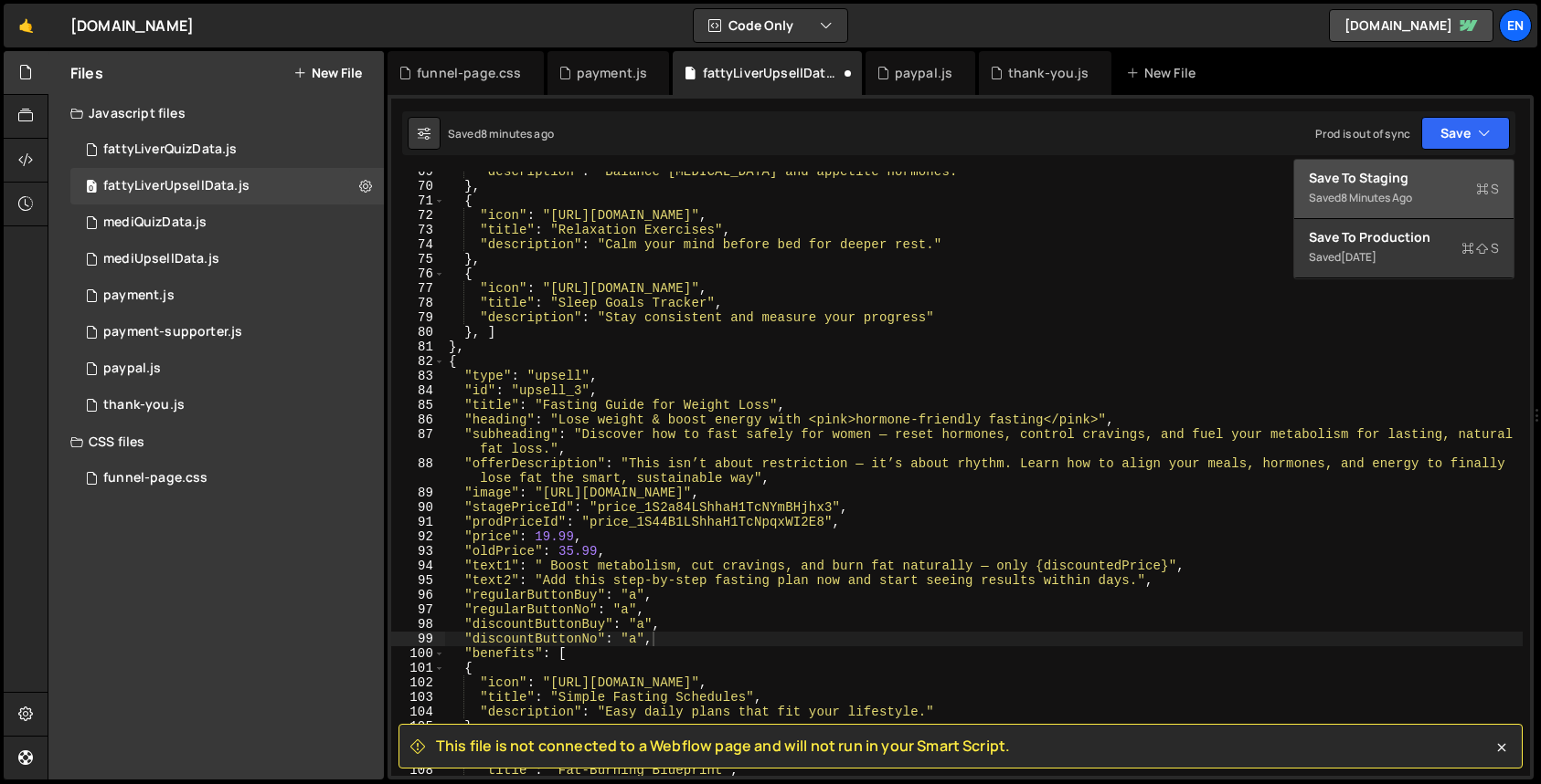
click at [1413, 179] on div "Save to Staging S" at bounding box center [1403, 178] width 190 height 19
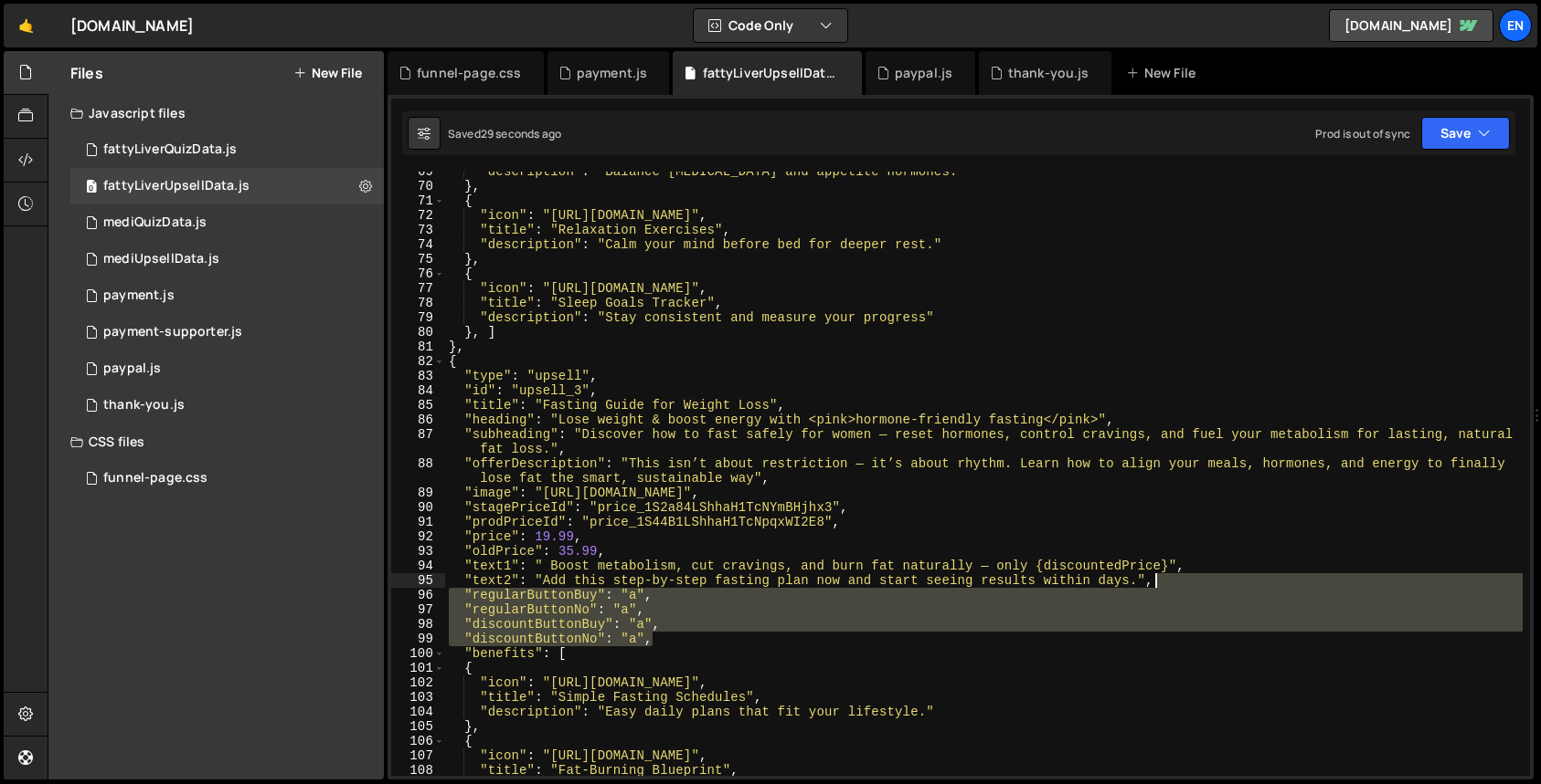
drag, startPoint x: 1167, startPoint y: 637, endPoint x: 1183, endPoint y: 585, distance: 54.4
click at [1183, 585] on div ""description" : "Balance [MEDICAL_DATA] and appetite hormones." } , { "icon" : …" at bounding box center [984, 481] width 1077 height 634
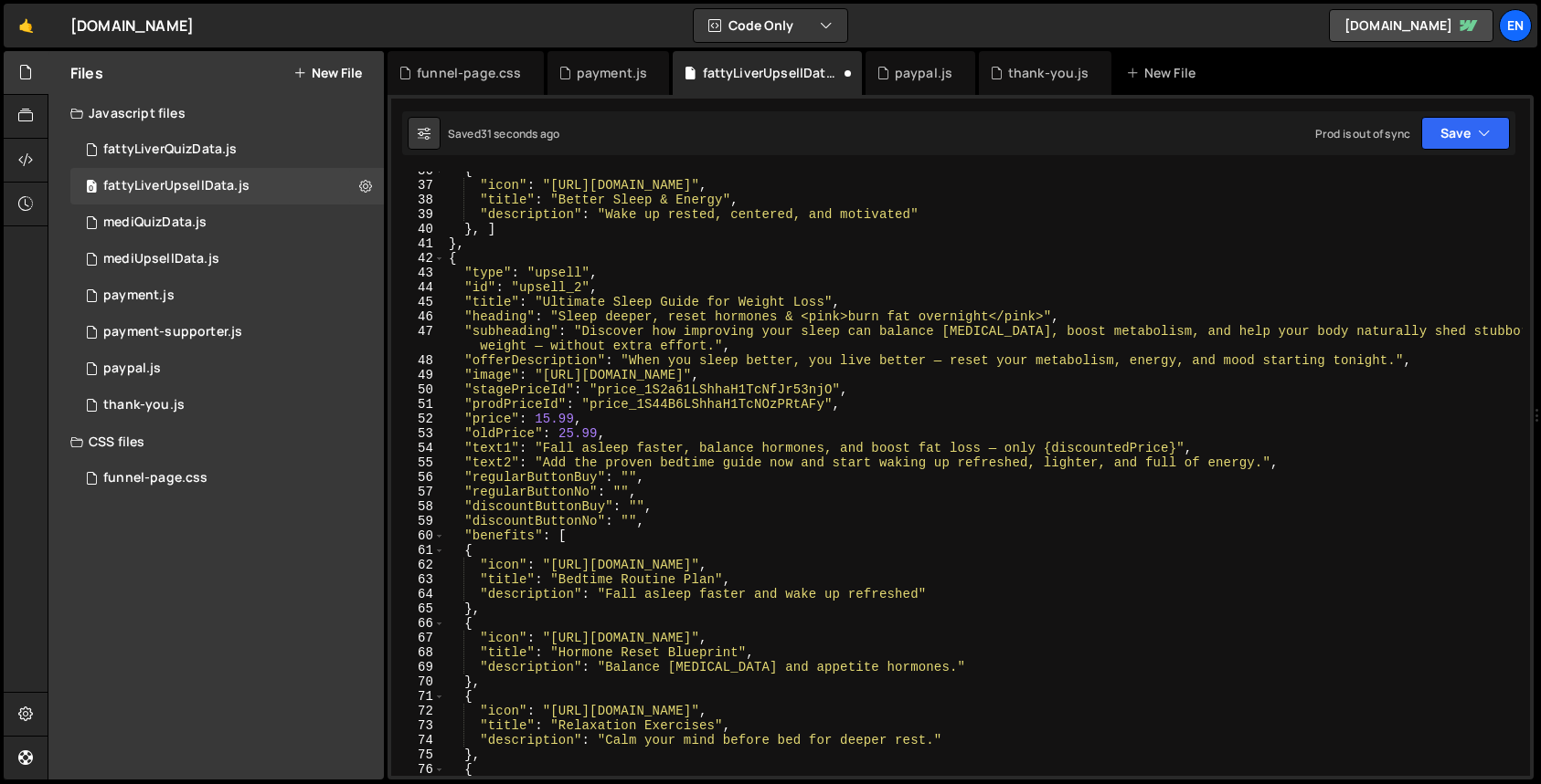
scroll to position [444, 0]
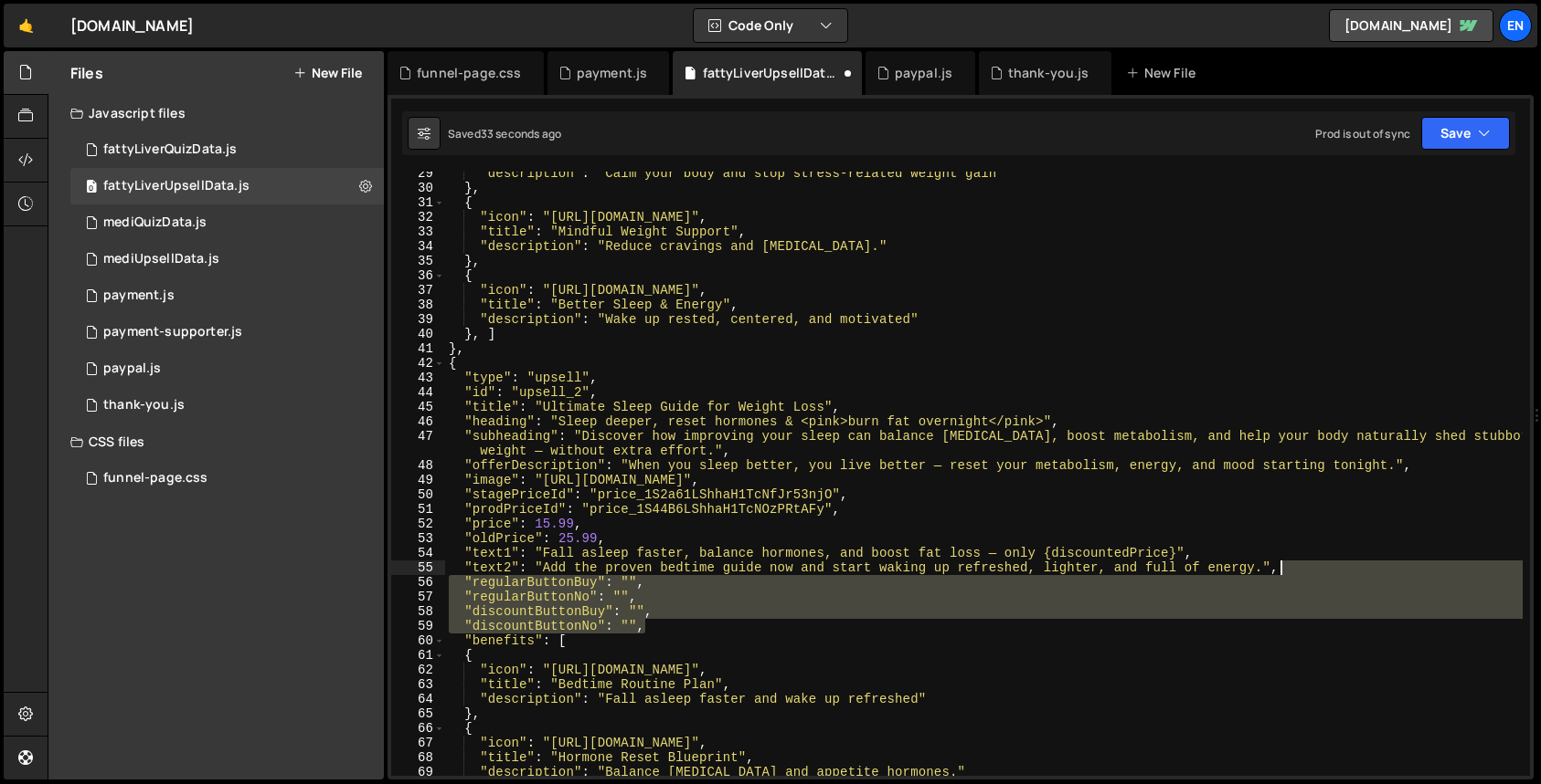
drag, startPoint x: 668, startPoint y: 628, endPoint x: 1337, endPoint y: 572, distance: 671.3
click at [1337, 572] on div ""description" : "Calm your body and stop stress-related weight gain" } , { "ico…" at bounding box center [984, 483] width 1077 height 634
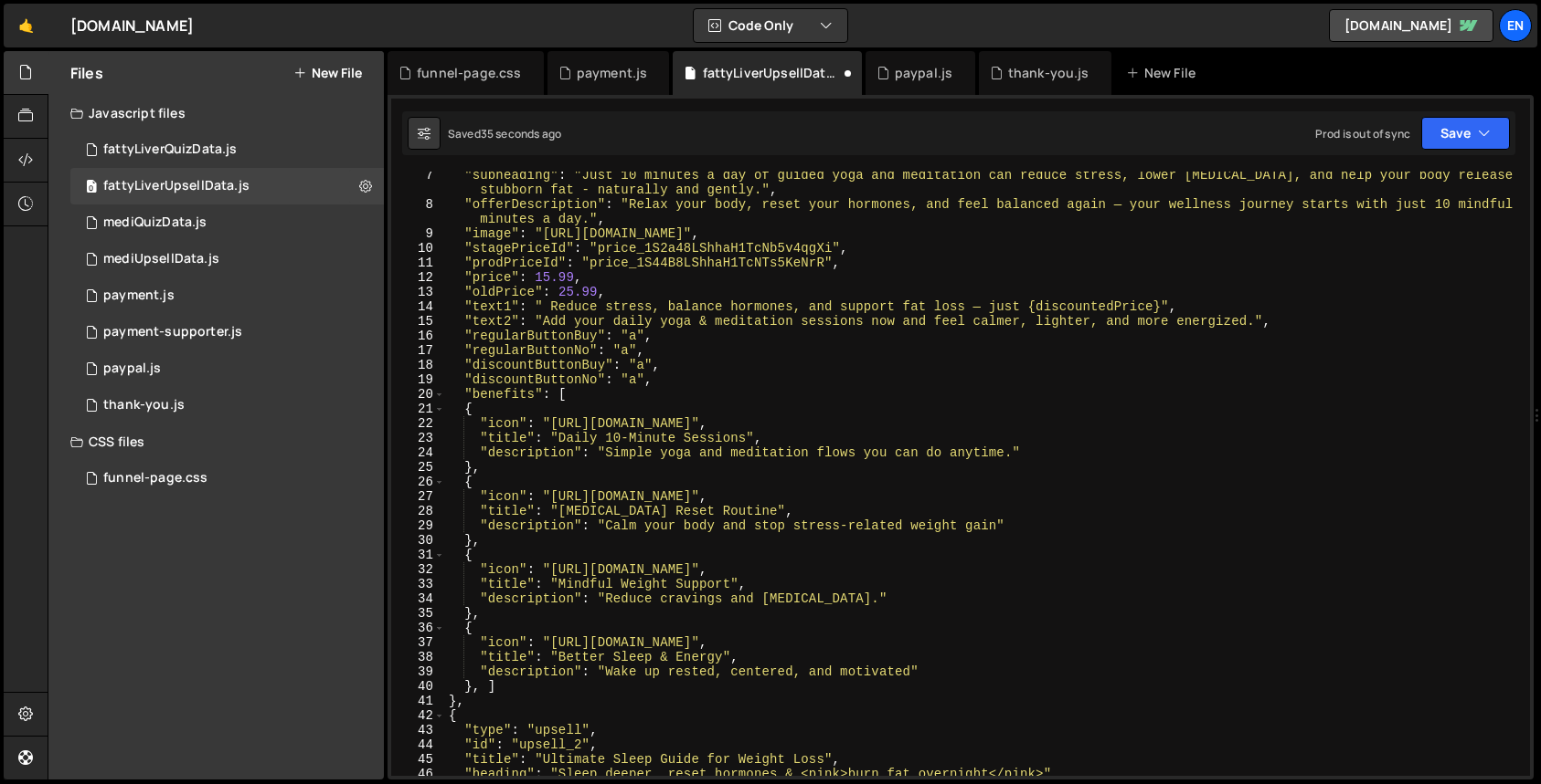
scroll to position [0, 0]
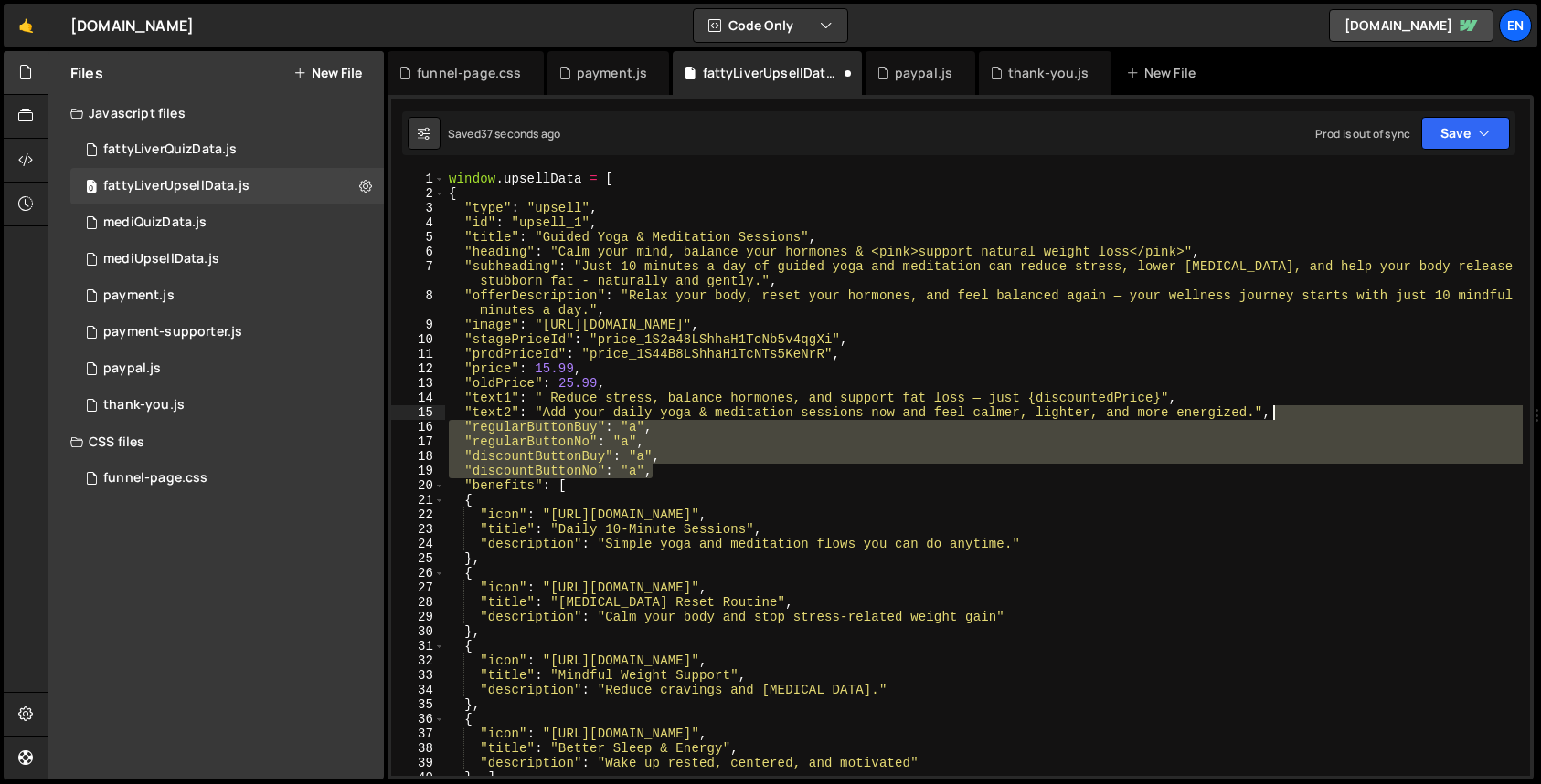
drag, startPoint x: 700, startPoint y: 471, endPoint x: 1403, endPoint y: 418, distance: 705.0
click at [1403, 418] on div "window . upsellData = [ { "type" : "upsell" , "id" : "upsell_1" , "title" : "Gu…" at bounding box center [984, 488] width 1077 height 634
click at [634, 429] on div "window . upsellData = [ { "type" : "upsell" , "id" : "upsell_1" , "title" : "Gu…" at bounding box center [984, 488] width 1077 height 634
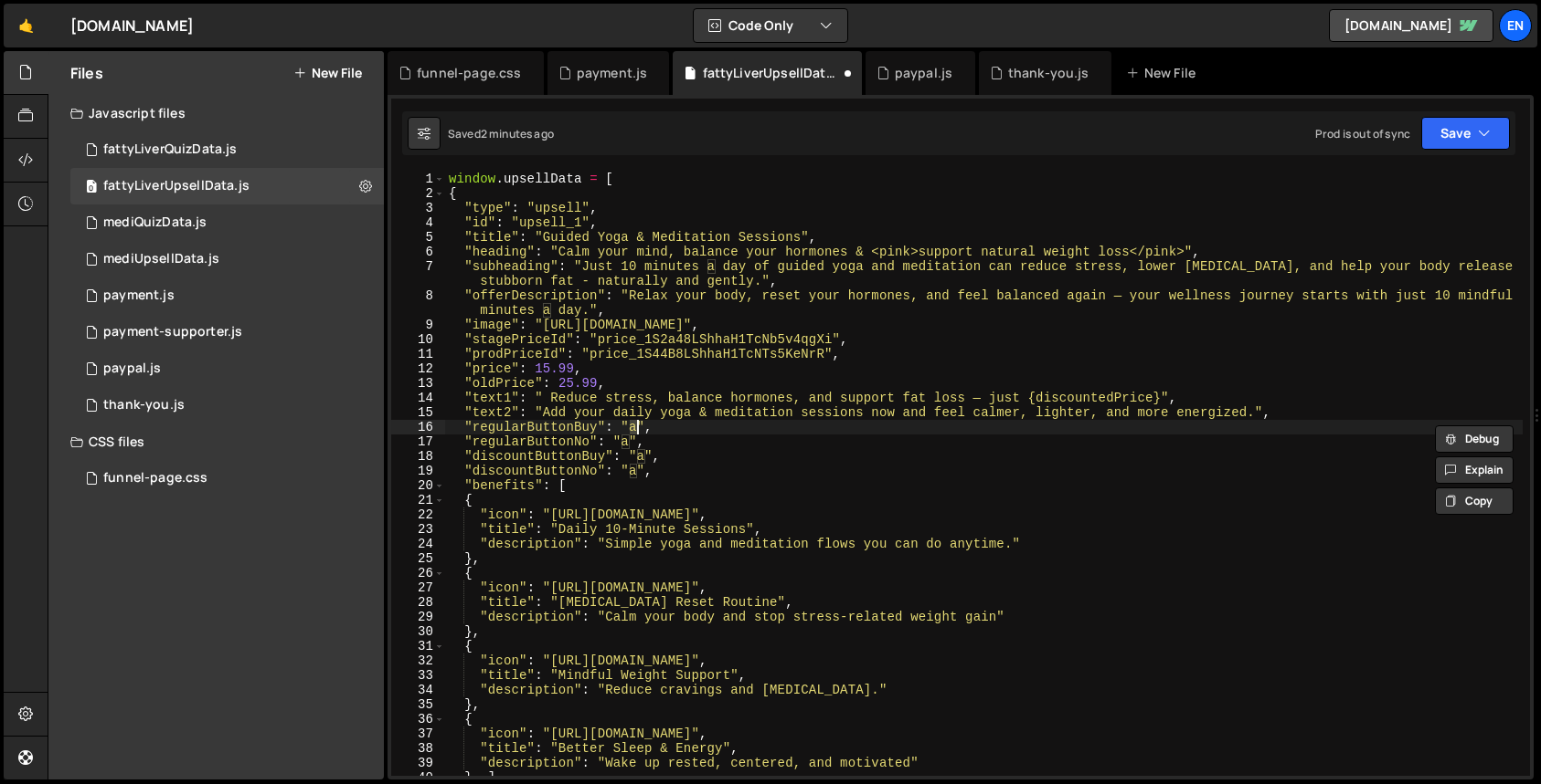
click at [634, 429] on div "window . upsellData = [ { "type" : "upsell" , "id" : "upsell_1" , "title" : "Gu…" at bounding box center [984, 488] width 1077 height 634
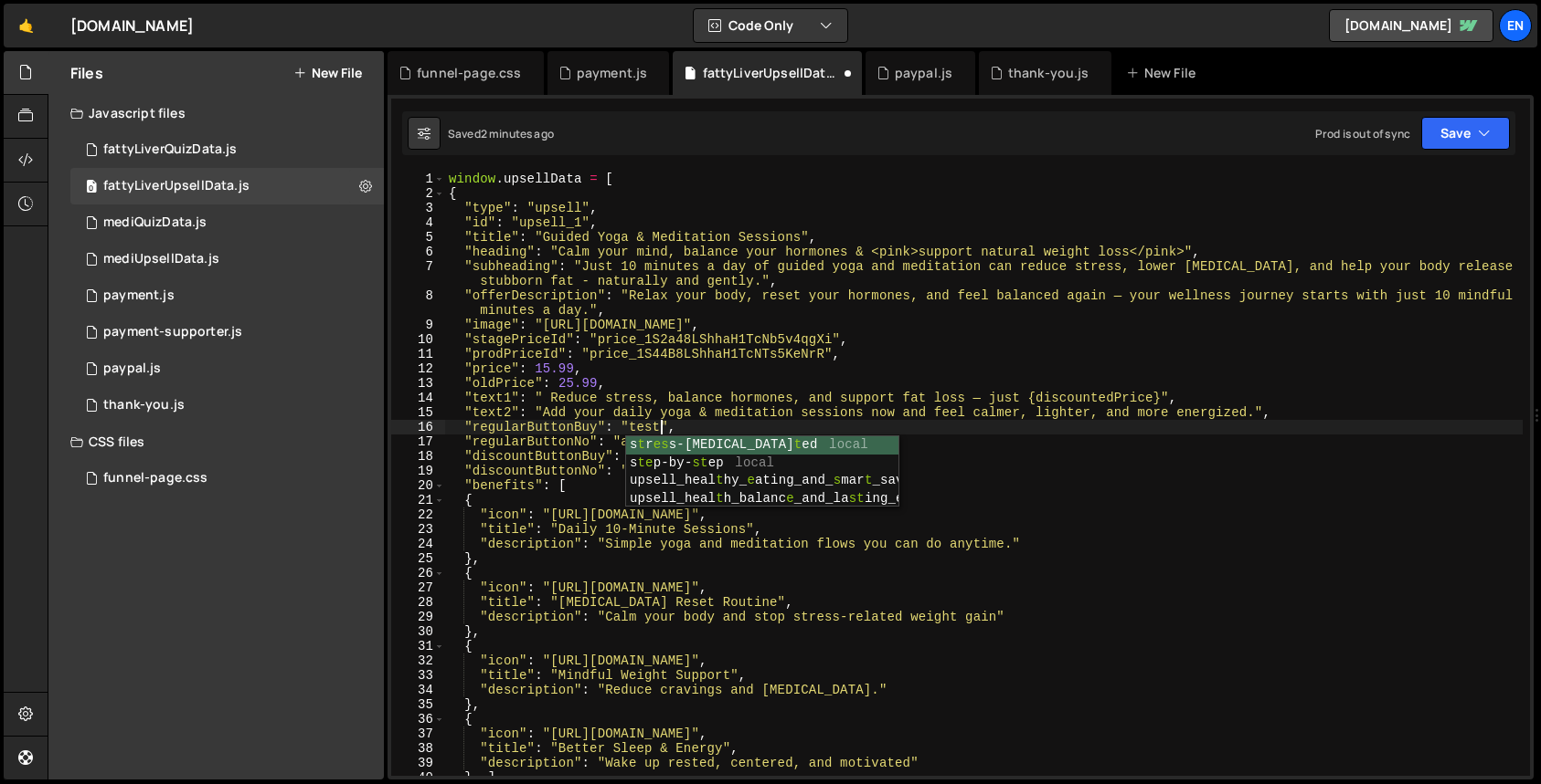
scroll to position [0, 15]
click at [702, 360] on div "window . upsellData = [ { "type" : "upsell" , "id" : "upsell_1" , "title" : "Gu…" at bounding box center [984, 488] width 1077 height 634
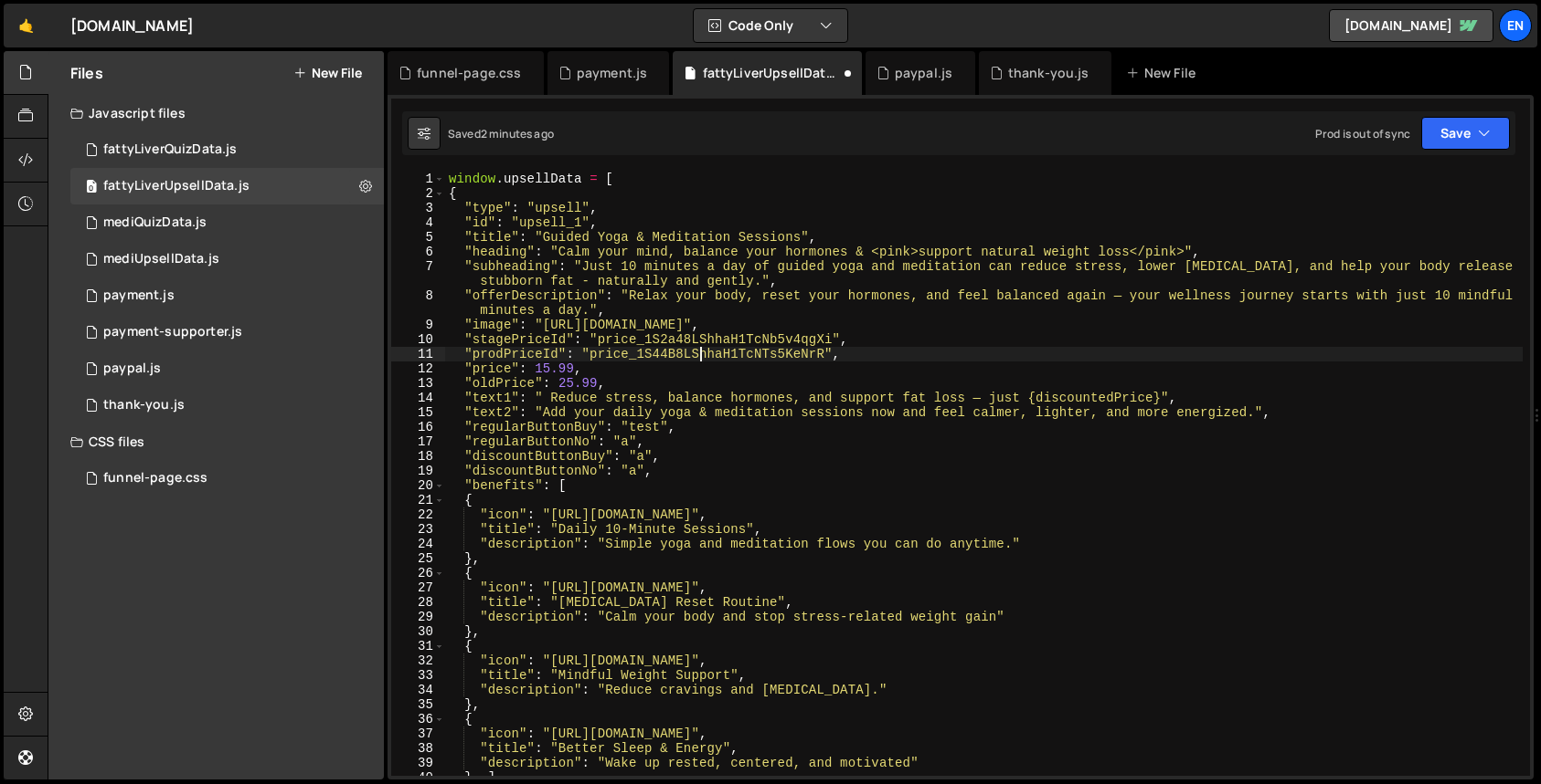
click at [643, 431] on div "window . upsellData = [ { "type" : "upsell" , "id" : "upsell_1" , "title" : "Gu…" at bounding box center [984, 488] width 1077 height 634
click at [643, 430] on div "window . upsellData = [ { "type" : "upsell" , "id" : "upsell_1" , "title" : "Gu…" at bounding box center [984, 488] width 1077 height 634
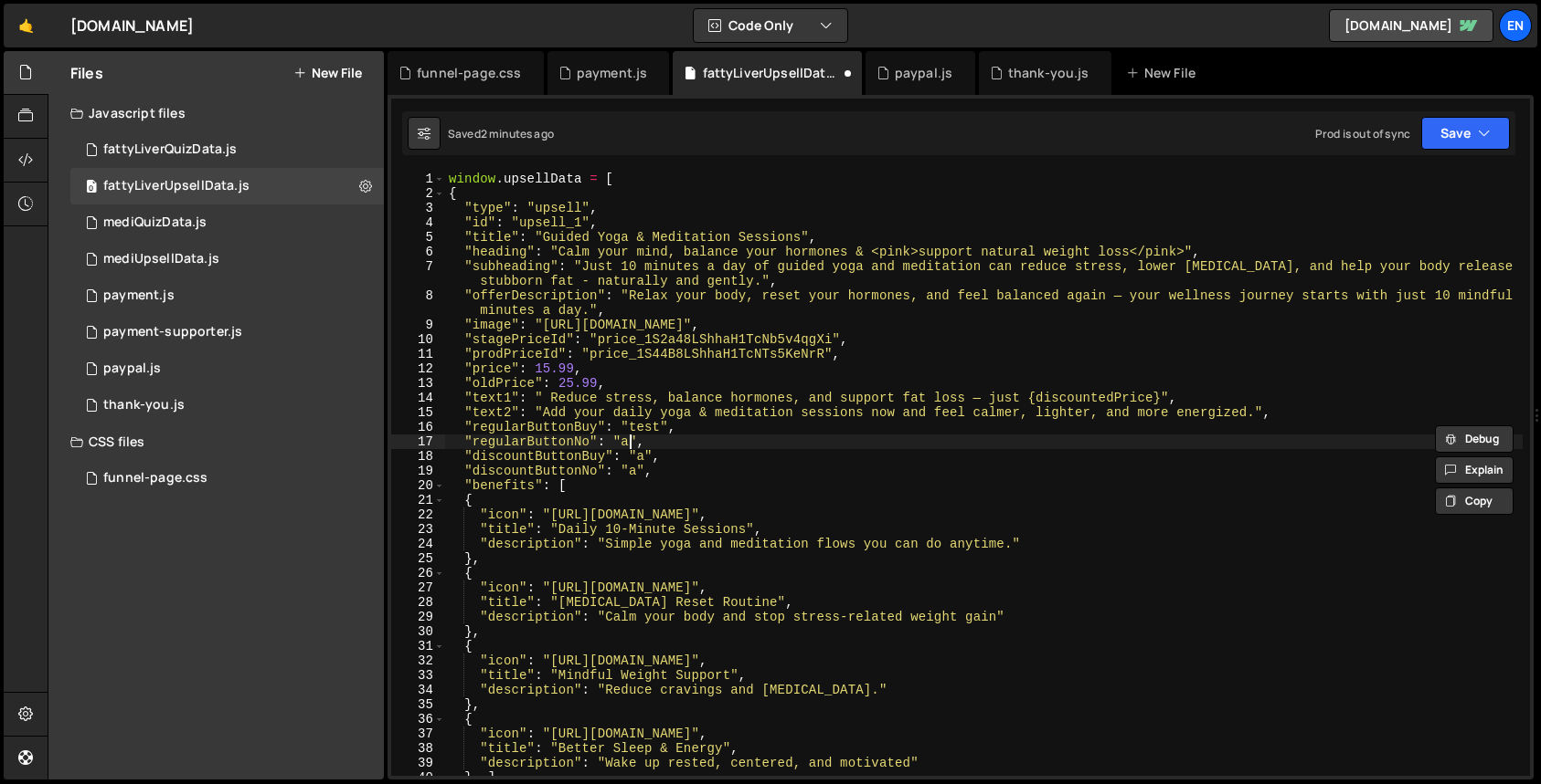
click at [628, 446] on div "window . upsellData = [ { "type" : "upsell" , "id" : "upsell_1" , "title" : "Gu…" at bounding box center [984, 488] width 1077 height 634
paste textarea "test"
click at [641, 452] on div "window . upsellData = [ { "type" : "upsell" , "id" : "upsell_1" , "title" : "Gu…" at bounding box center [984, 488] width 1077 height 634
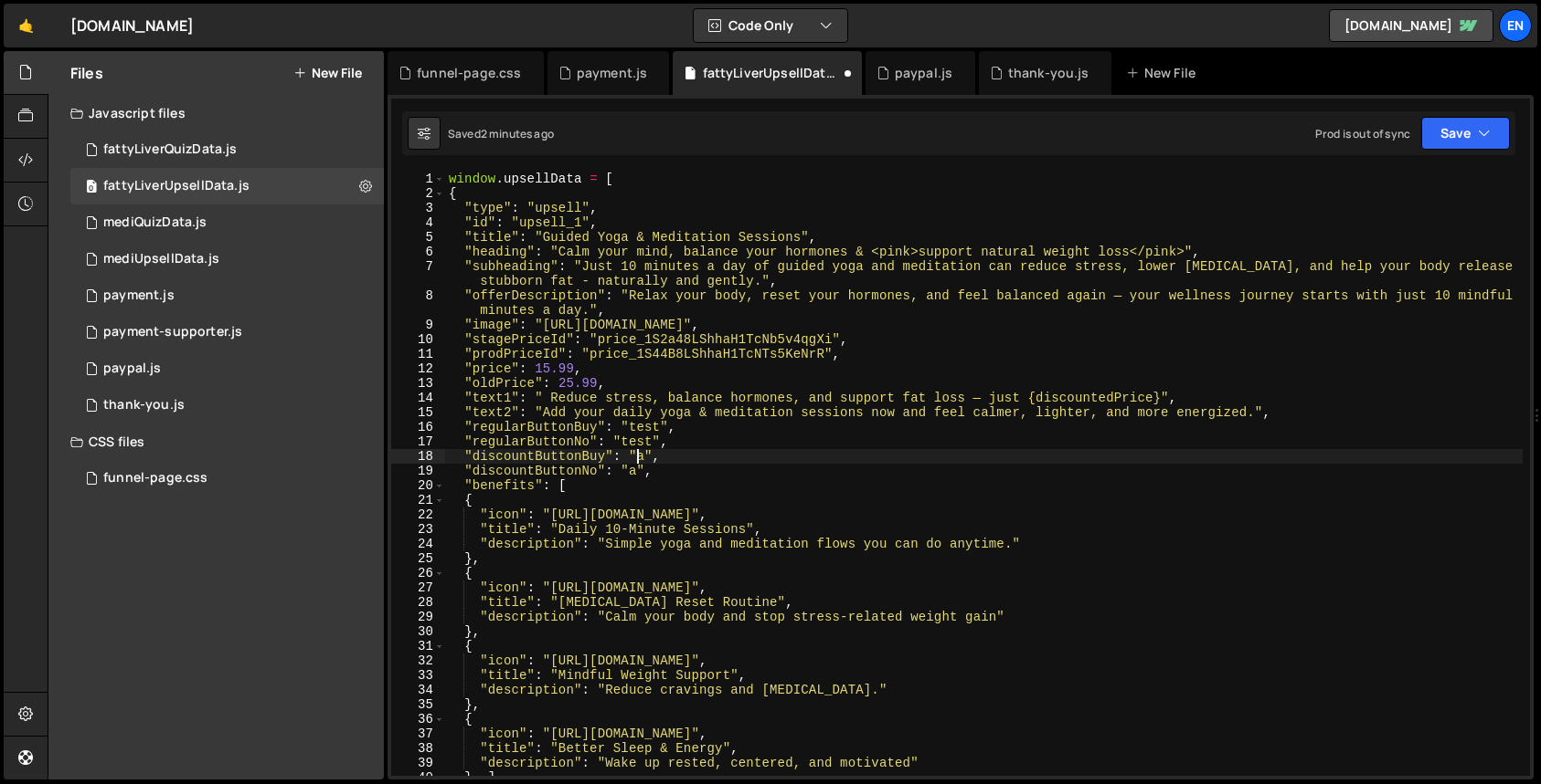
drag, startPoint x: 641, startPoint y: 452, endPoint x: 644, endPoint y: 464, distance: 12.4
click at [641, 452] on div "window . upsellData = [ { "type" : "upsell" , "id" : "upsell_1" , "title" : "Gu…" at bounding box center [984, 488] width 1077 height 634
paste textarea "test"
click at [634, 467] on div "window . upsellData = [ { "type" : "upsell" , "id" : "upsell_1" , "title" : "Gu…" at bounding box center [984, 488] width 1077 height 634
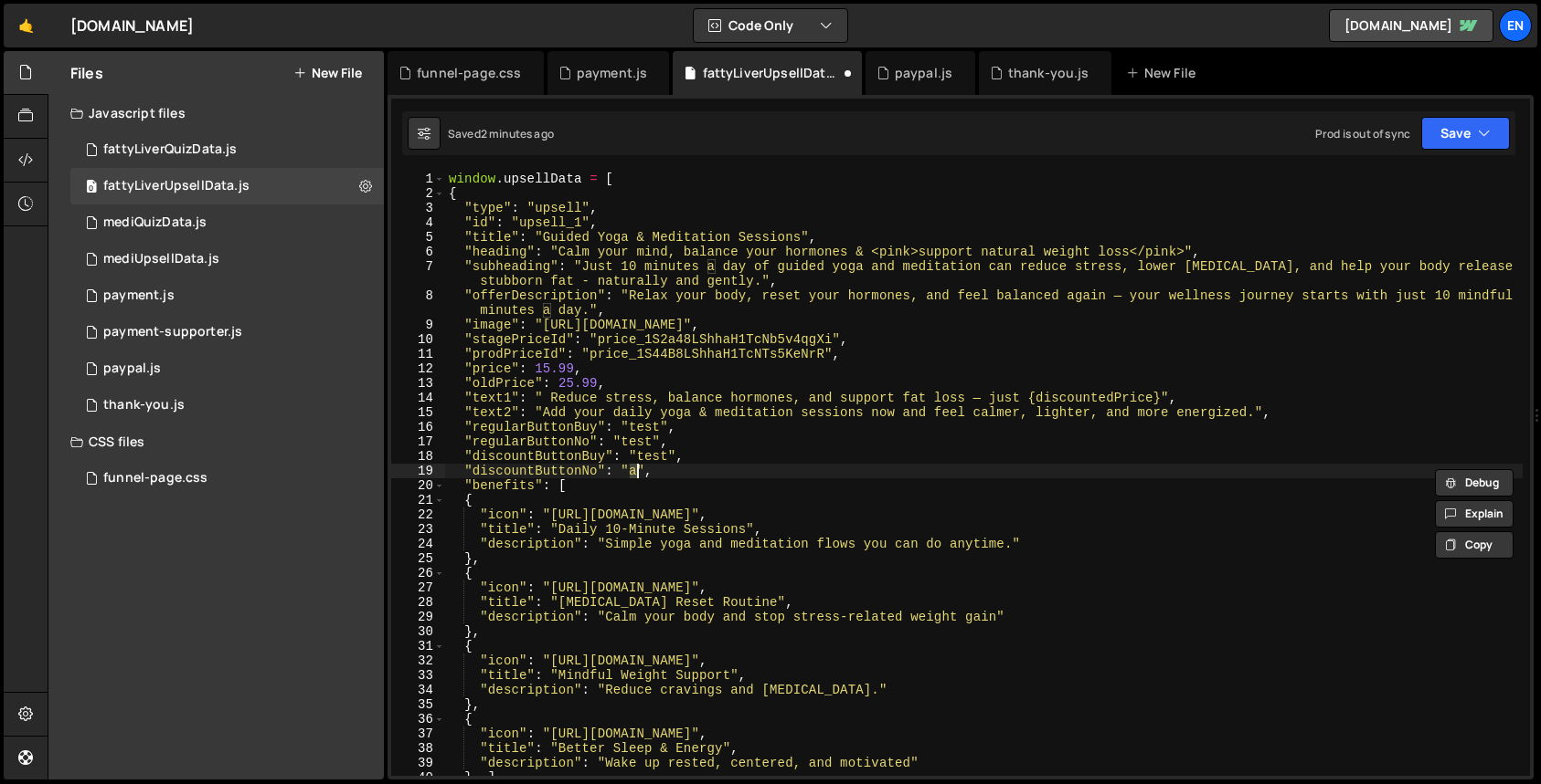
paste textarea "test"
click at [975, 532] on div "window . upsellData = [ { "type" : "upsell" , "id" : "upsell_1" , "title" : "Gu…" at bounding box center [984, 488] width 1077 height 634
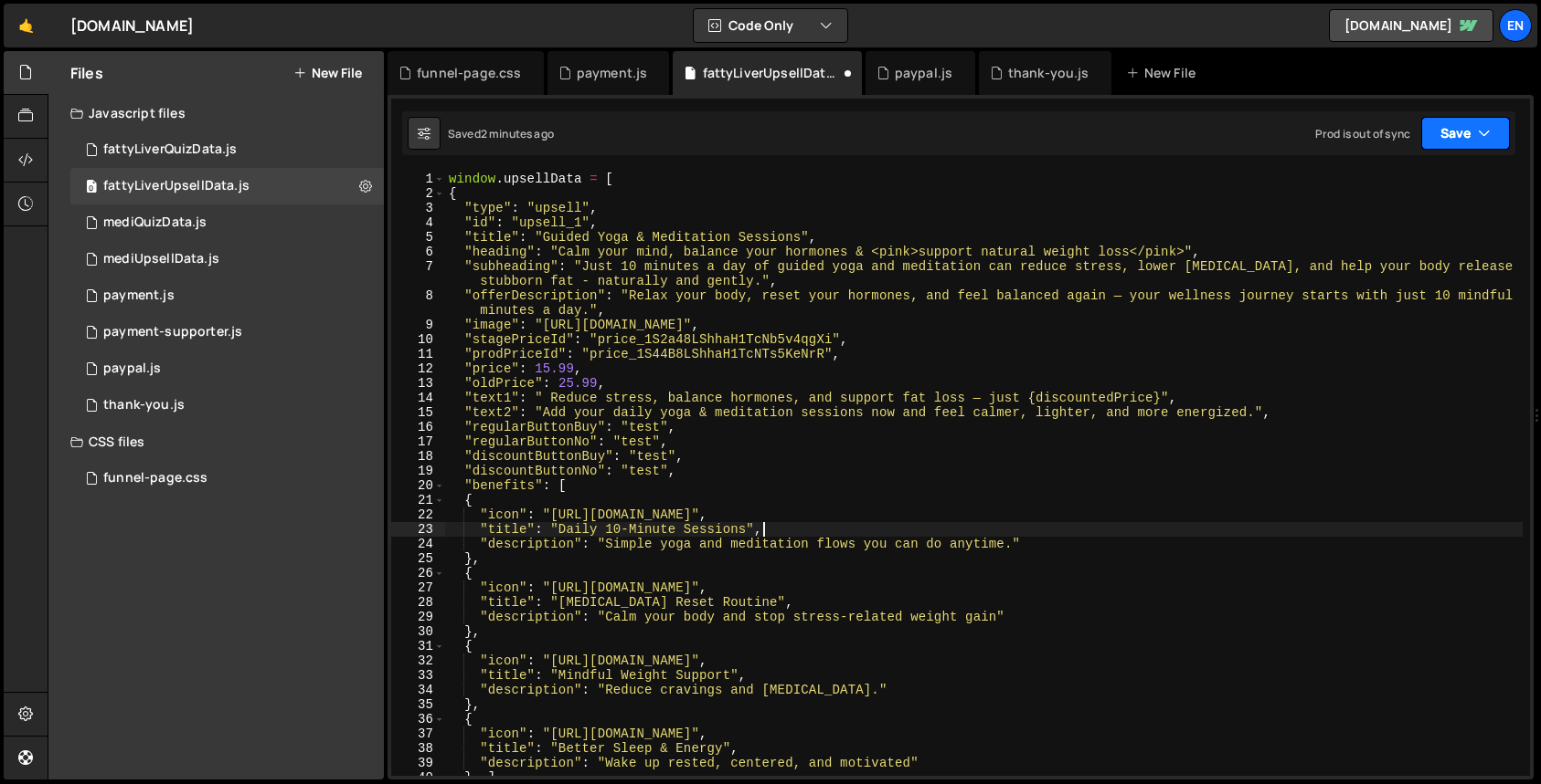
type textarea ""title": "Daily 10-Minute Sessions","
click at [1465, 133] on button "Save" at bounding box center [1465, 133] width 89 height 33
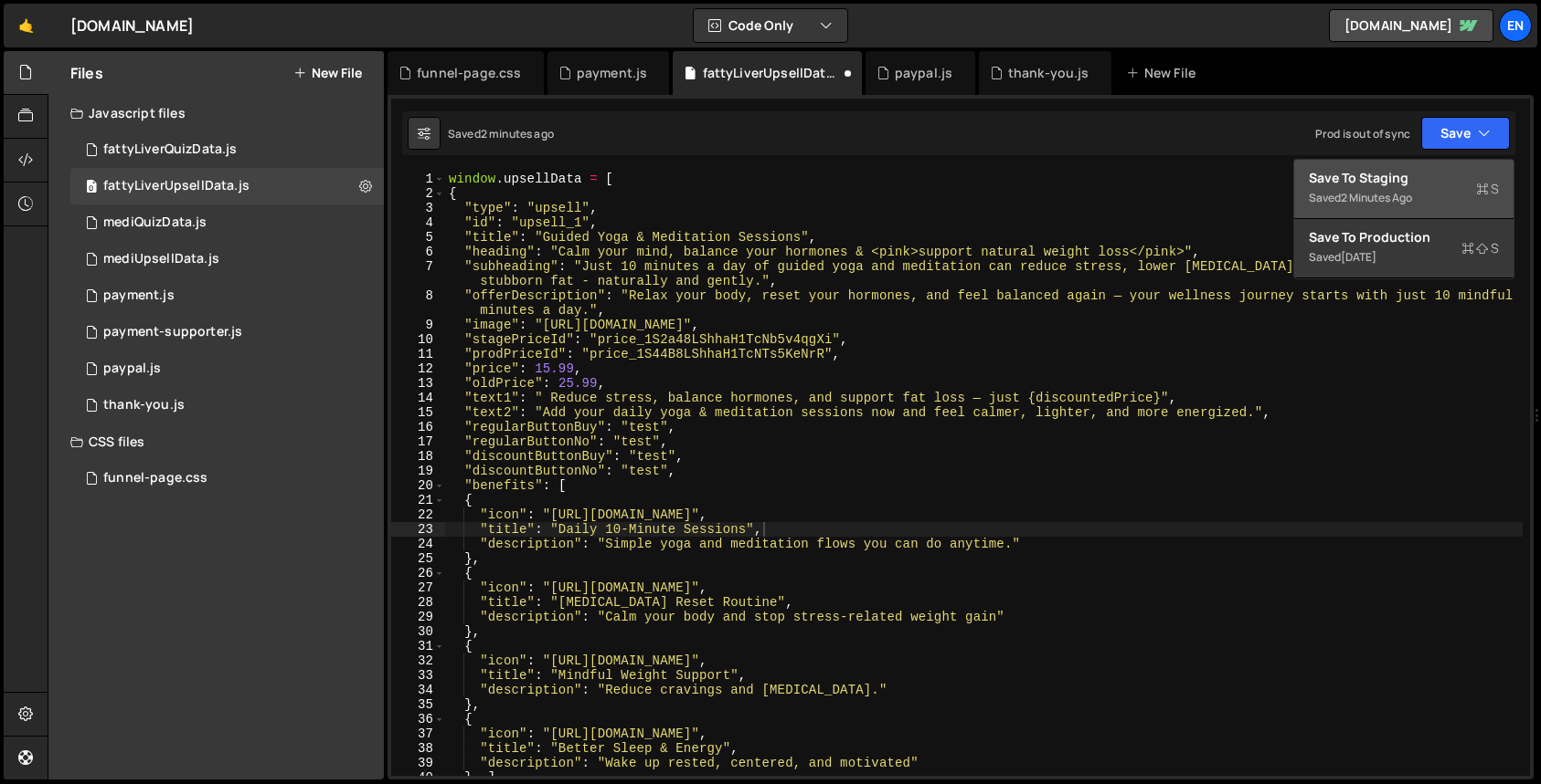
click at [1405, 169] on div "Save to Staging S" at bounding box center [1403, 178] width 190 height 19
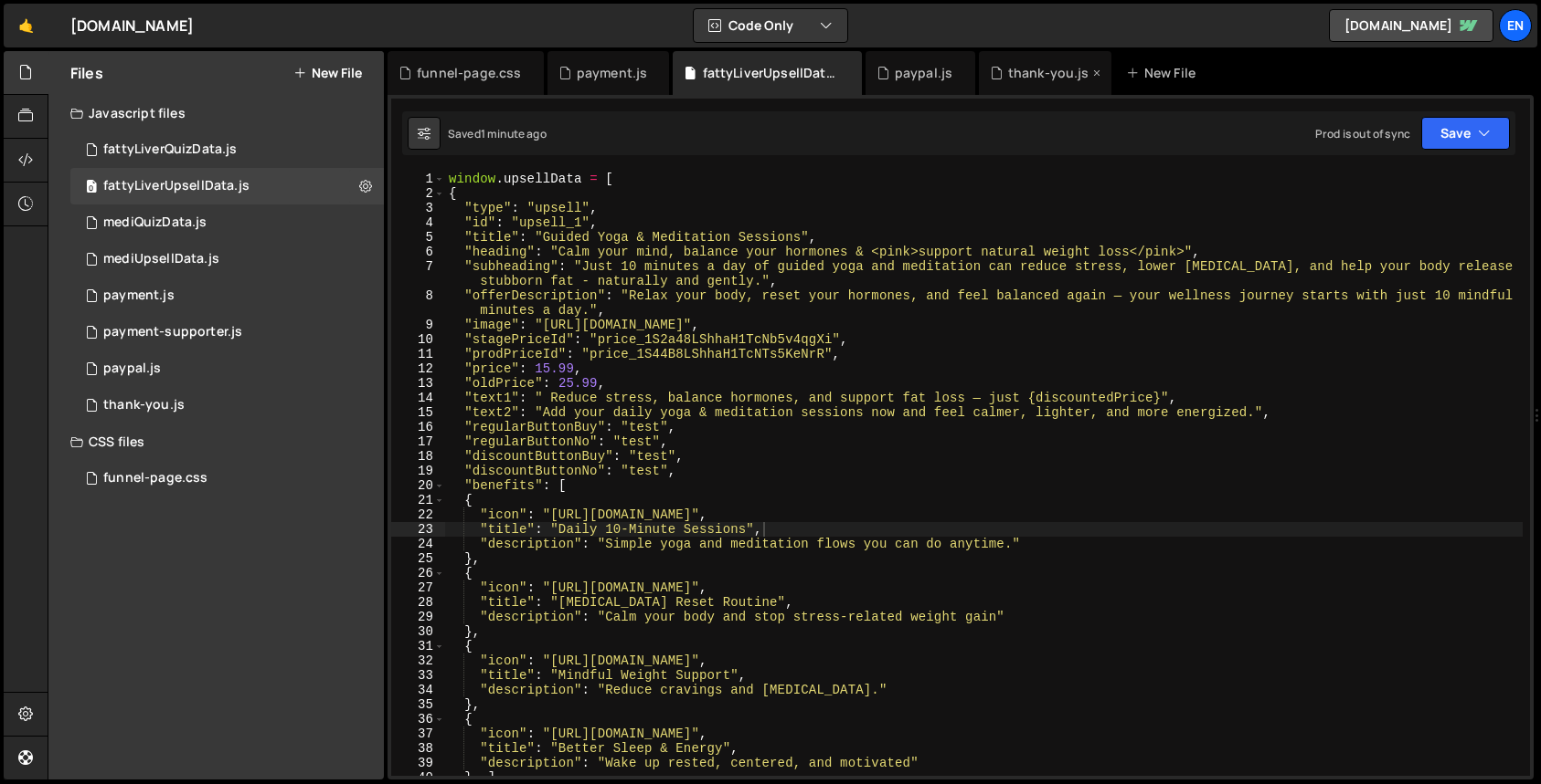
click at [1030, 73] on div "thank-you.js" at bounding box center [1048, 74] width 81 height 19
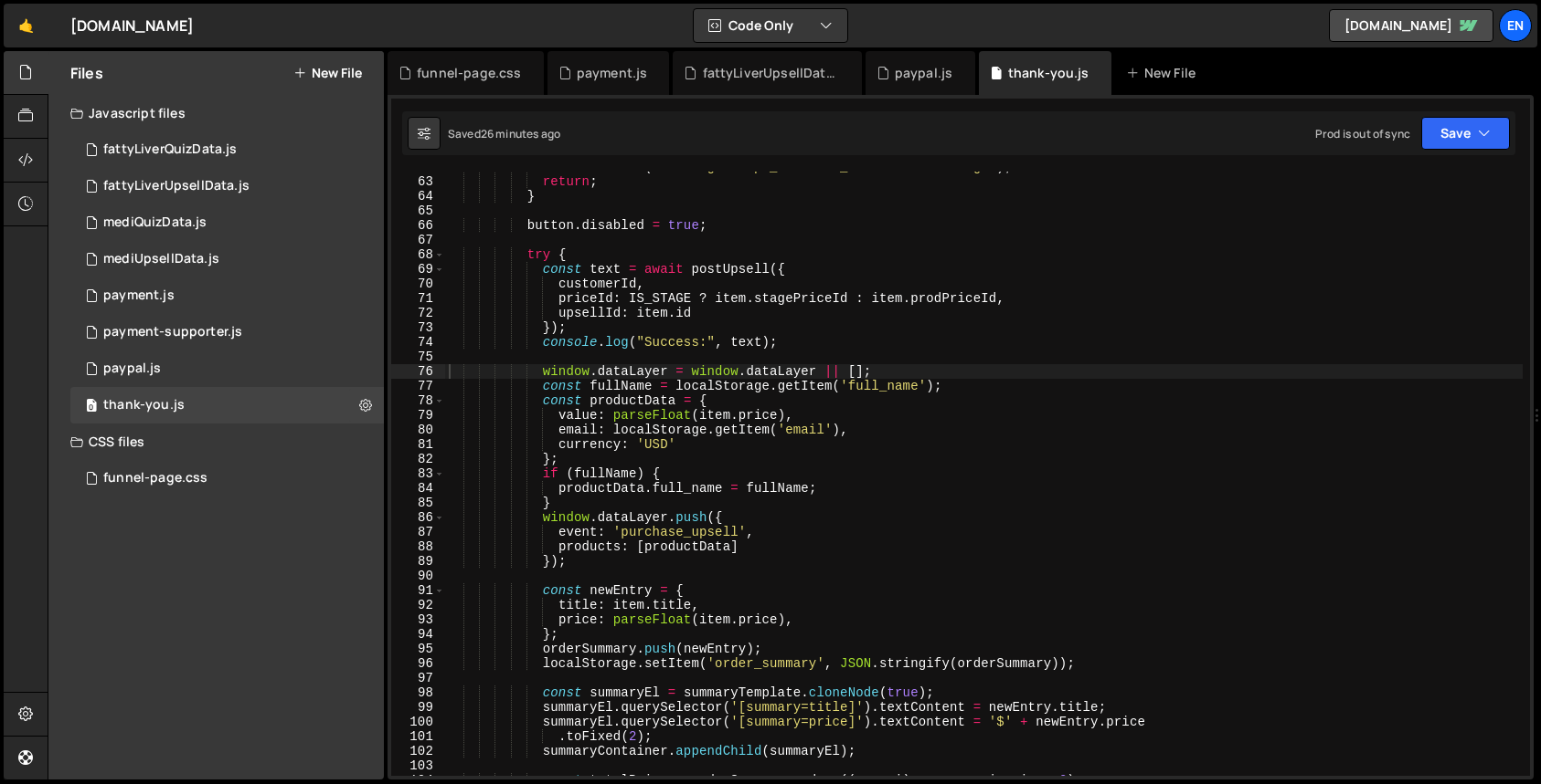
type textarea "event: 'purchase_upsell',"
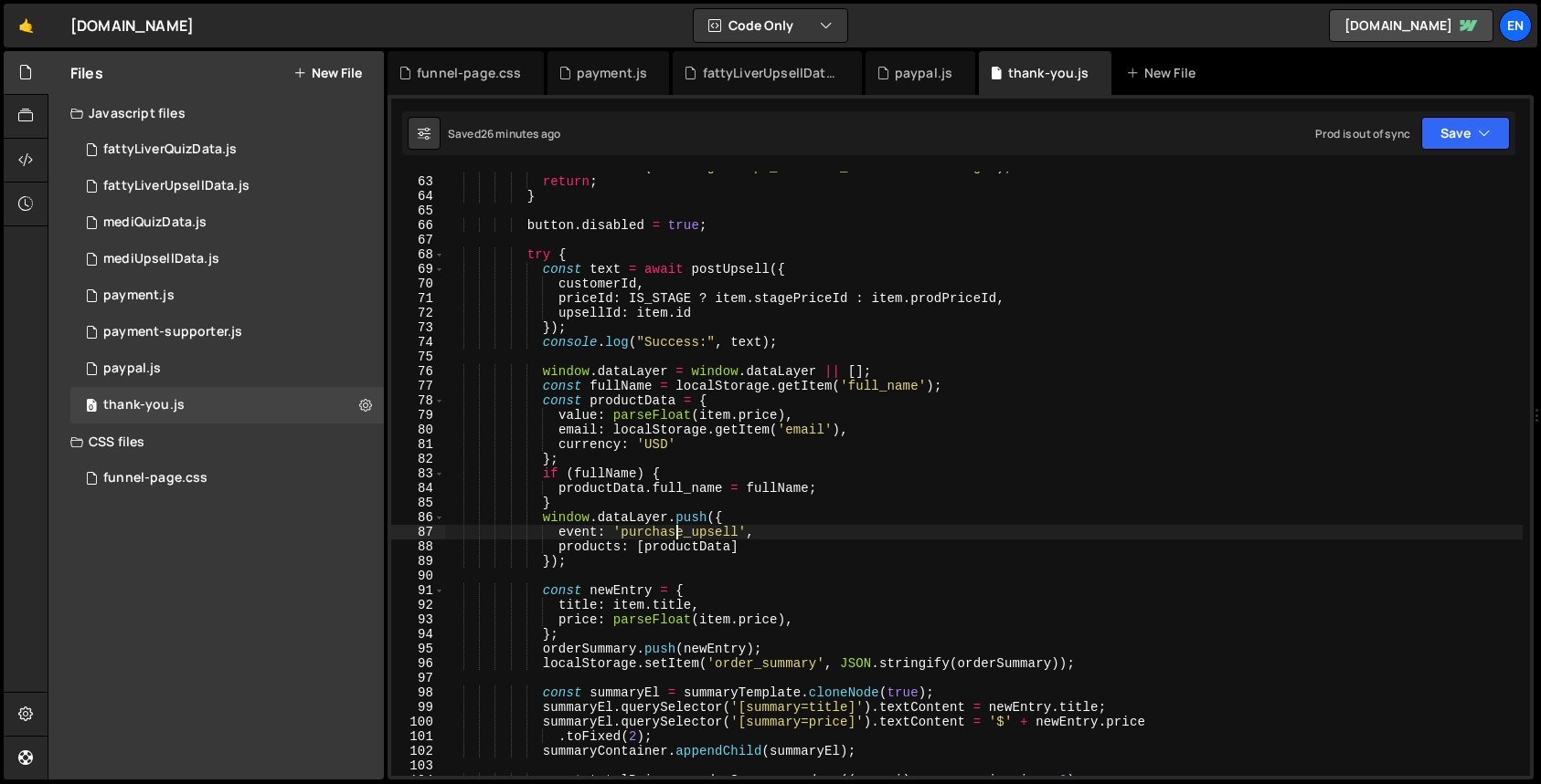
click at [675, 537] on div "console . error ( "Missing stripe_customer_id in localStorage" ) ; return ; } b…" at bounding box center [984, 477] width 1077 height 634
click at [760, 78] on div "fattyLiverUpsellData.js" at bounding box center [770, 74] width 137 height 19
